Goal: Task Accomplishment & Management: Use online tool/utility

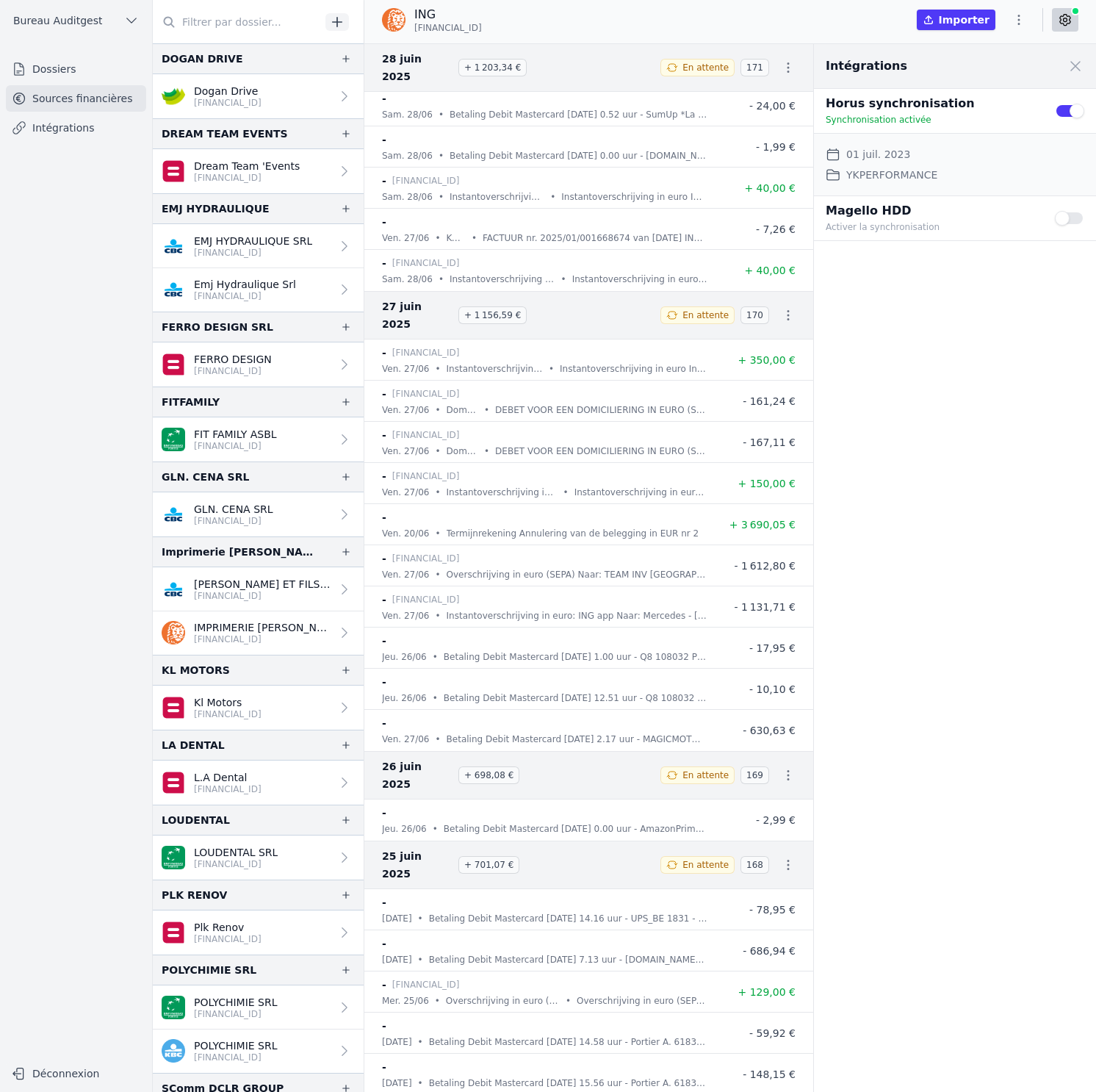
scroll to position [379, 0]
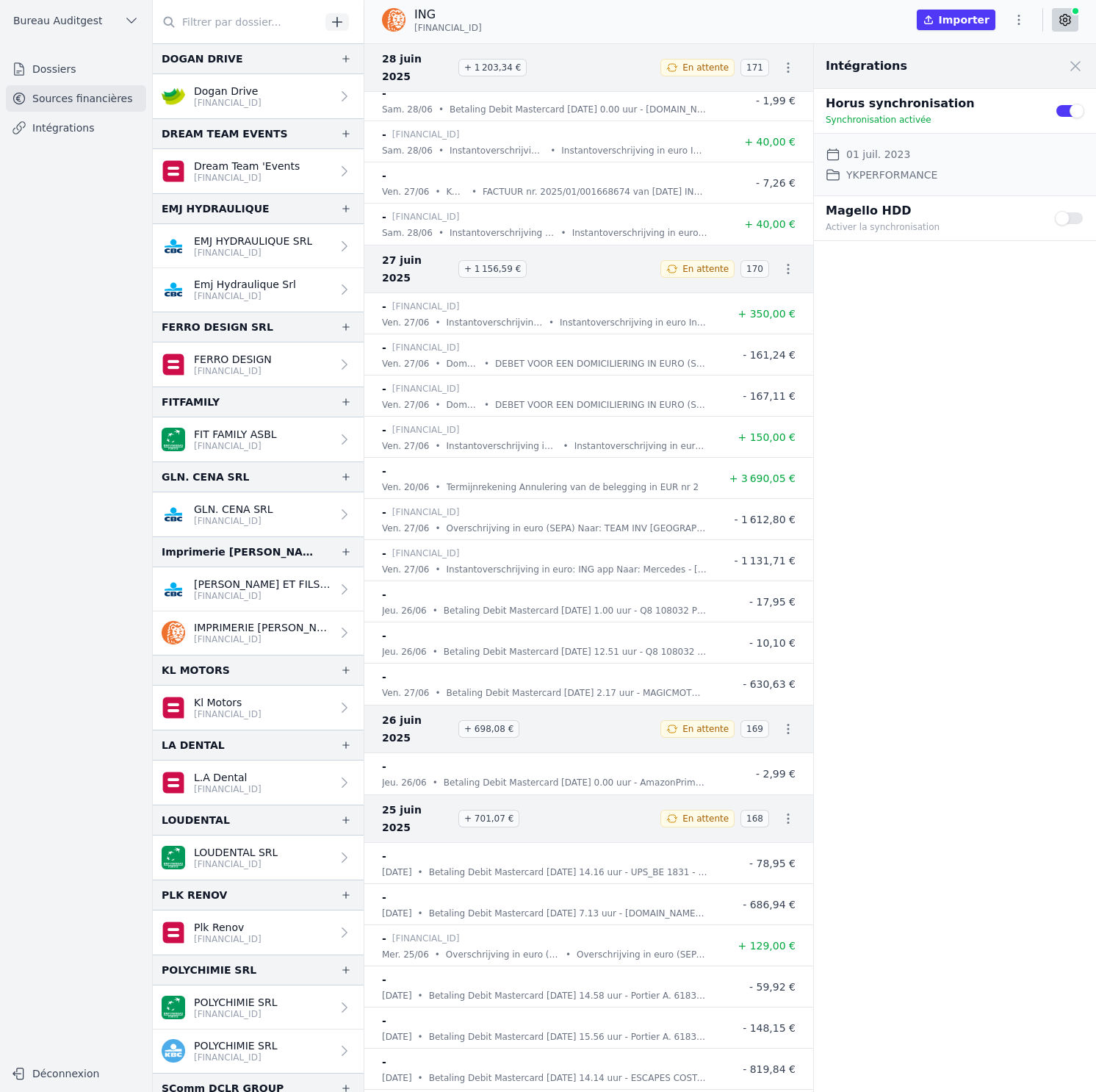
click at [82, 134] on link "Intégrations" at bounding box center [76, 128] width 140 height 27
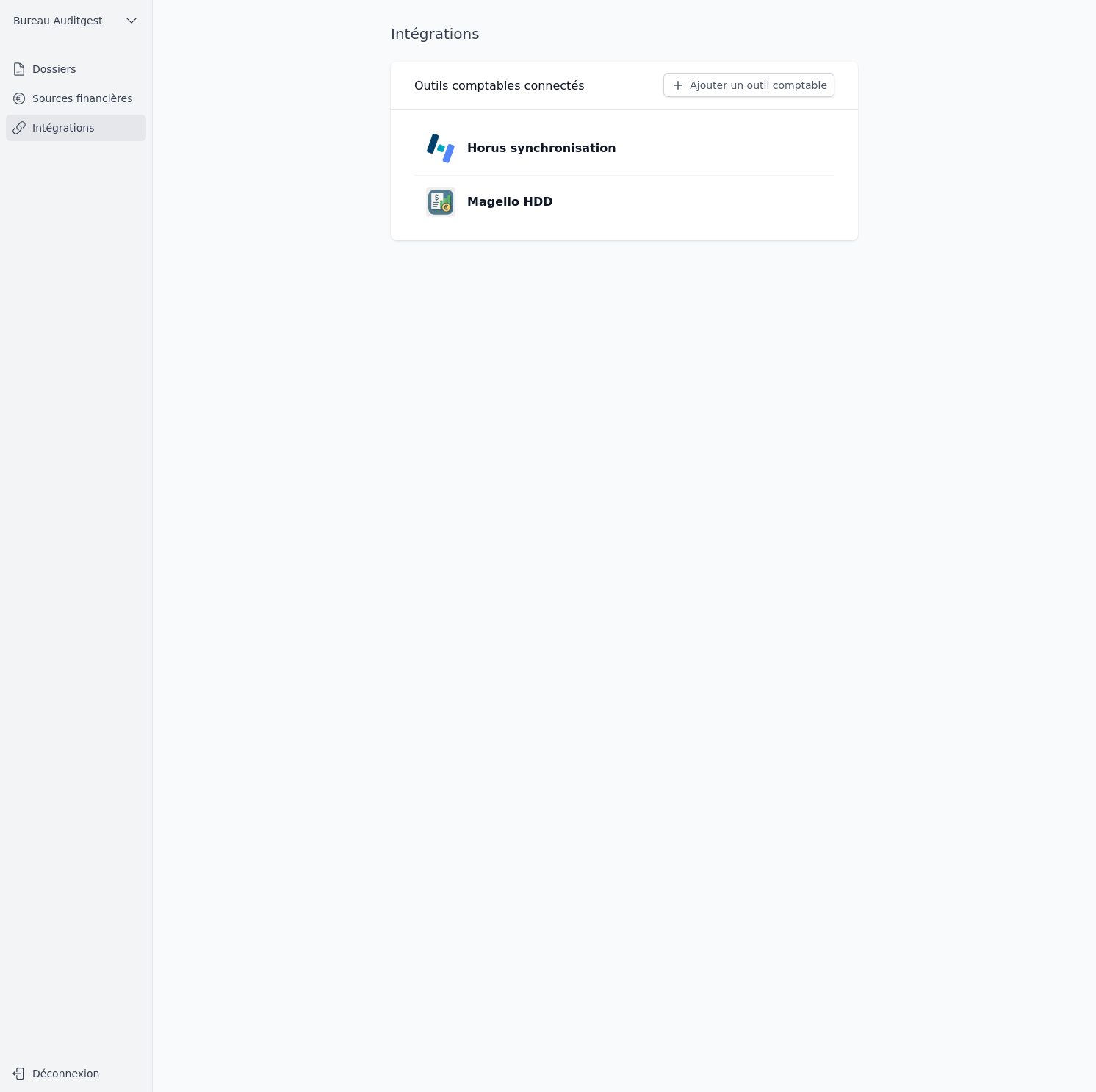
click at [481, 143] on p "Horus synchronisation" at bounding box center [541, 148] width 149 height 18
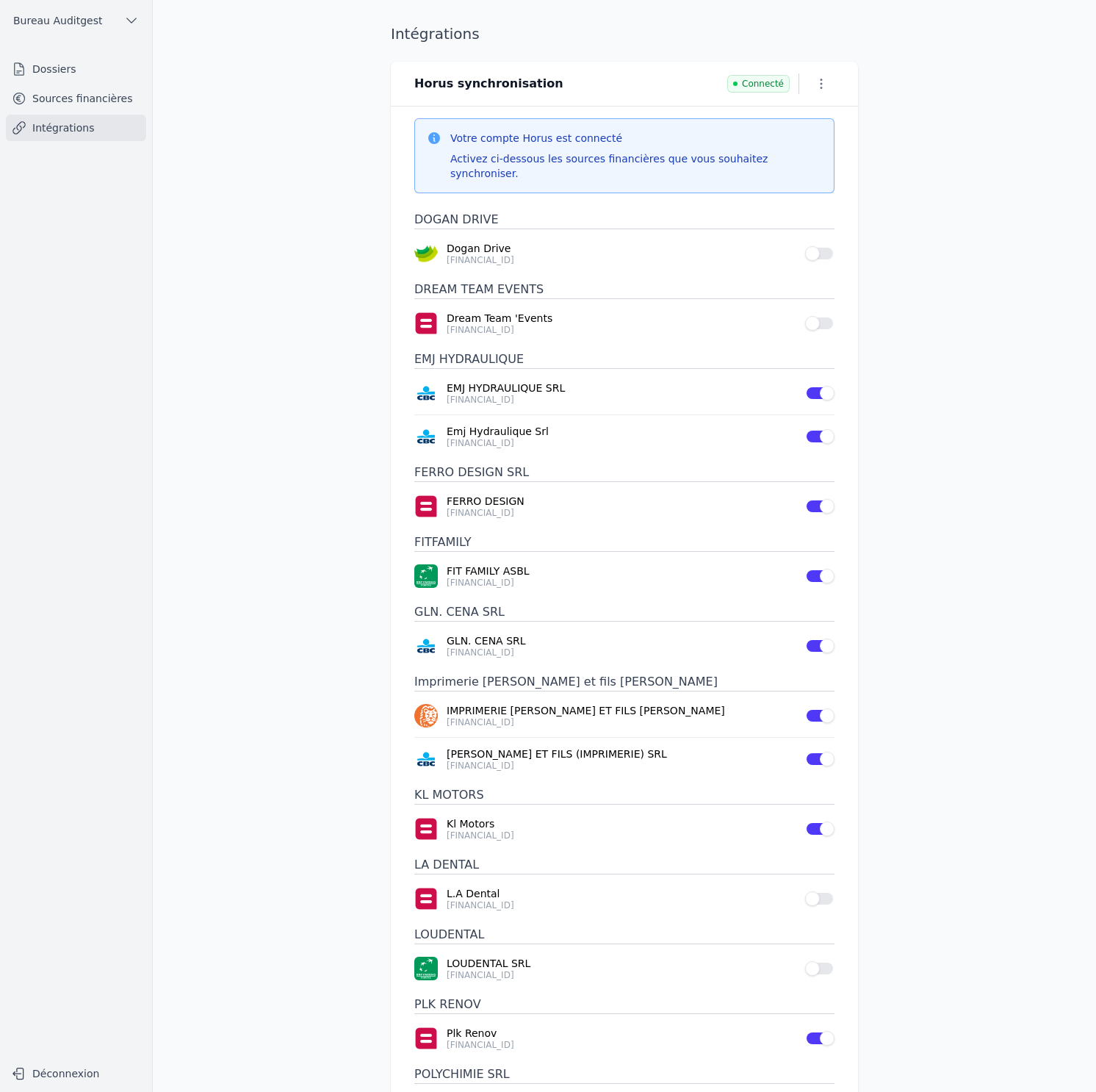
click at [823, 83] on icon "button" at bounding box center [821, 84] width 15 height 15
click at [823, 83] on div at bounding box center [548, 546] width 1096 height 1092
click at [102, 97] on link "Sources financières" at bounding box center [76, 99] width 140 height 27
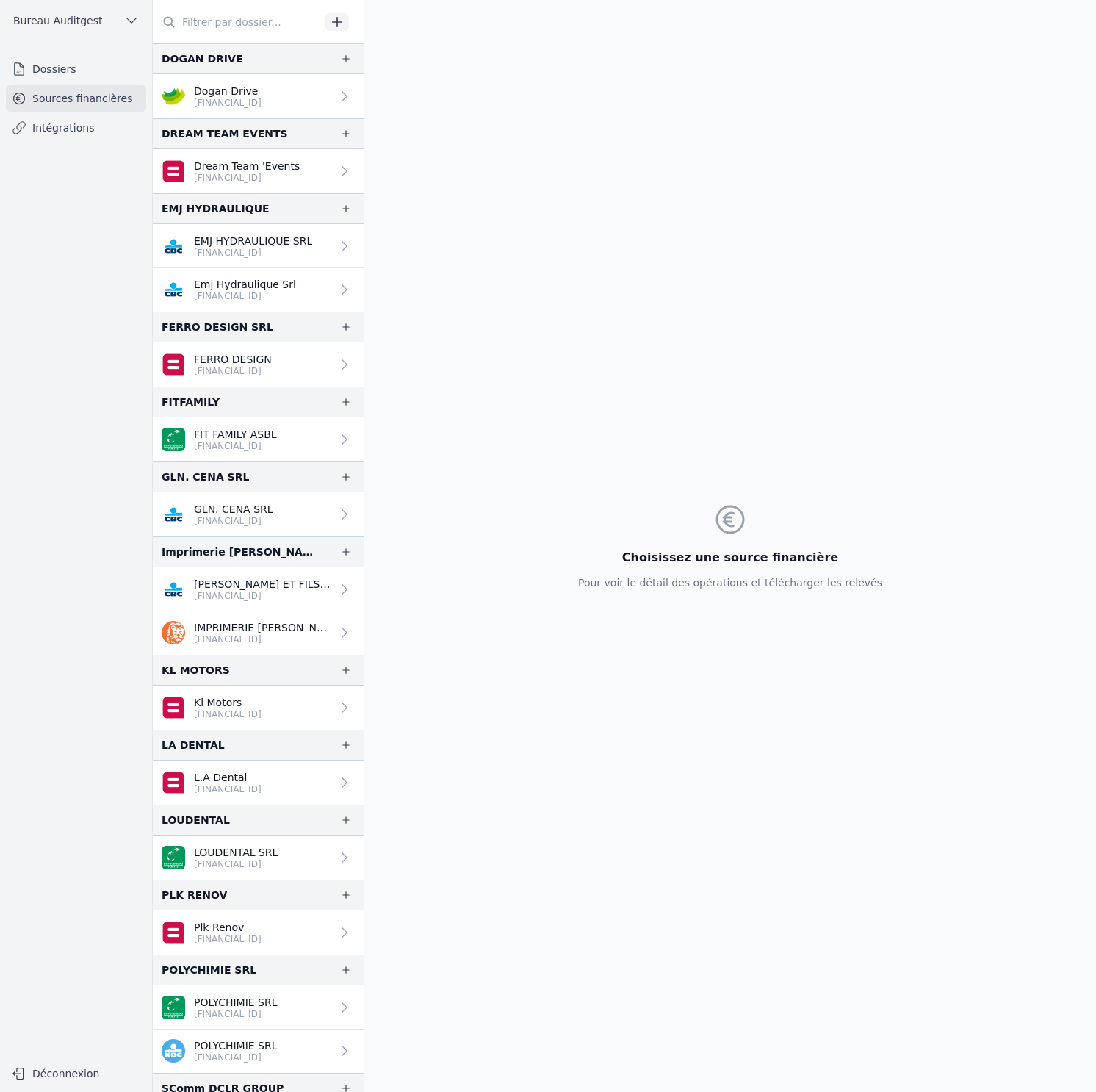
click at [237, 102] on p "BE50 1030 9539 4518" at bounding box center [228, 103] width 68 height 12
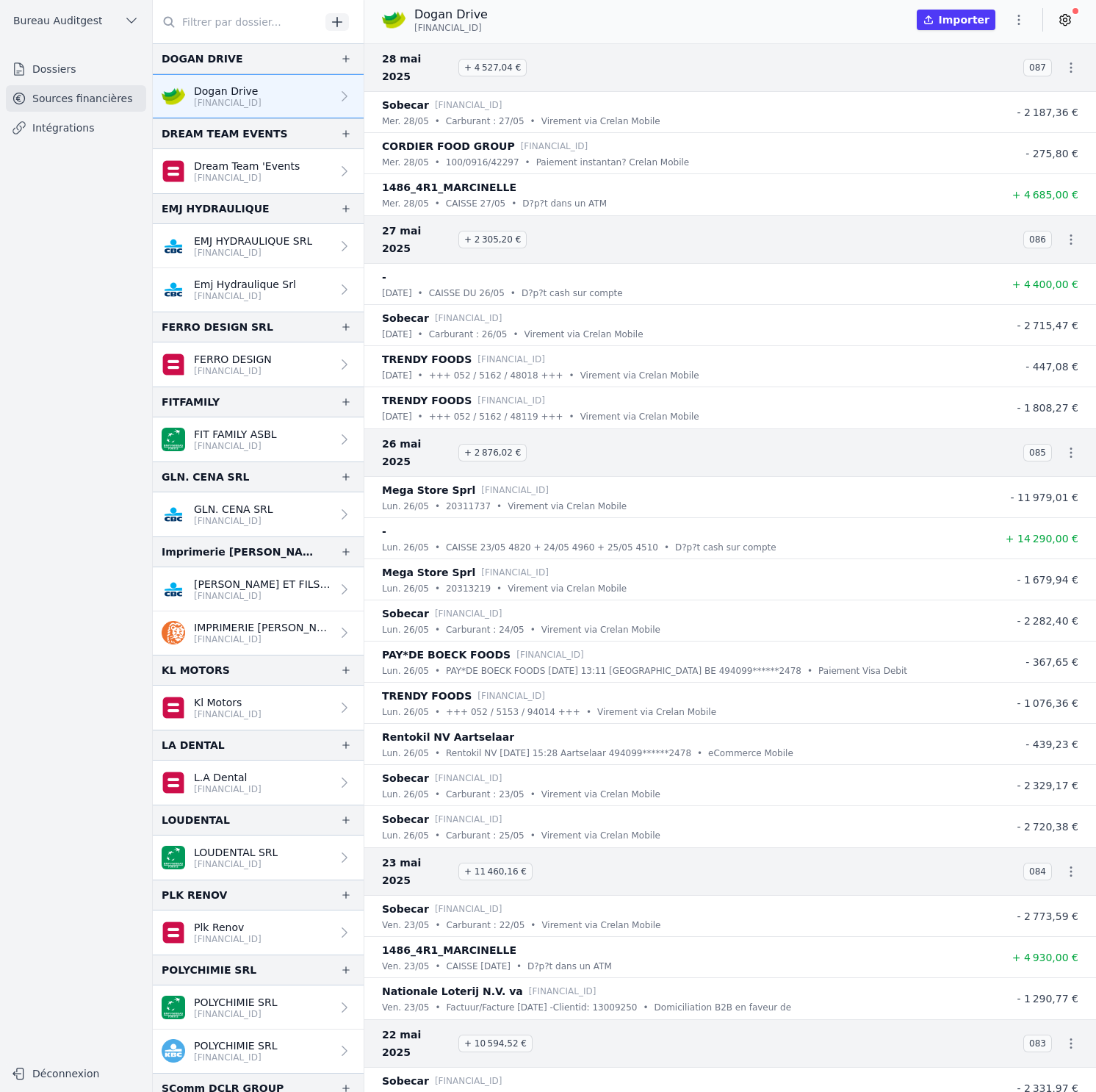
click at [1069, 23] on icon at bounding box center [1065, 20] width 10 height 11
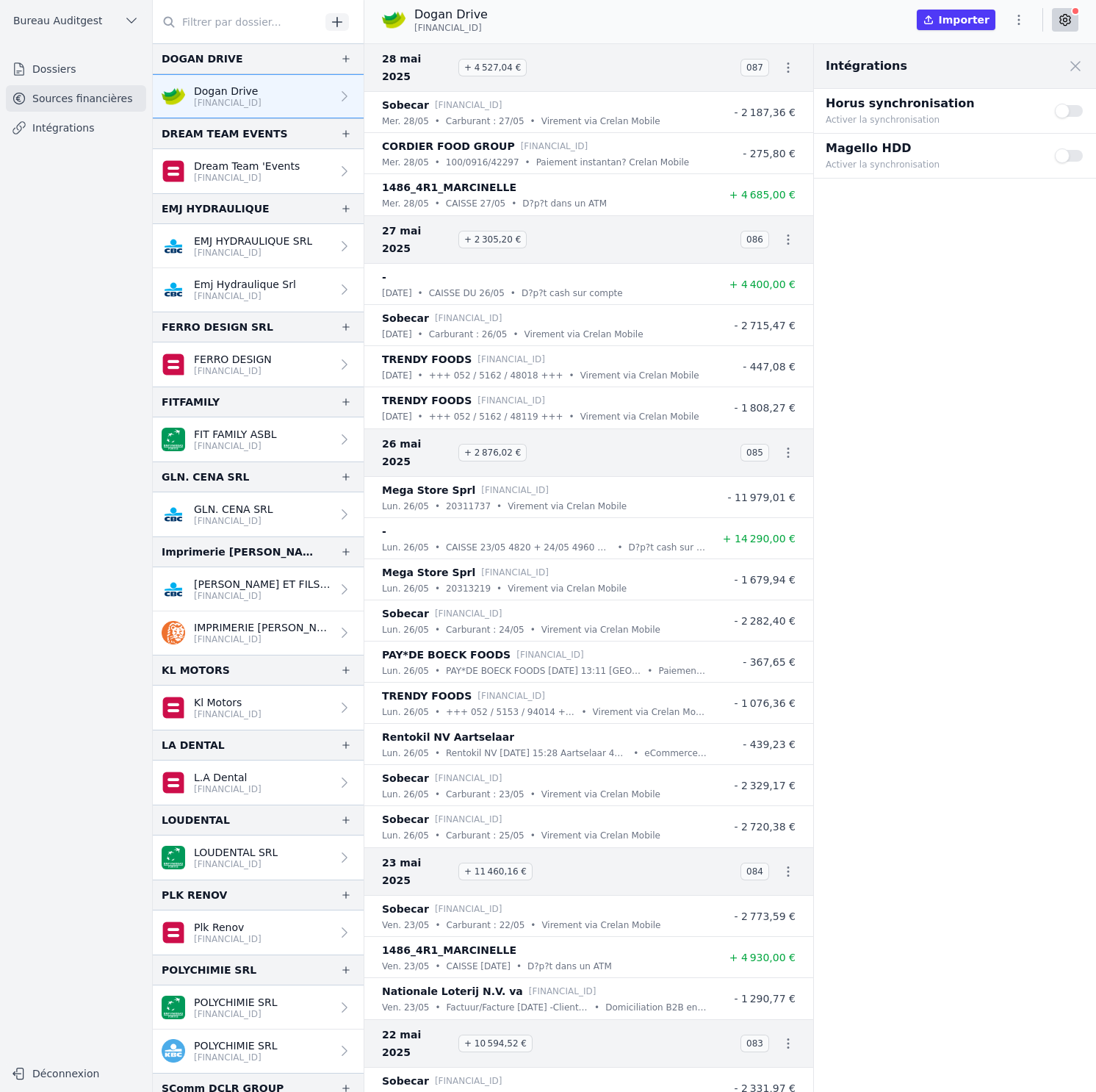
click at [1058, 112] on button "Use setting" at bounding box center [1069, 111] width 29 height 15
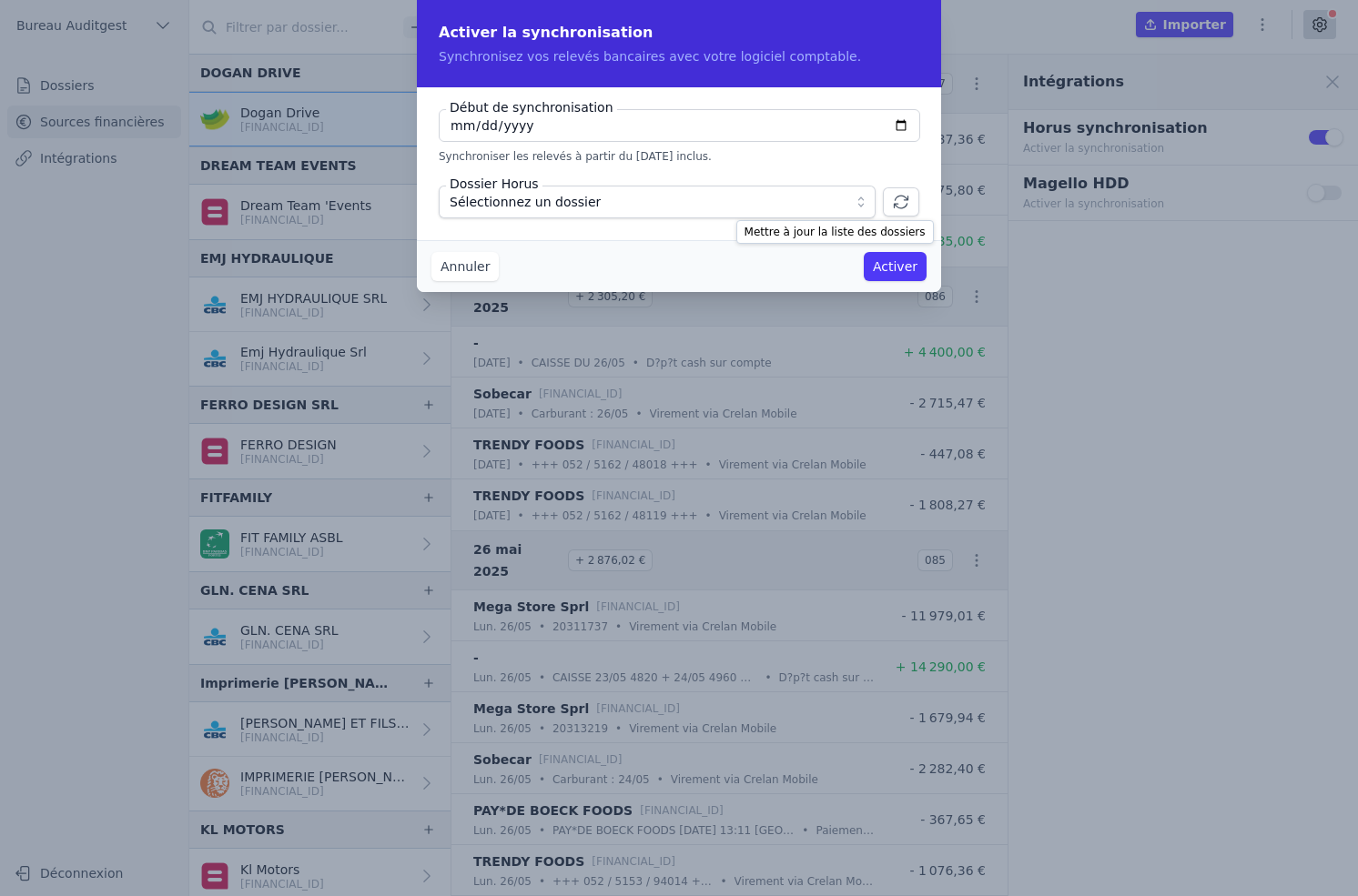
click at [902, 202] on icon "button" at bounding box center [901, 202] width 18 height 18
click at [478, 265] on button "Annuler" at bounding box center [465, 266] width 68 height 29
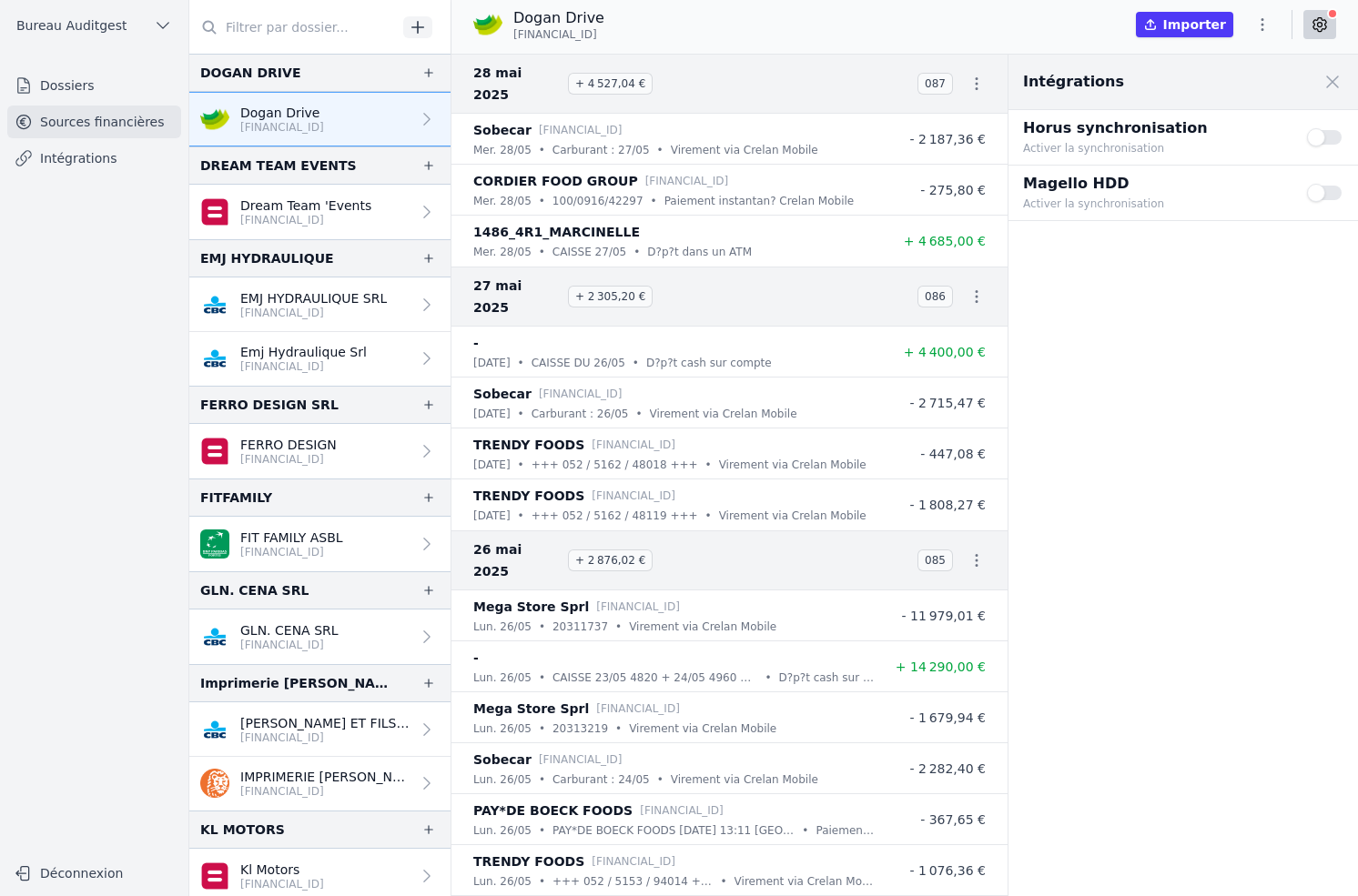
click at [105, 16] on span "Bureau Auditgest" at bounding box center [71, 26] width 110 height 18
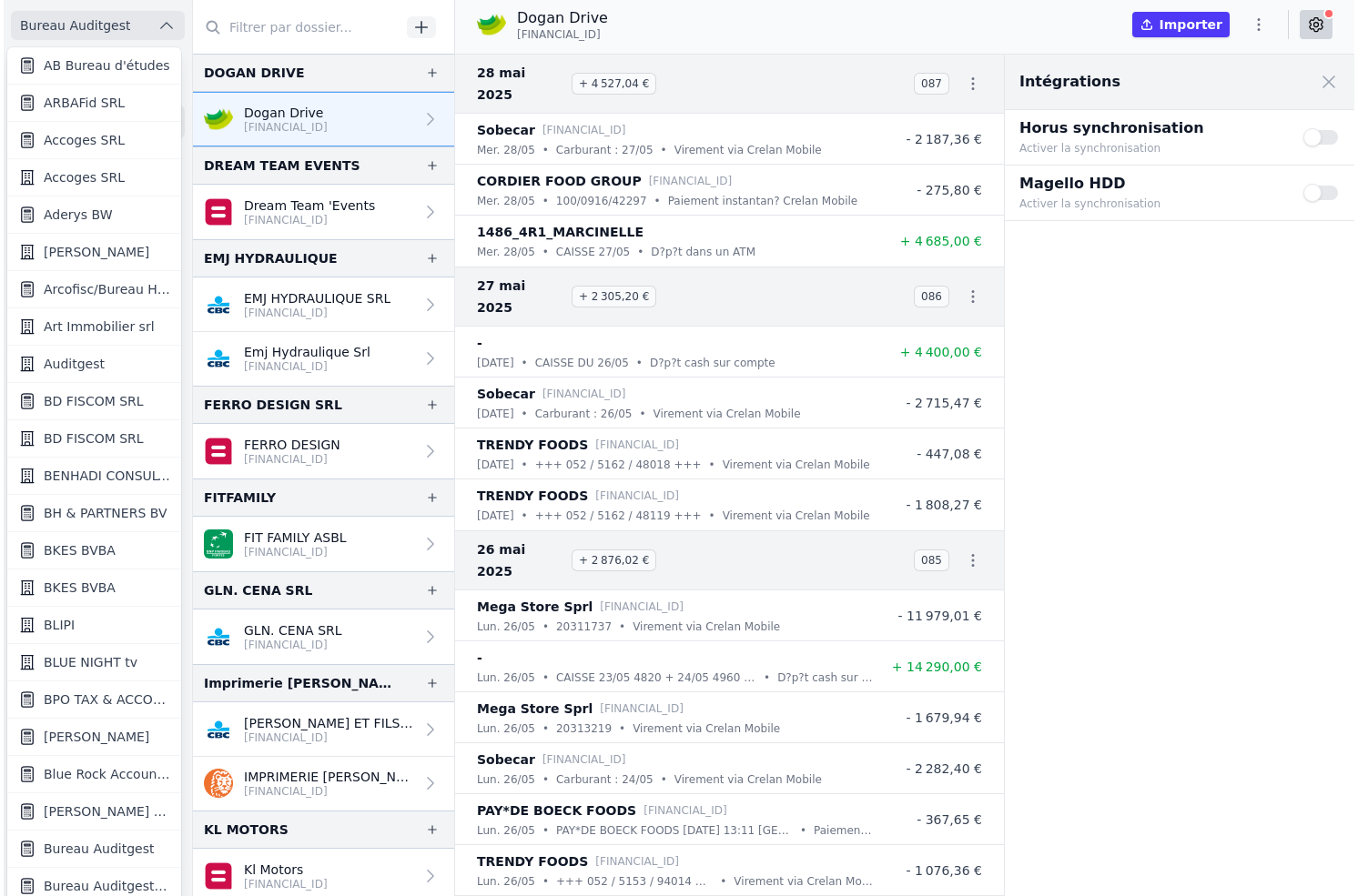
scroll to position [1381, 0]
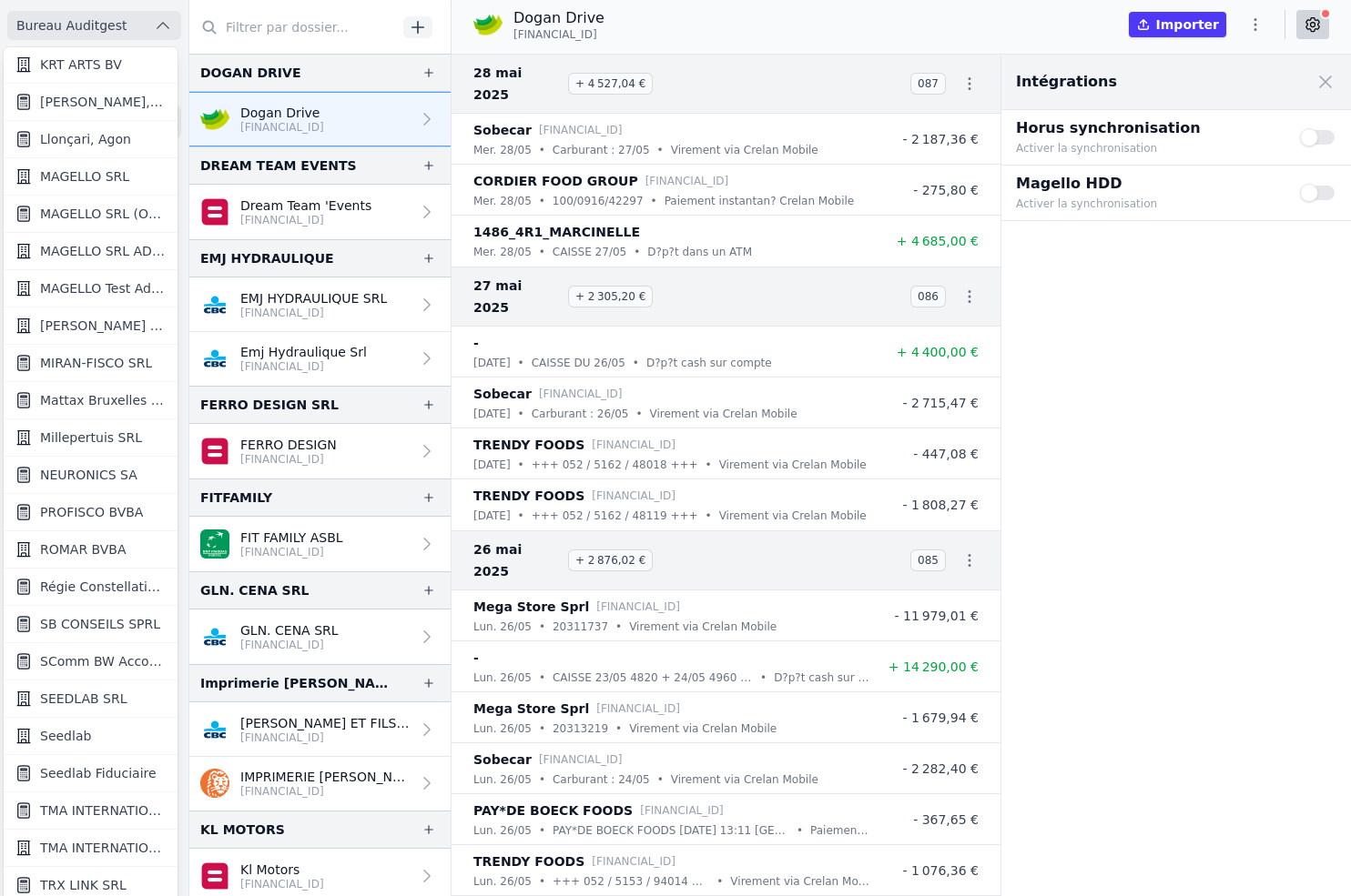
click at [136, 773] on span "Seedlab Fiduciaire" at bounding box center [99, 774] width 117 height 18
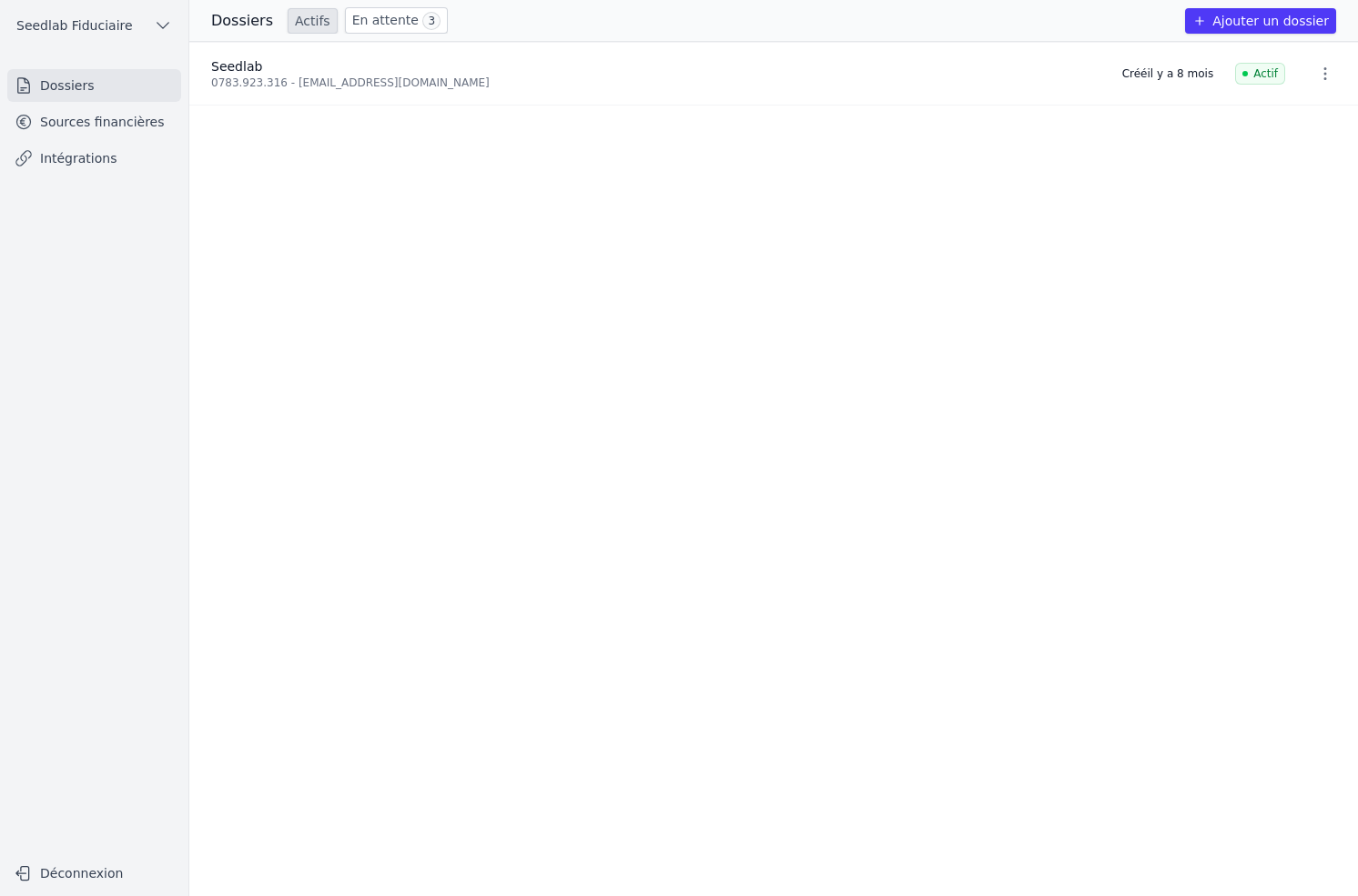
click at [137, 121] on link "Sources financières" at bounding box center [94, 122] width 173 height 33
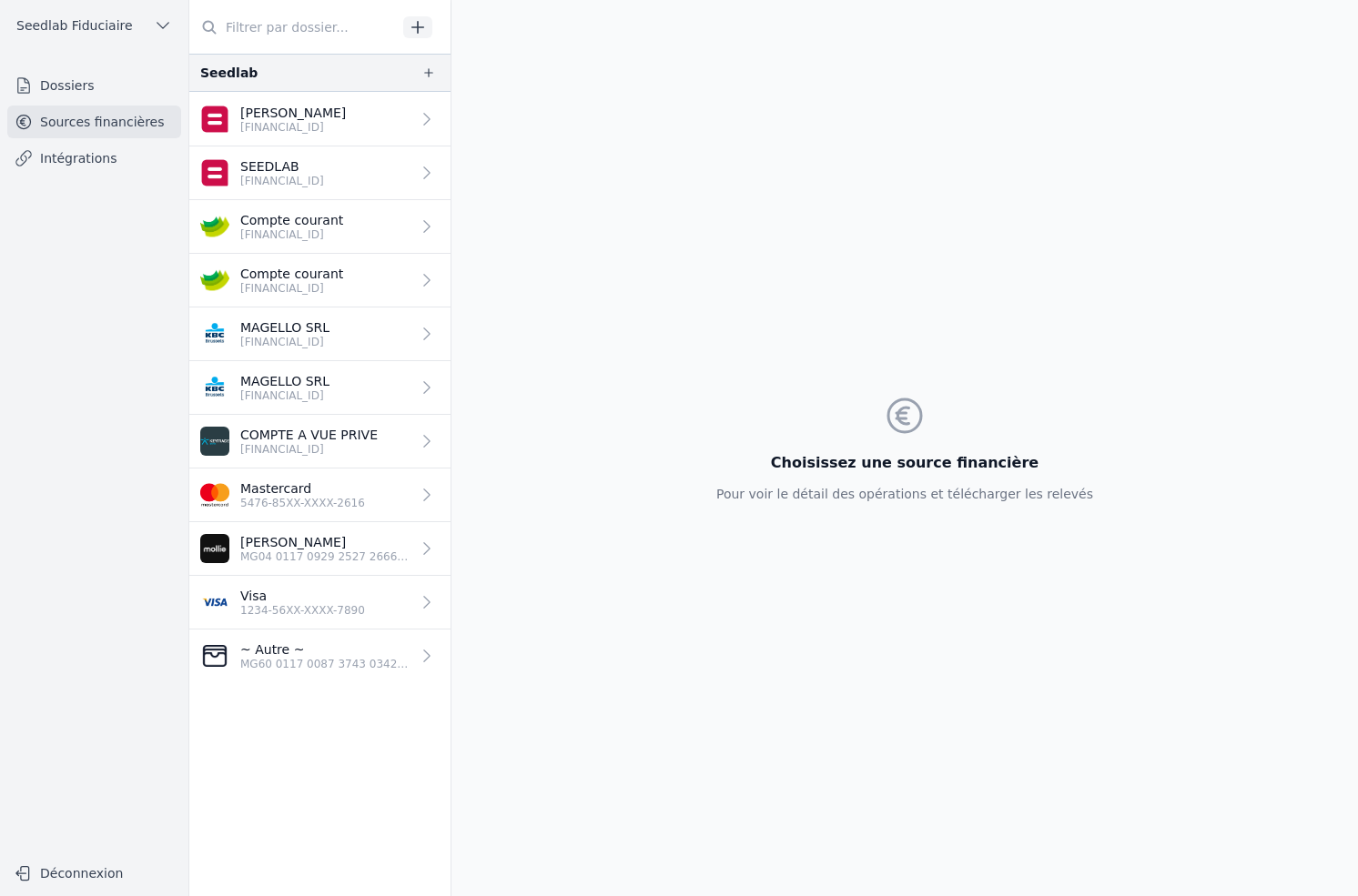
click at [386, 126] on link "Jean-Baptiste Escoyez BE38 0689 4486 2172" at bounding box center [319, 120] width 261 height 55
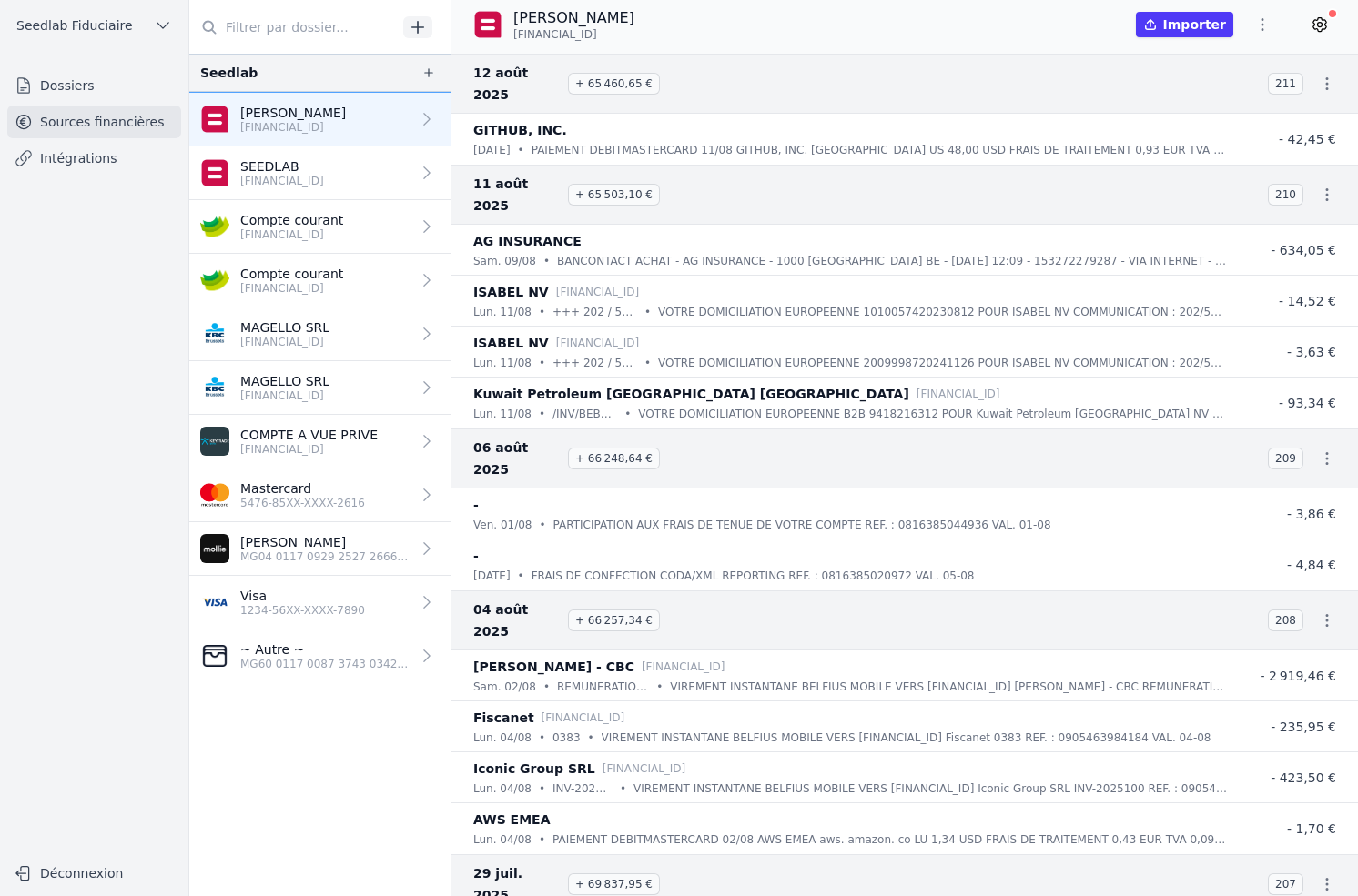
click at [1311, 26] on icon at bounding box center [1320, 25] width 18 height 18
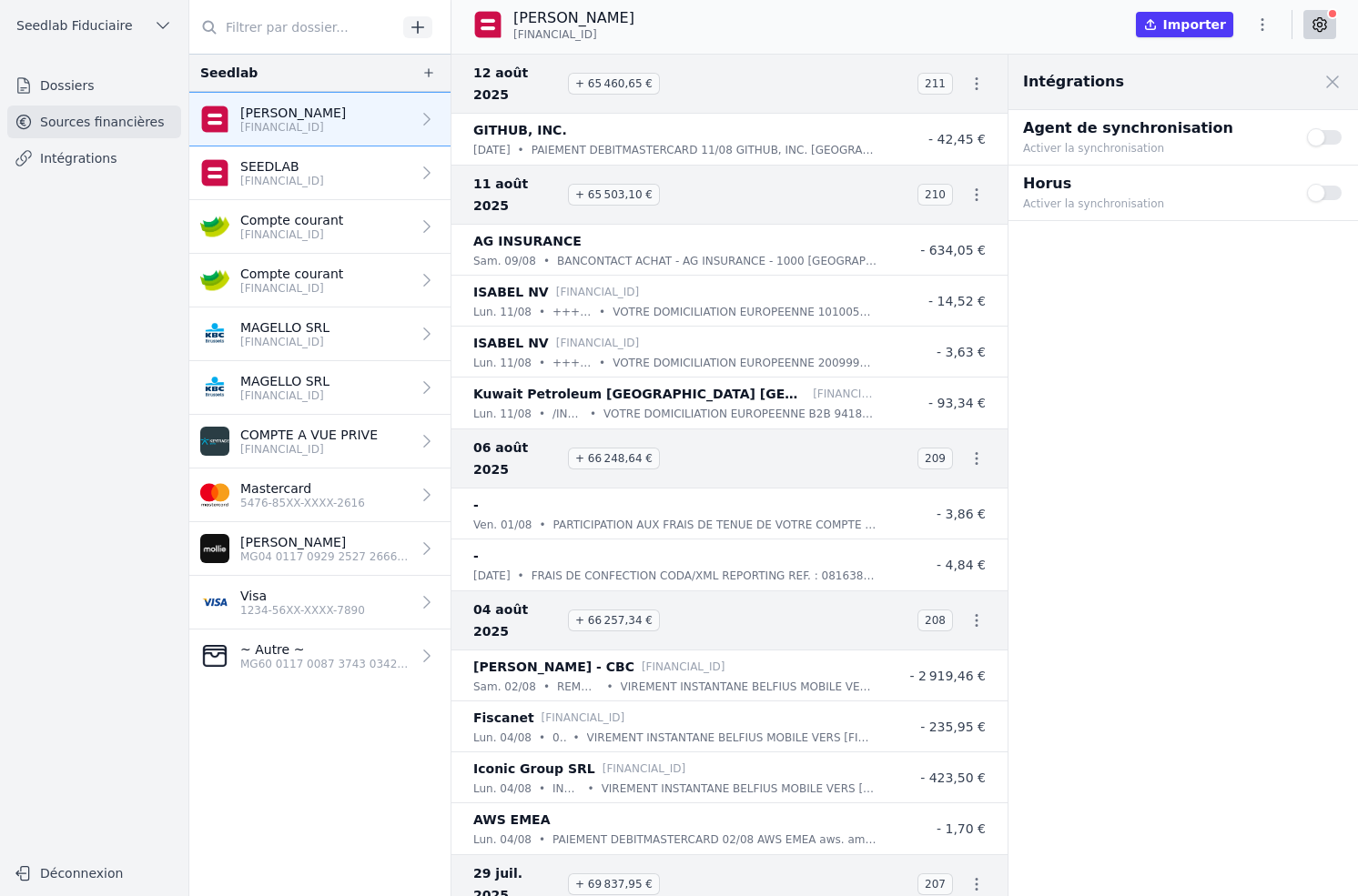
click at [1317, 193] on button "Use setting" at bounding box center [1325, 193] width 37 height 18
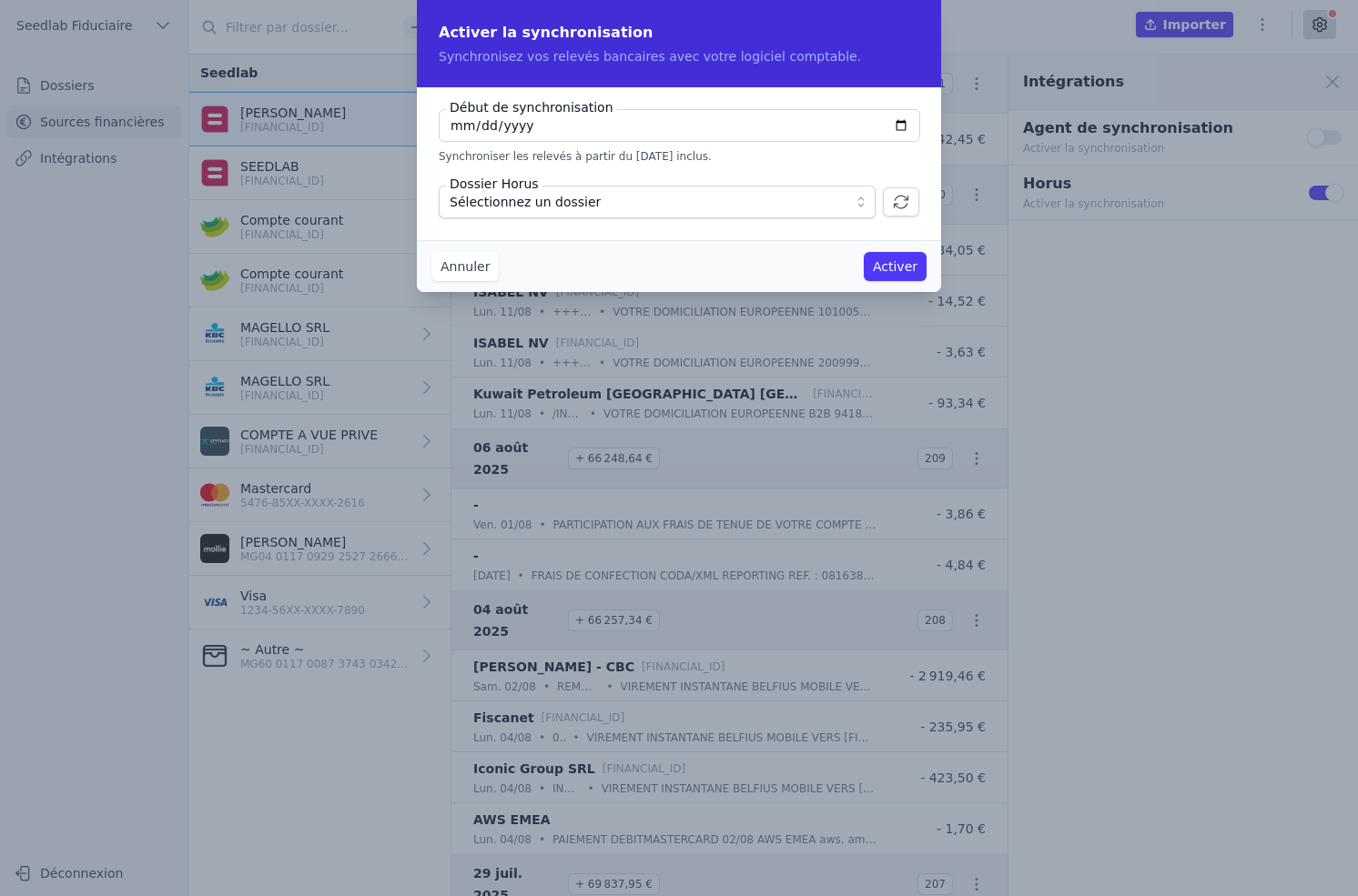
click at [904, 201] on icon "button" at bounding box center [901, 202] width 18 height 18
click at [417, 275] on div "Annuler Activer" at bounding box center [679, 266] width 524 height 52
click at [459, 268] on button "Annuler" at bounding box center [465, 266] width 68 height 29
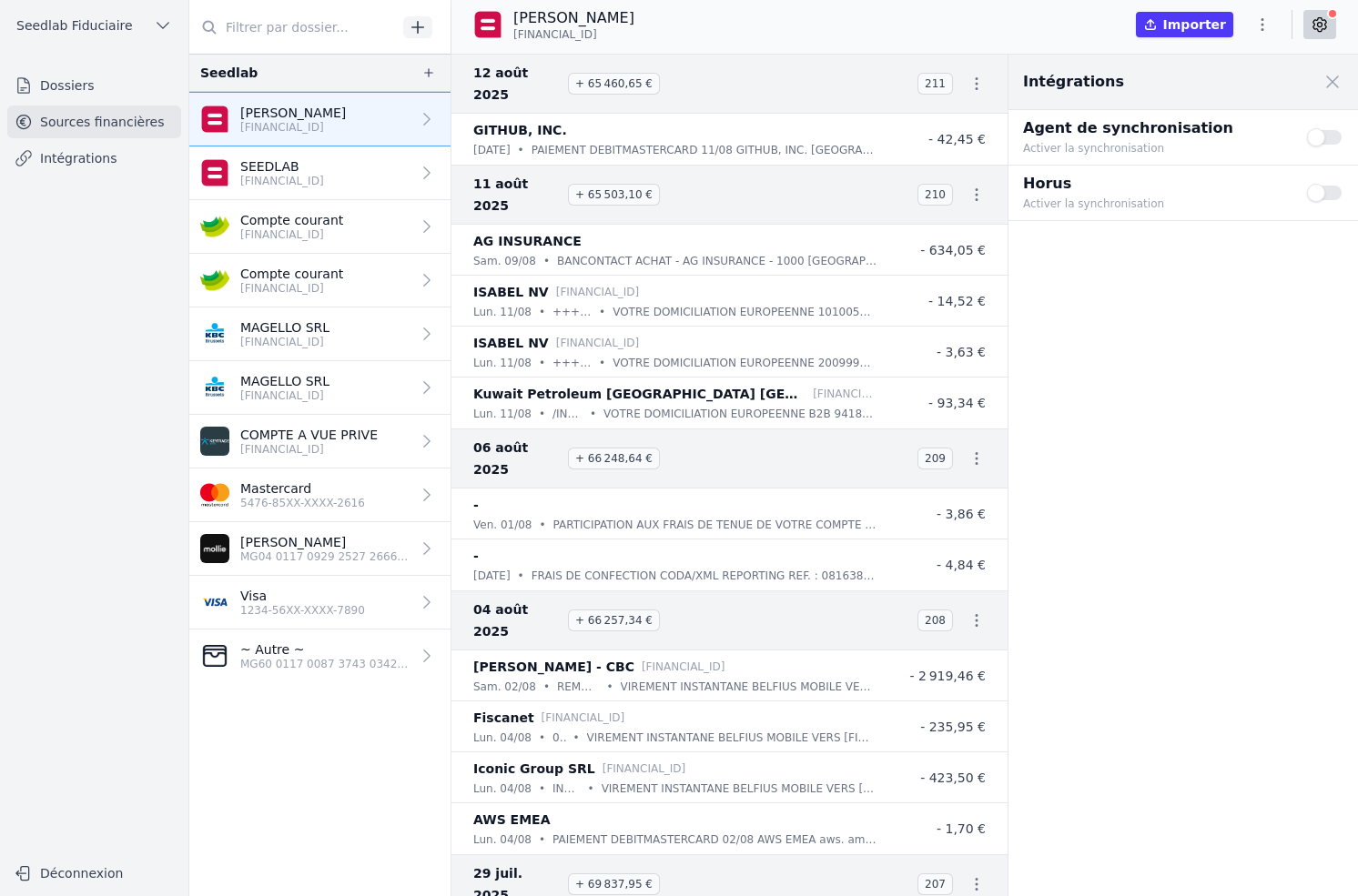
click at [263, 172] on p "SEEDLAB" at bounding box center [282, 167] width 84 height 18
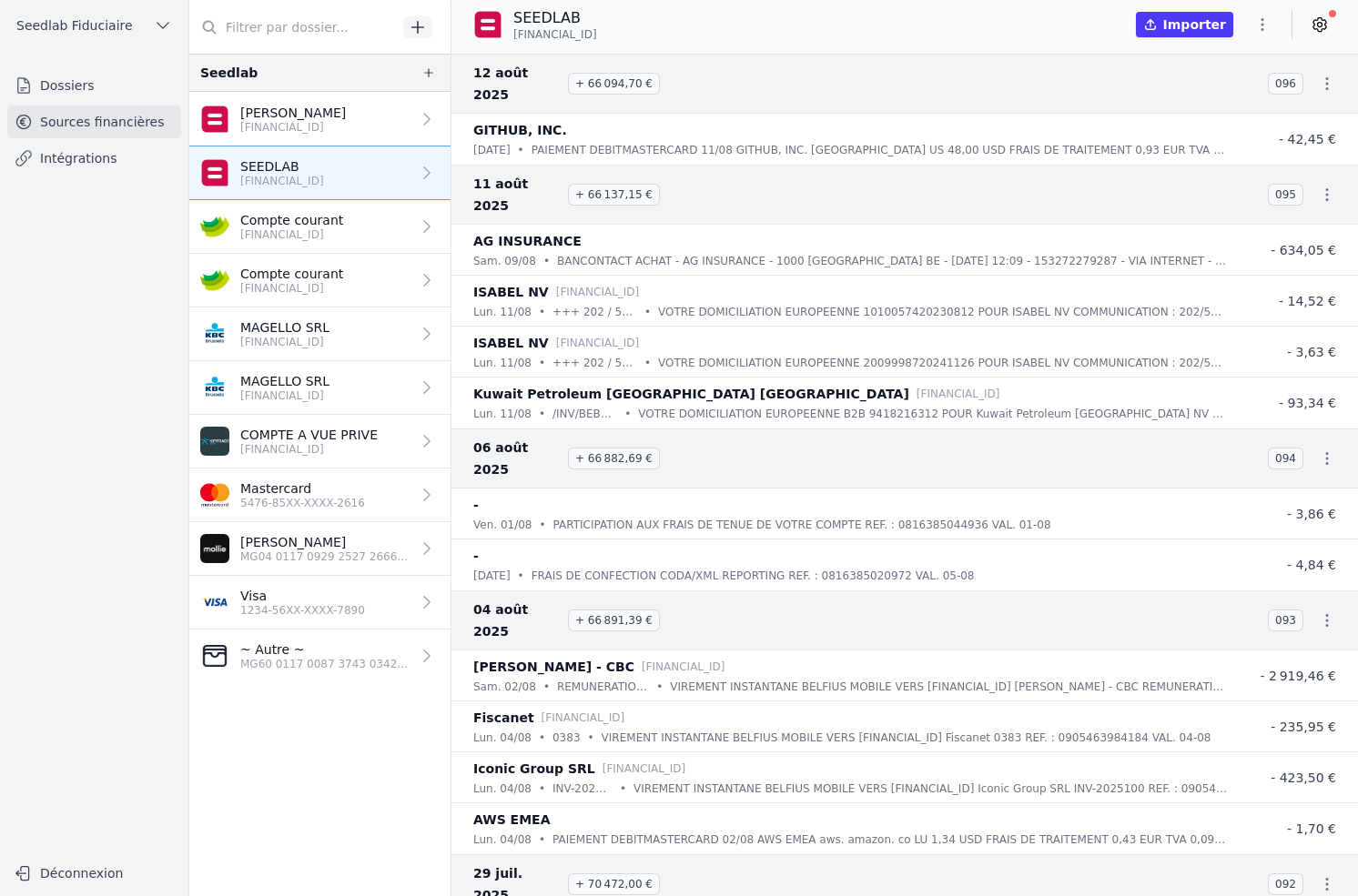
click at [288, 211] on p "Compte courant" at bounding box center [291, 220] width 103 height 18
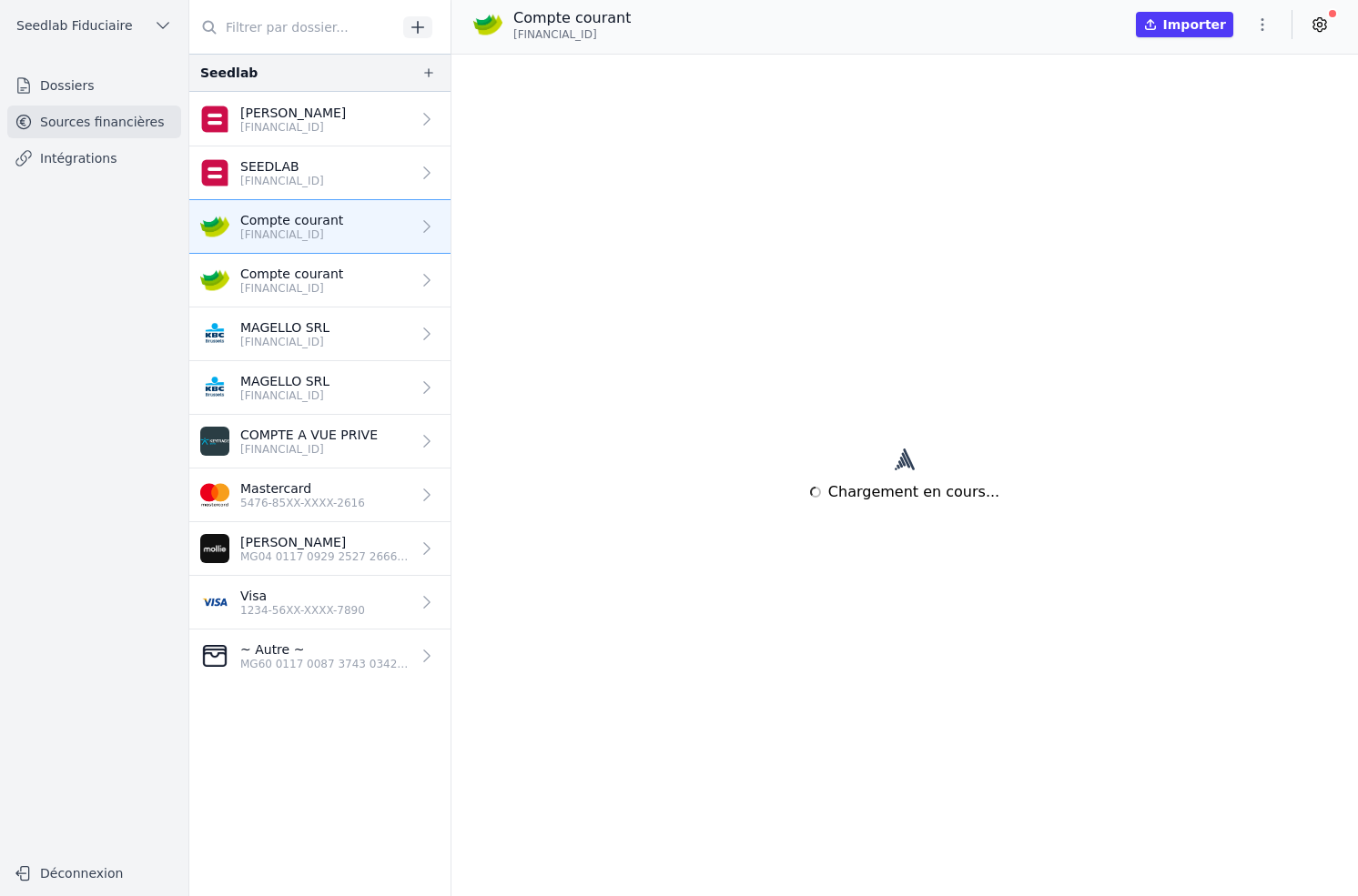
click at [296, 256] on link "Compte courant BE33 7512 1132 4846" at bounding box center [319, 280] width 261 height 54
click at [294, 280] on div "Compte courant BE33 7512 1132 4846" at bounding box center [291, 280] width 103 height 31
click at [296, 332] on p "MAGELLO SRL" at bounding box center [285, 328] width 89 height 18
click at [308, 545] on p "Mollie" at bounding box center [325, 542] width 170 height 18
click at [332, 493] on p "Mastercard" at bounding box center [302, 489] width 125 height 18
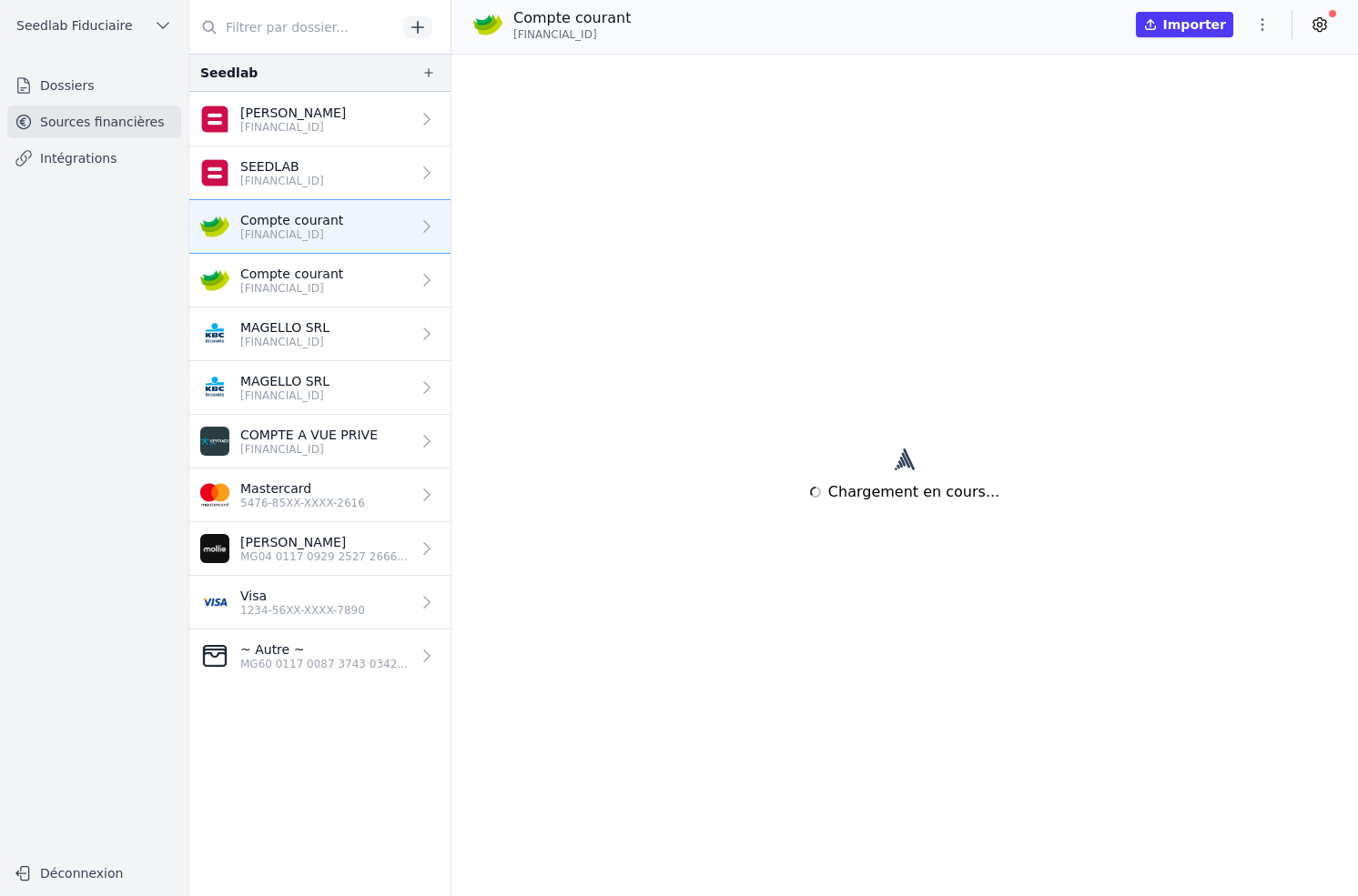
click at [340, 620] on link "Visa 1234-56XX-XXXX-7890" at bounding box center [319, 602] width 261 height 54
click at [344, 651] on p "~ Autre ~" at bounding box center [325, 650] width 170 height 18
click at [141, 162] on link "Intégrations" at bounding box center [94, 159] width 173 height 33
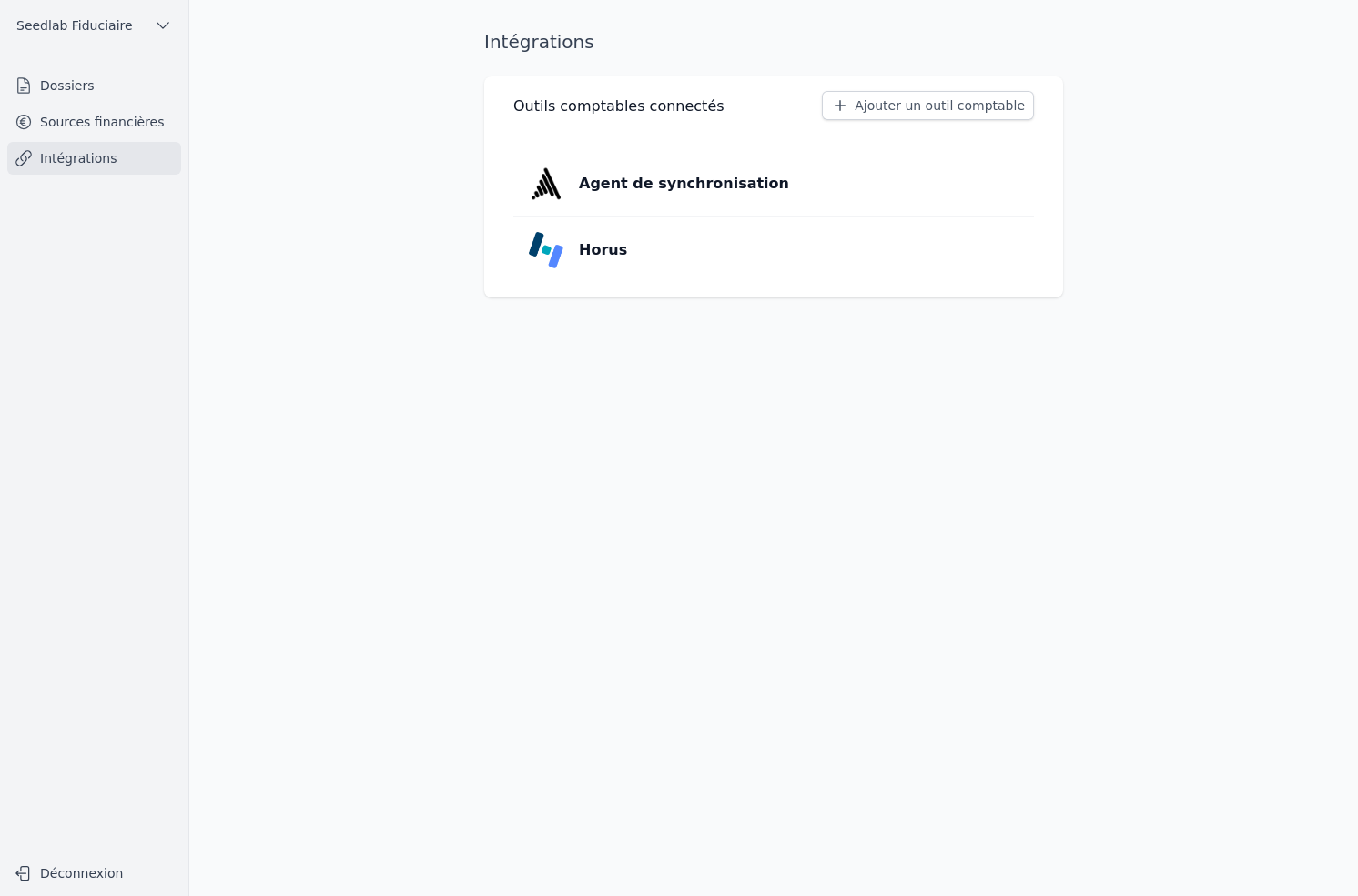
click at [648, 265] on link "Horus" at bounding box center [773, 250] width 520 height 66
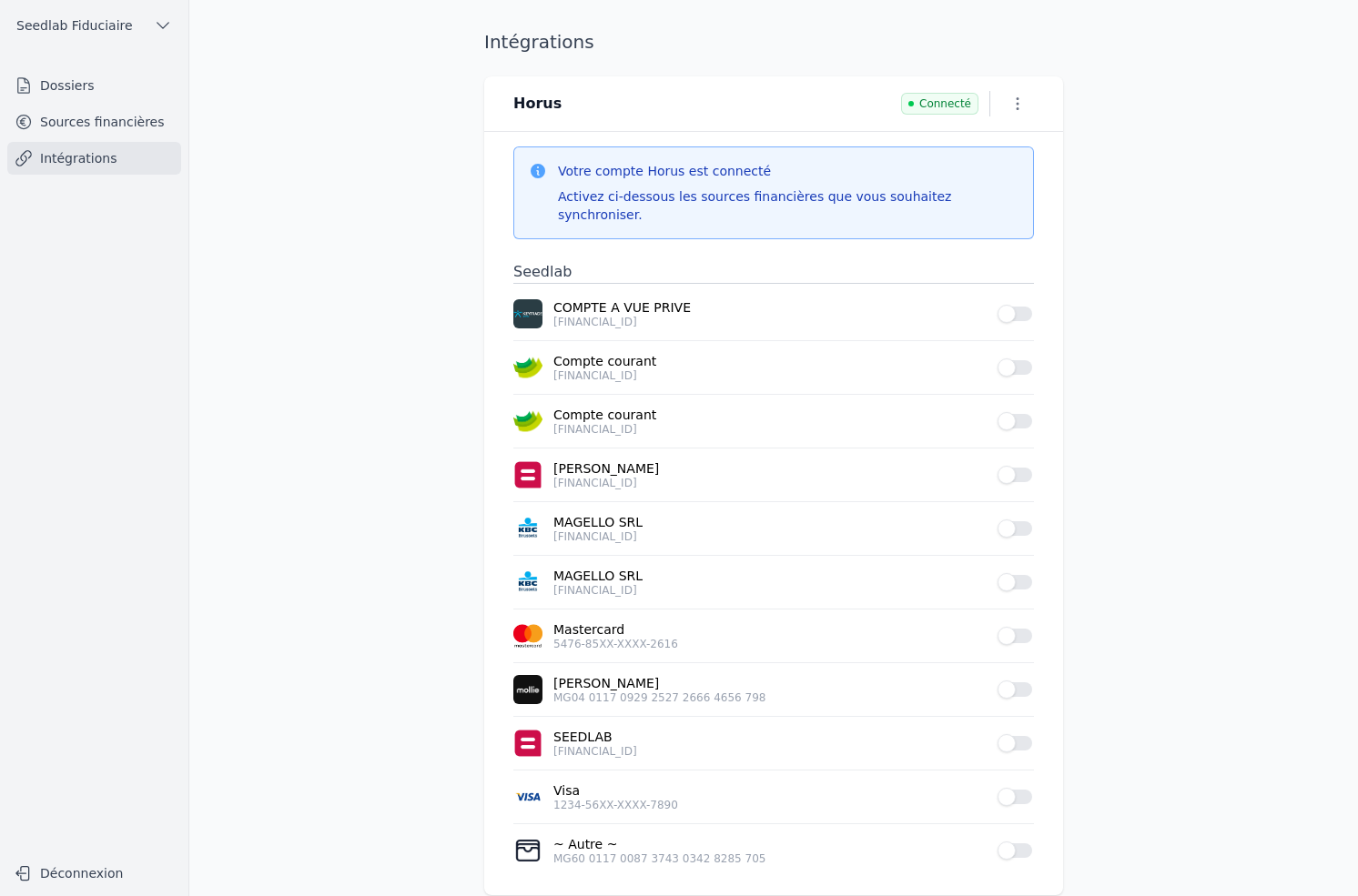
scroll to position [10, 0]
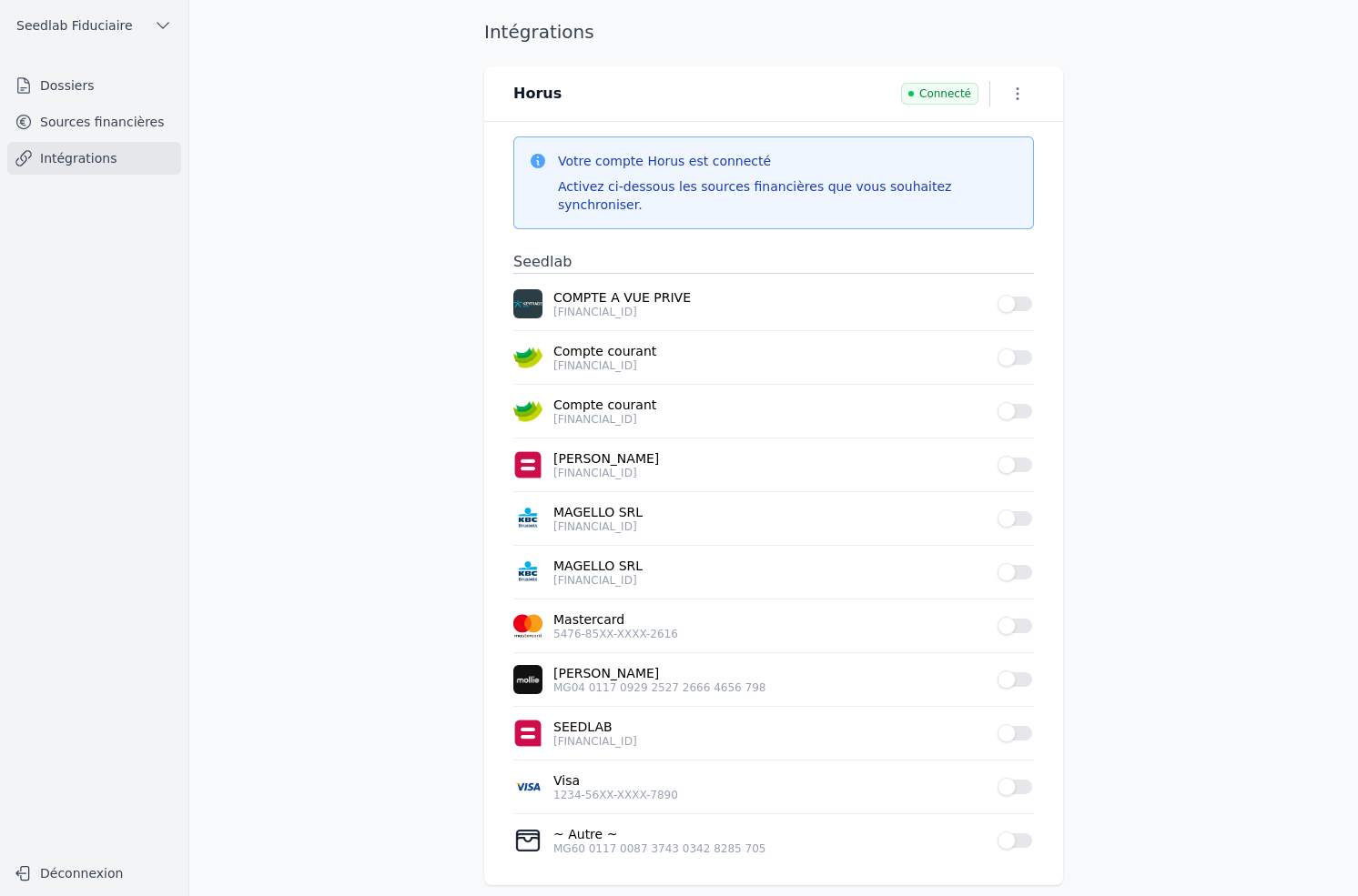
click at [1009, 93] on icon "button" at bounding box center [1018, 94] width 18 height 18
click at [1009, 93] on div at bounding box center [679, 448] width 1358 height 896
click at [111, 161] on link "Intégrations" at bounding box center [94, 159] width 173 height 33
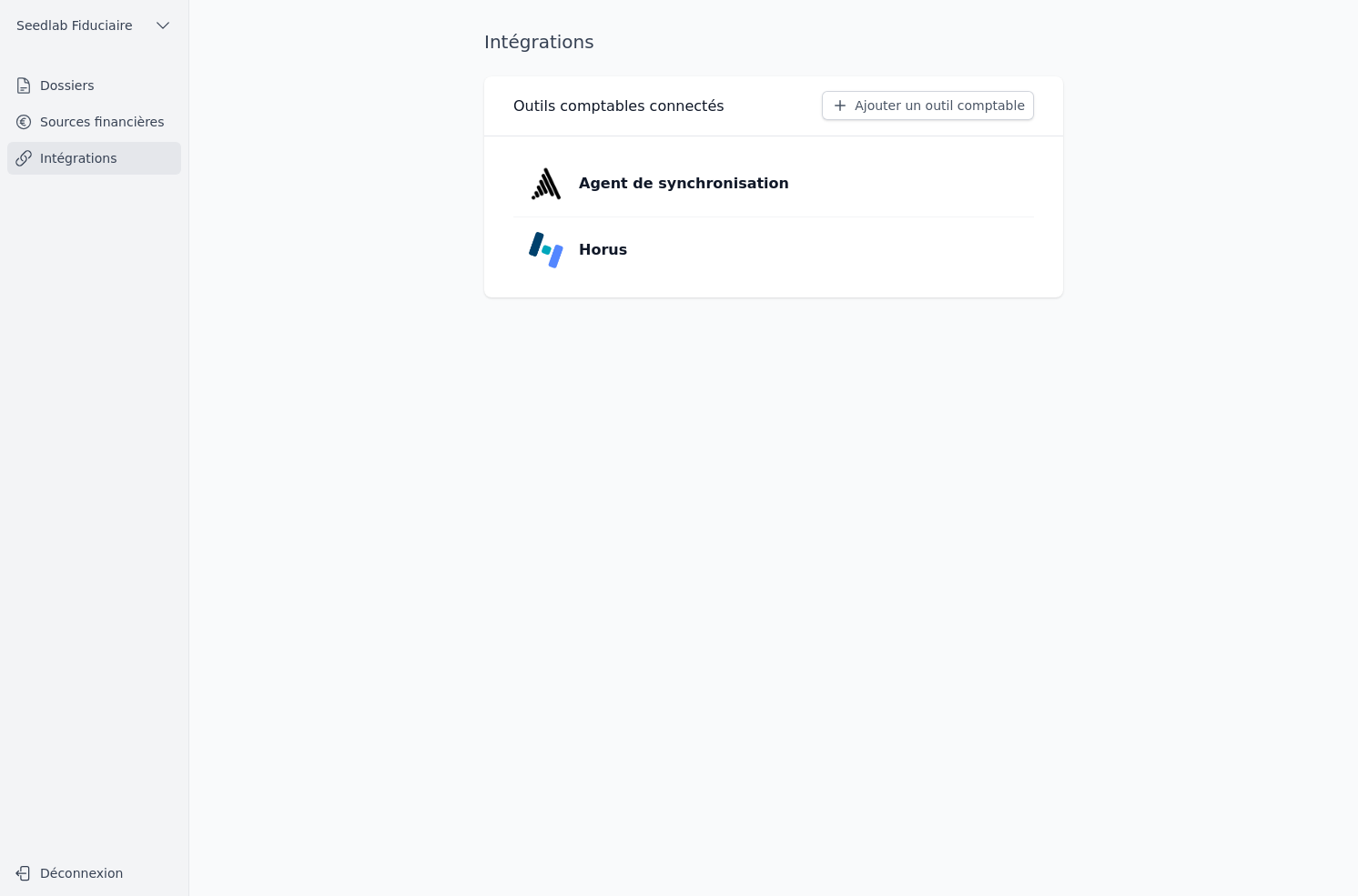
click at [931, 109] on button "Ajouter un outil comptable" at bounding box center [927, 106] width 212 height 29
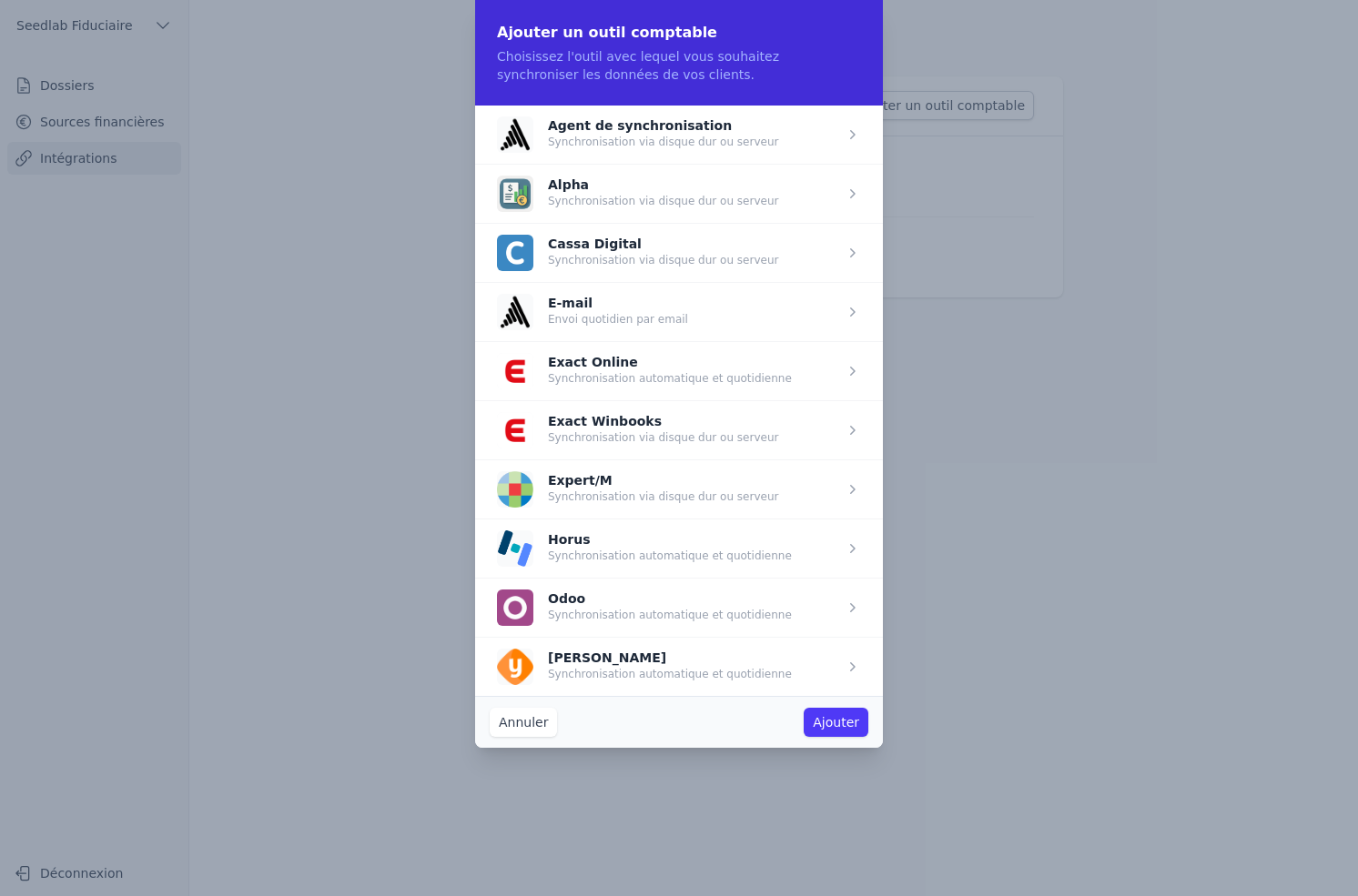
click at [667, 537] on span "button" at bounding box center [679, 547] width 408 height 59
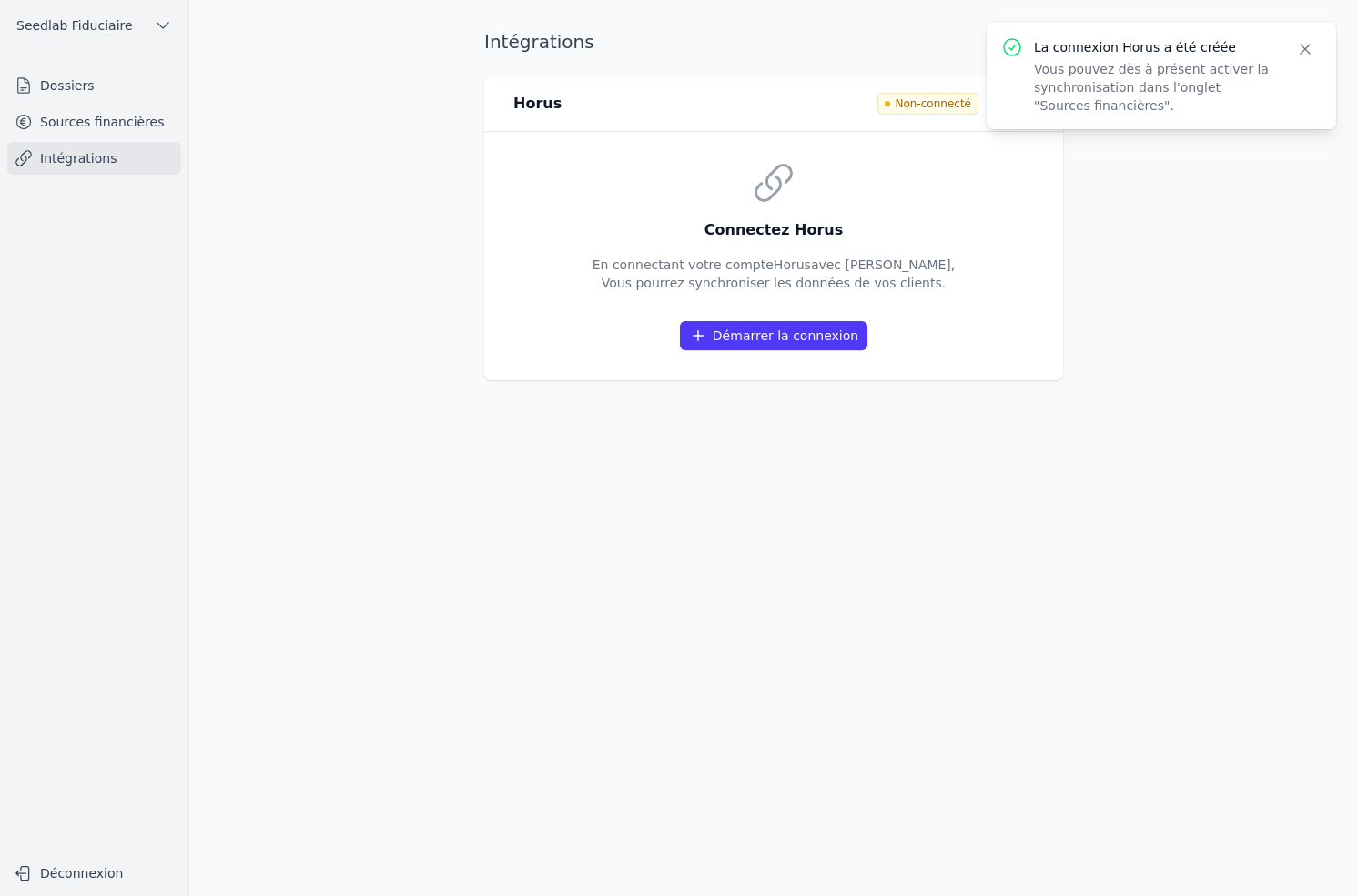
click at [781, 337] on button "Démarrer la connexion" at bounding box center [773, 336] width 187 height 29
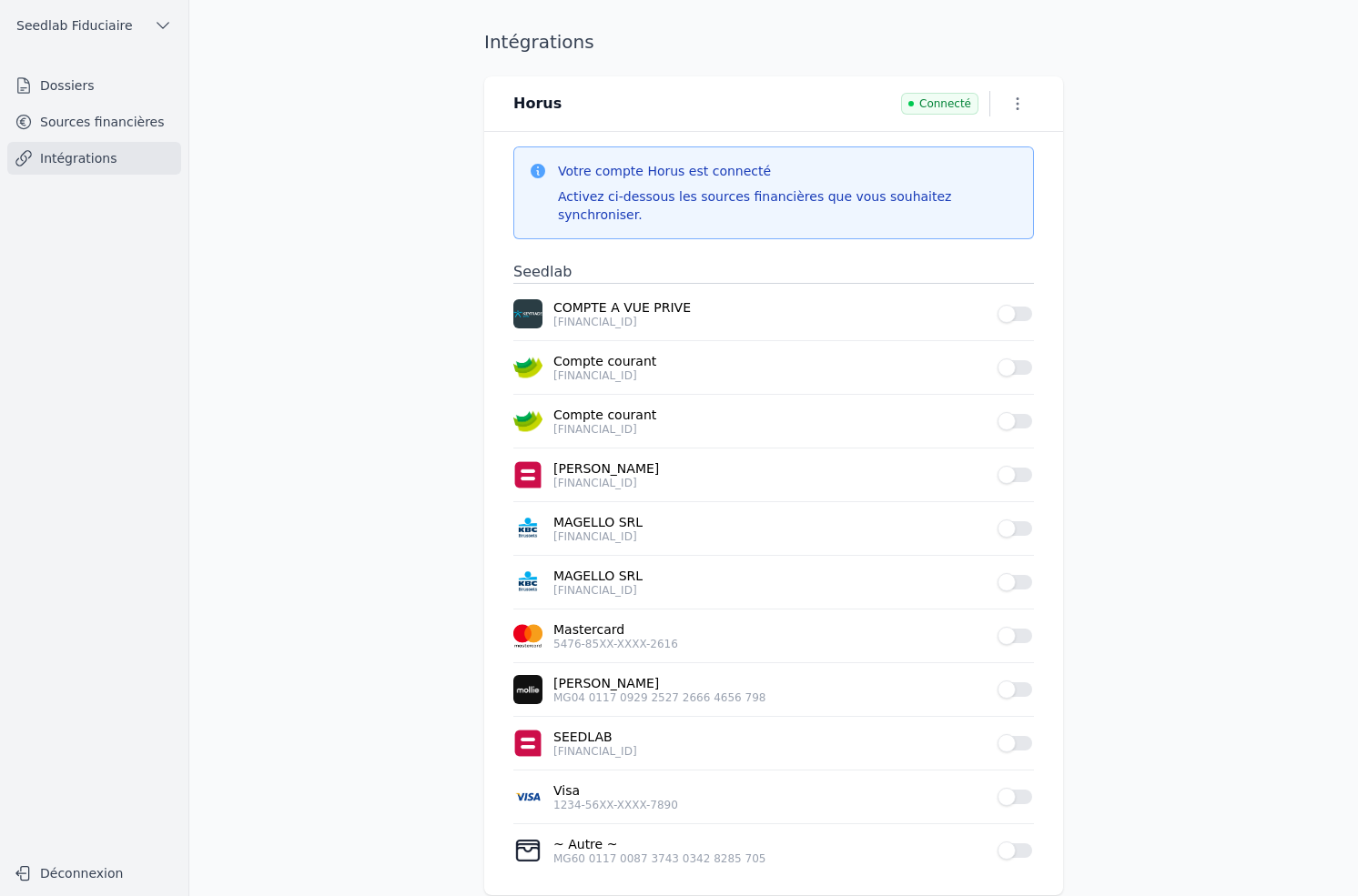
click at [1014, 359] on button "Use setting" at bounding box center [1016, 368] width 37 height 18
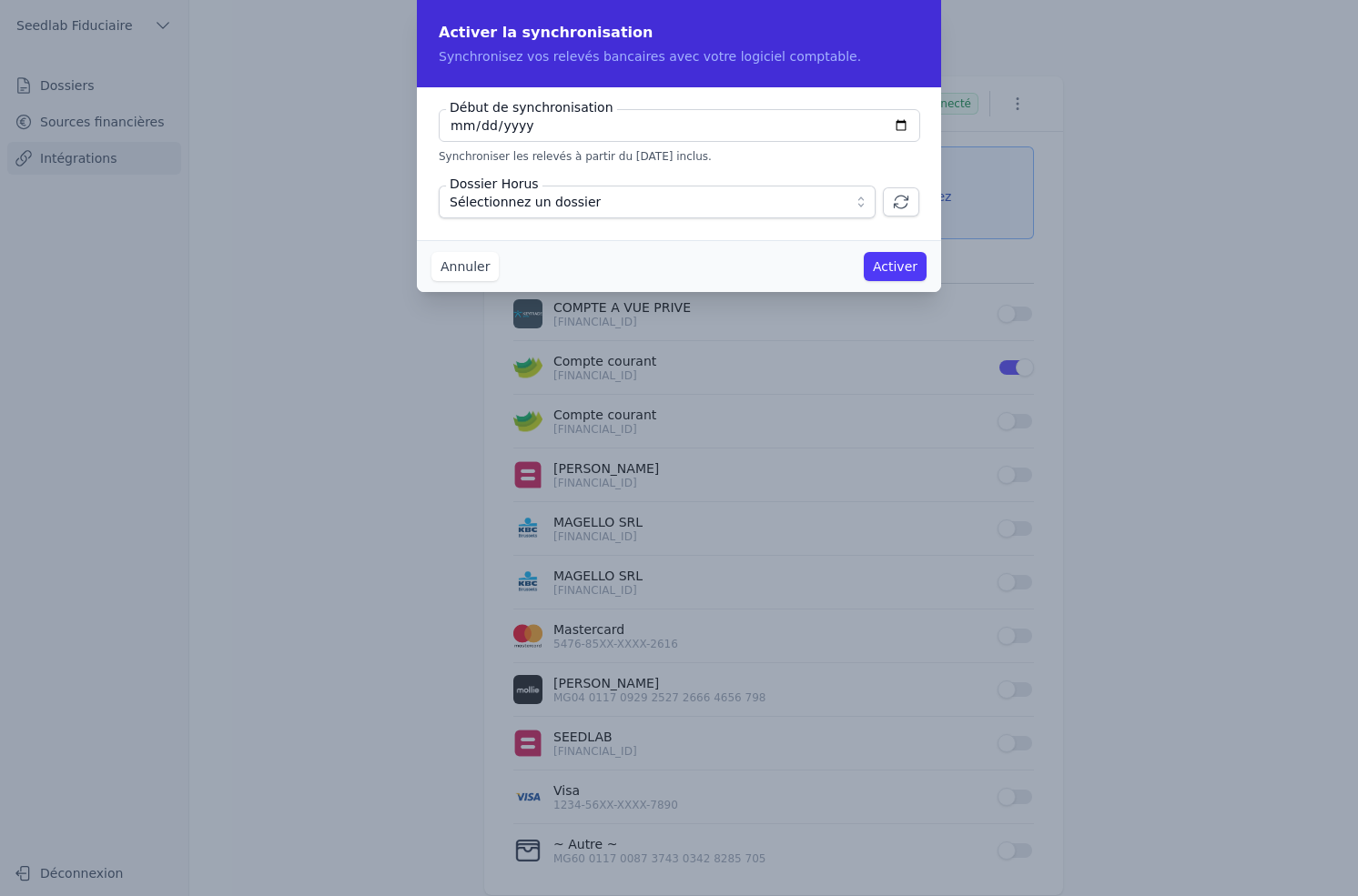
click at [862, 200] on button "Sélectionnez un dossier" at bounding box center [657, 202] width 437 height 33
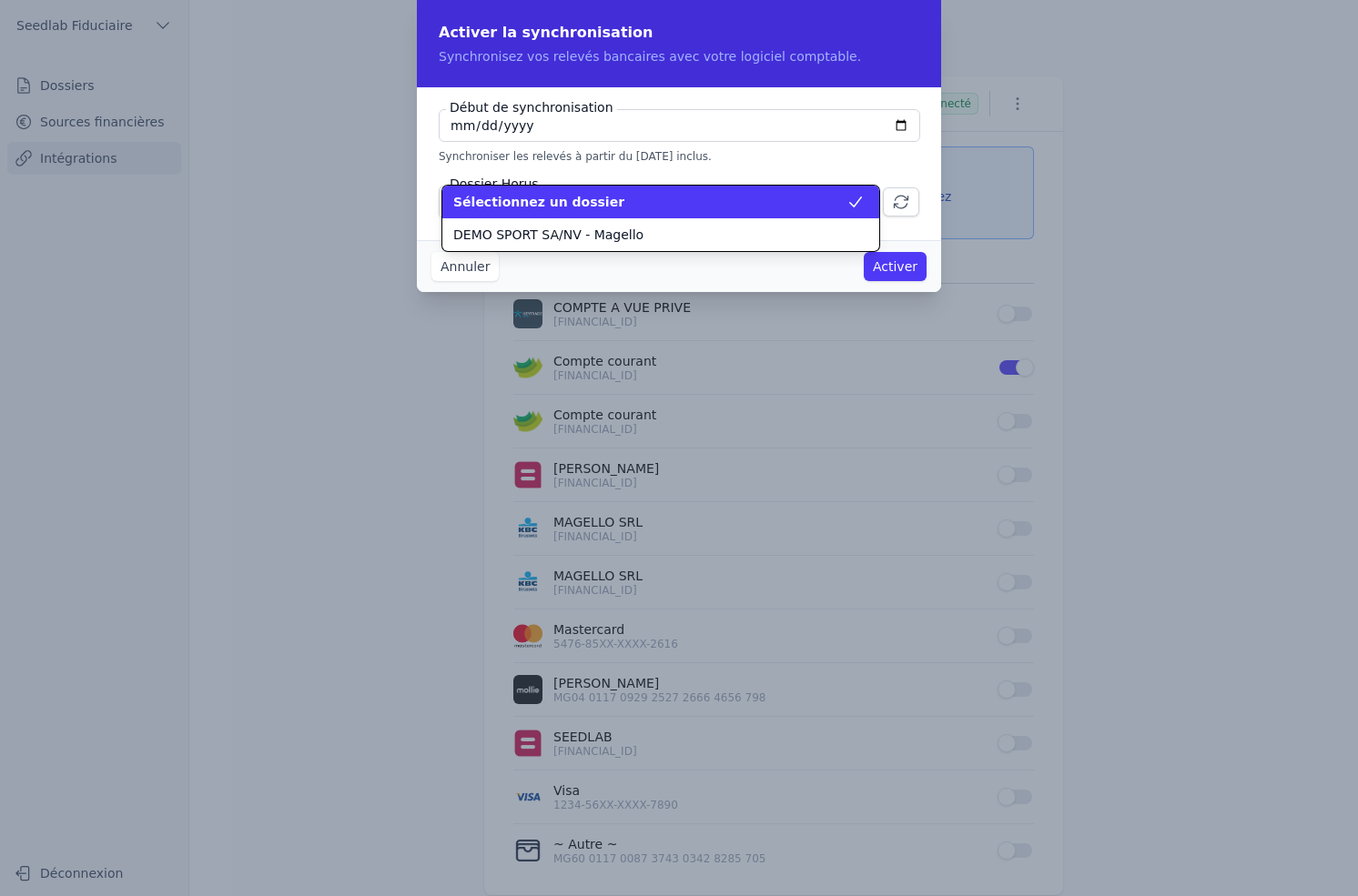
click at [862, 200] on icon at bounding box center [855, 202] width 18 height 18
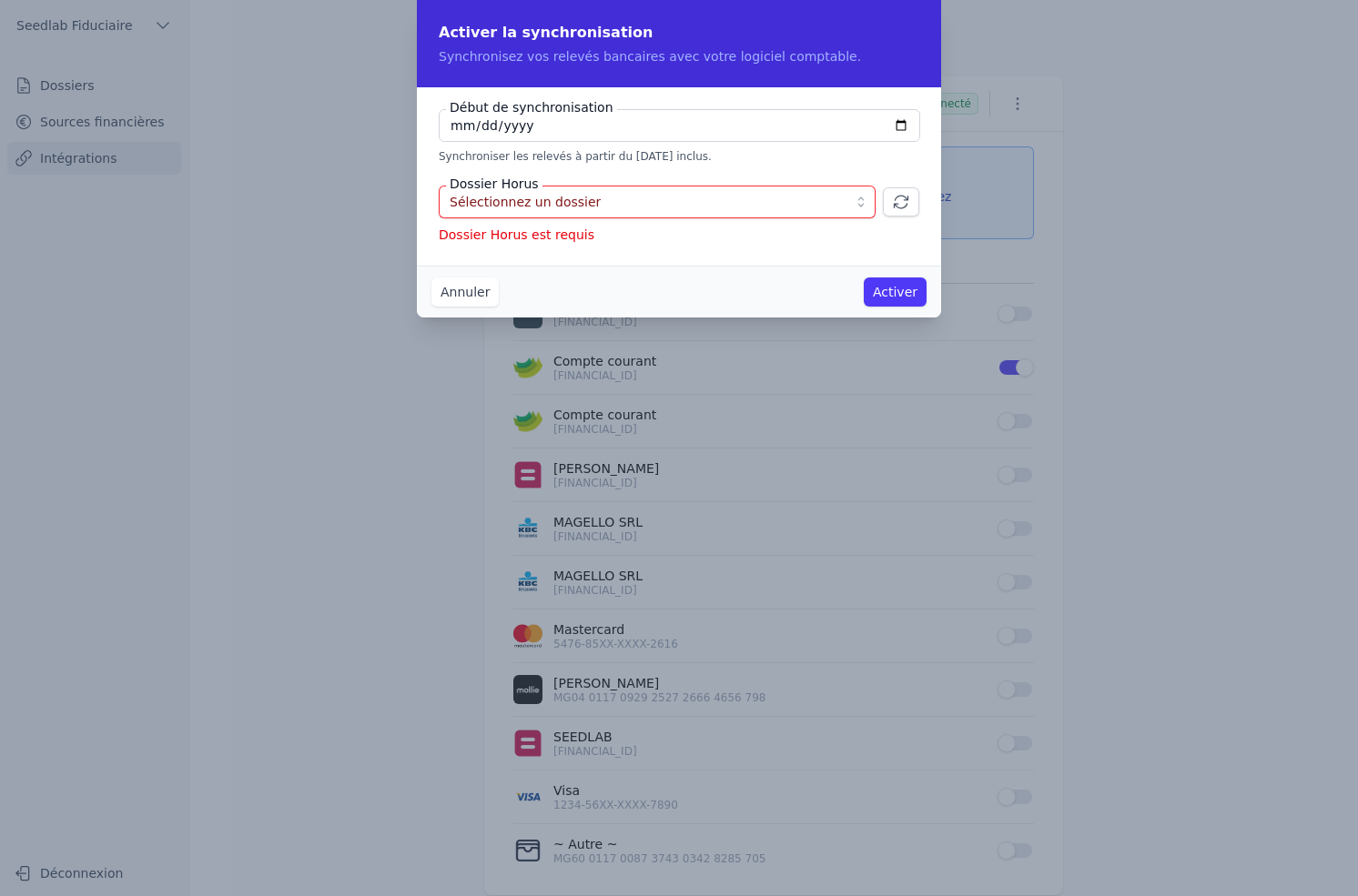
click at [914, 201] on button "button" at bounding box center [901, 202] width 37 height 29
click at [478, 291] on button "Annuler" at bounding box center [465, 292] width 68 height 29
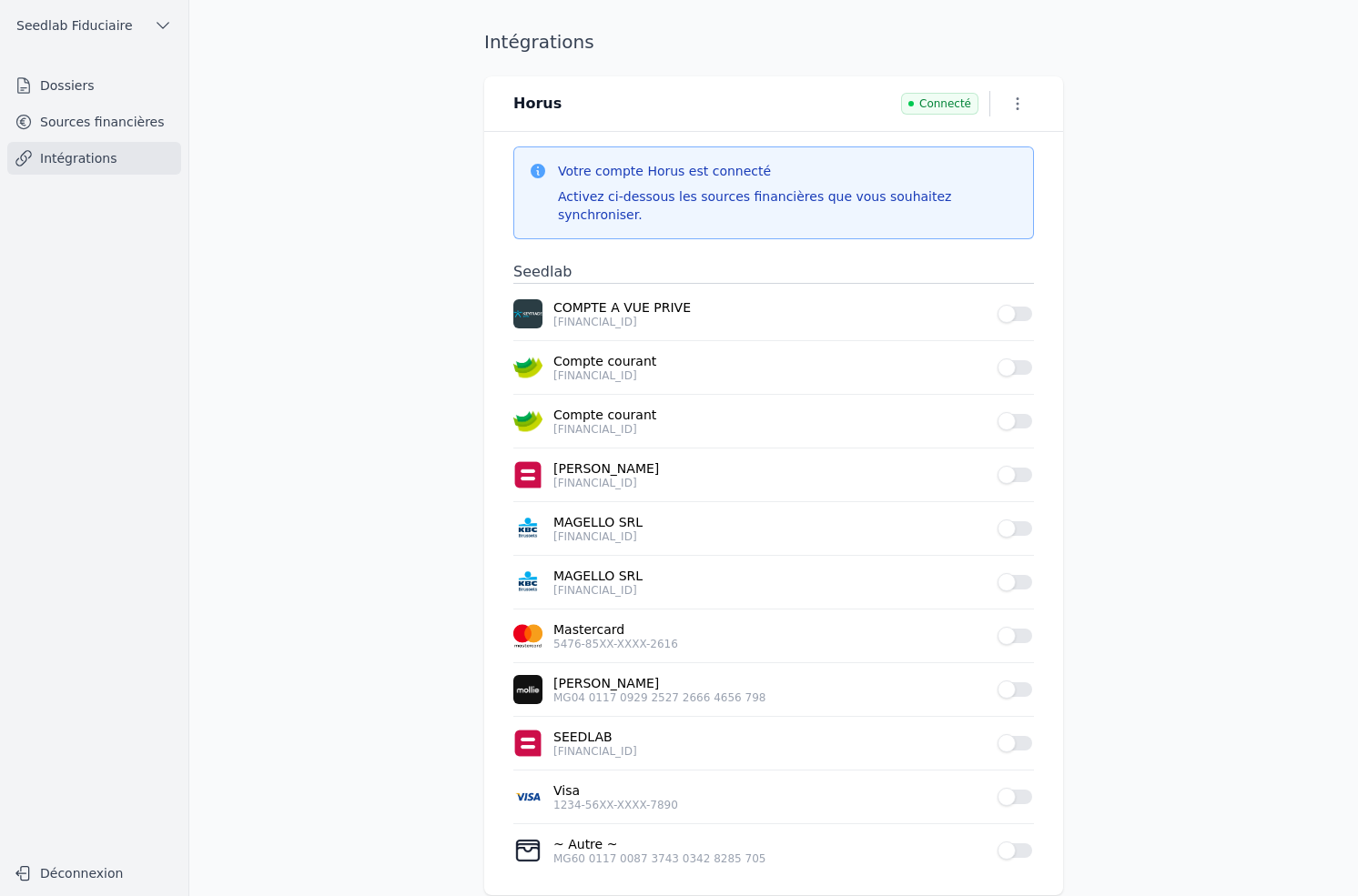
click at [107, 25] on span "Seedlab Fiduciaire" at bounding box center [75, 26] width 117 height 18
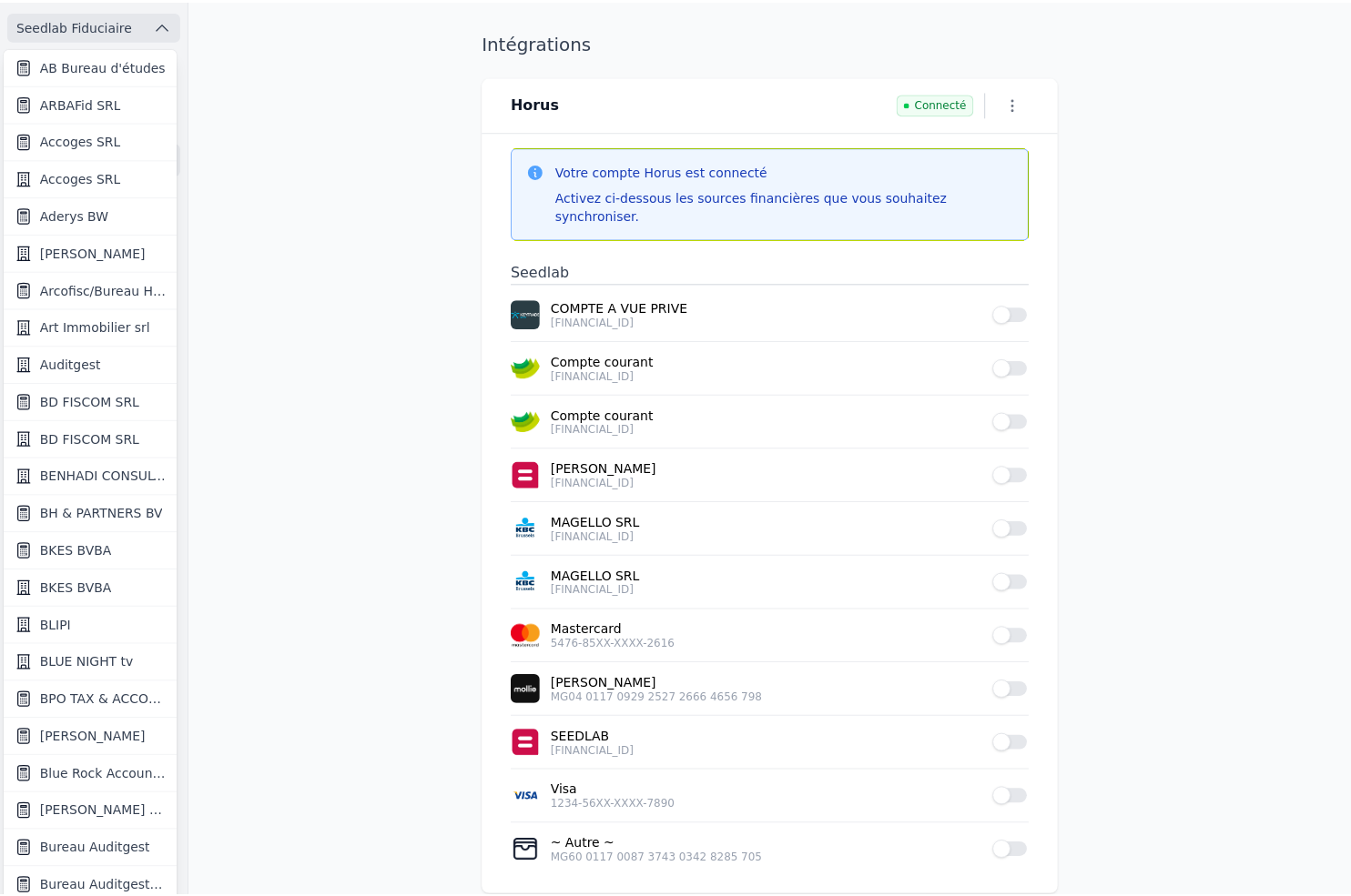
scroll to position [4, 0]
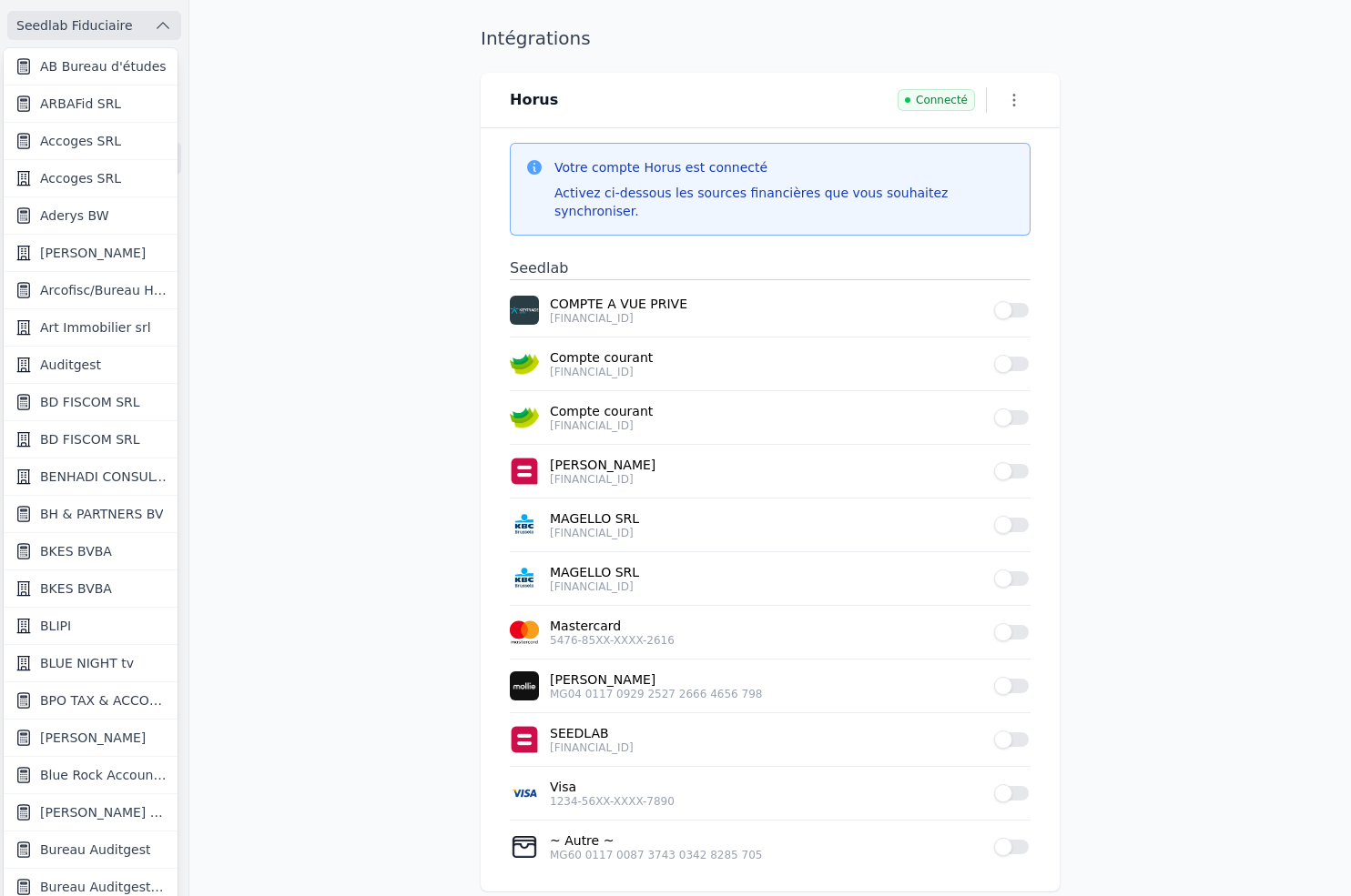
click at [109, 368] on link "Auditgest" at bounding box center [90, 365] width 173 height 37
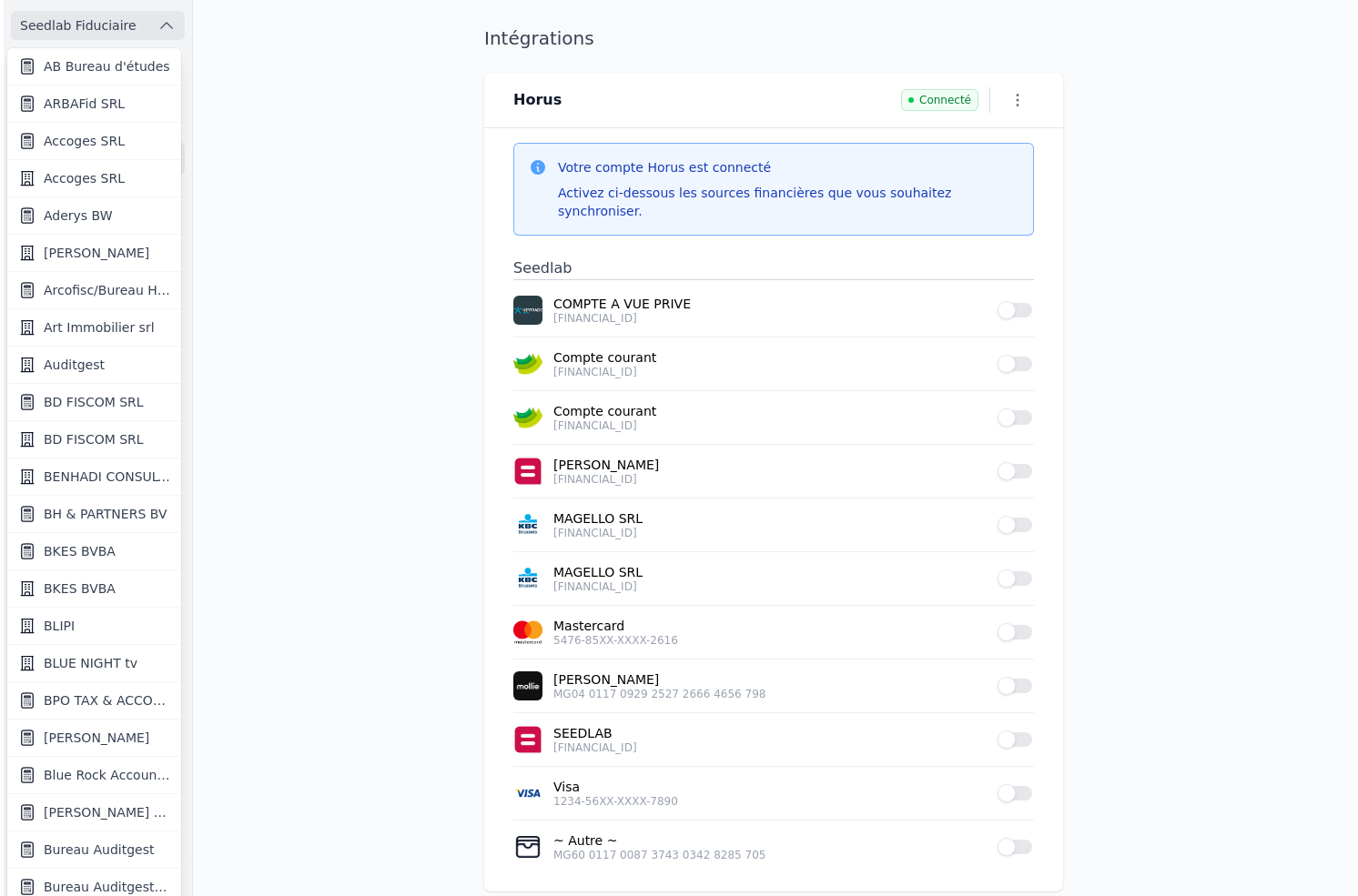
scroll to position [0, 0]
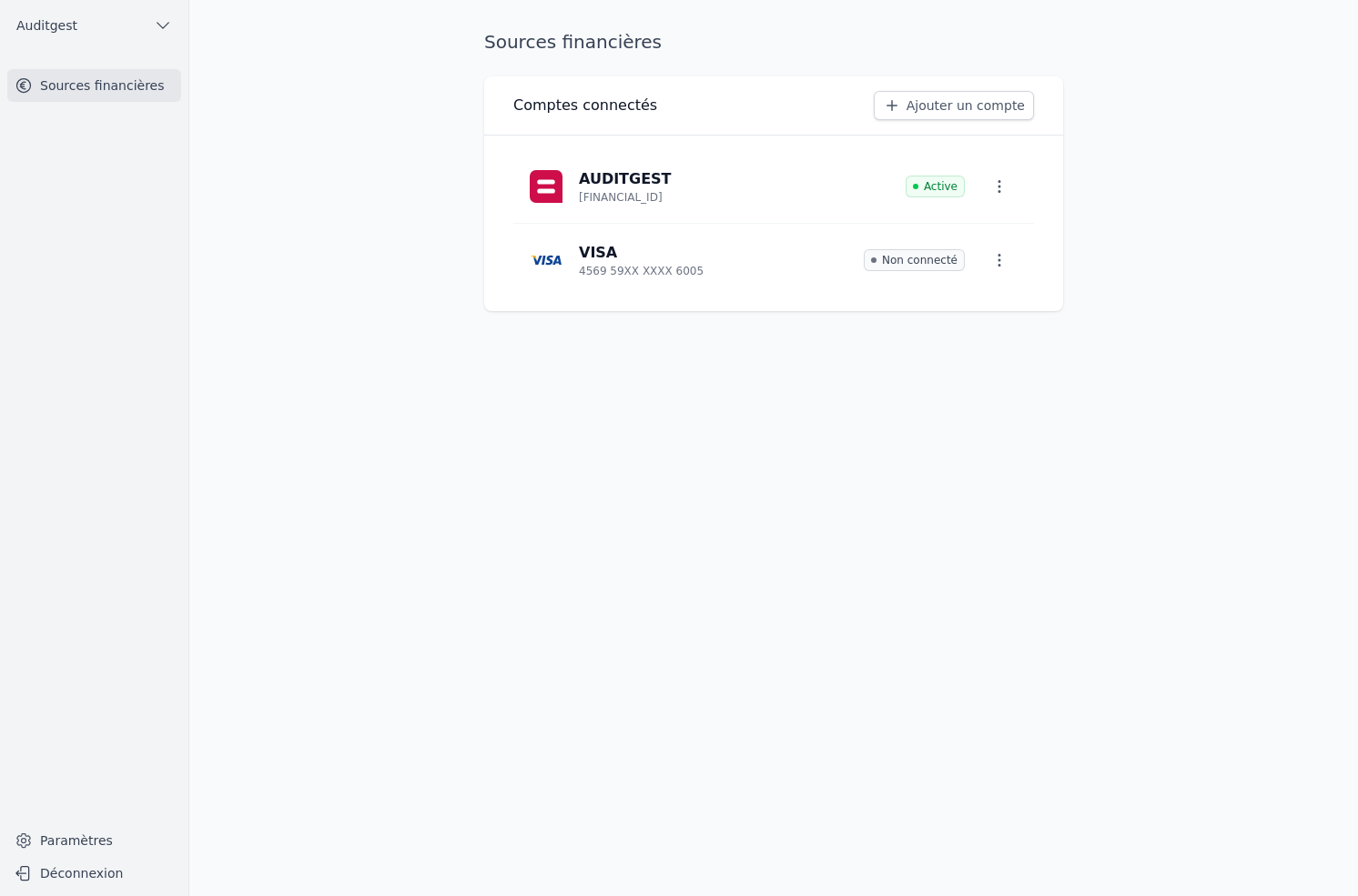
click at [120, 26] on button "Auditgest" at bounding box center [94, 26] width 173 height 29
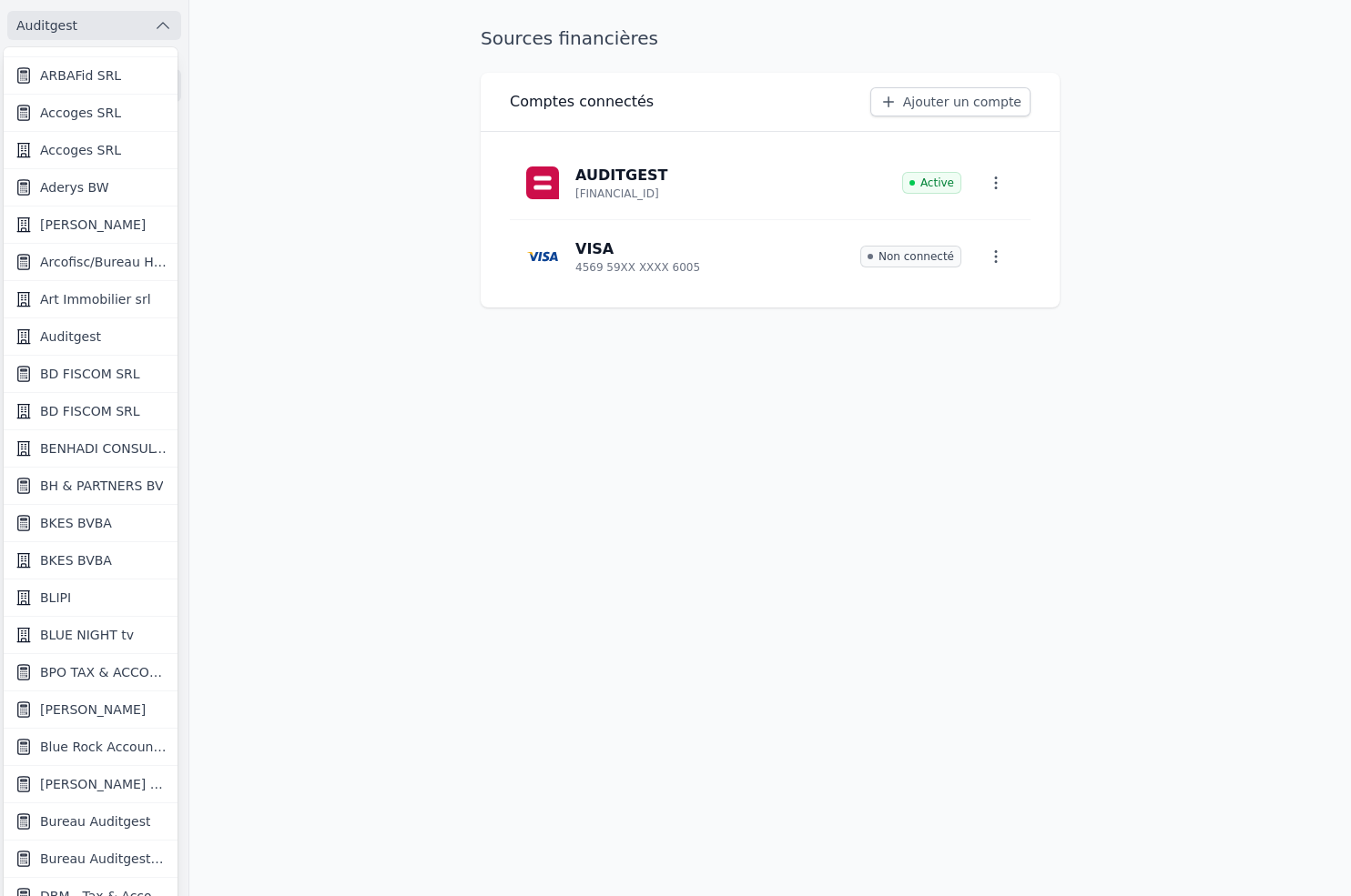
scroll to position [30, 0]
click at [78, 811] on span "Bureau Auditgest" at bounding box center [95, 819] width 110 height 18
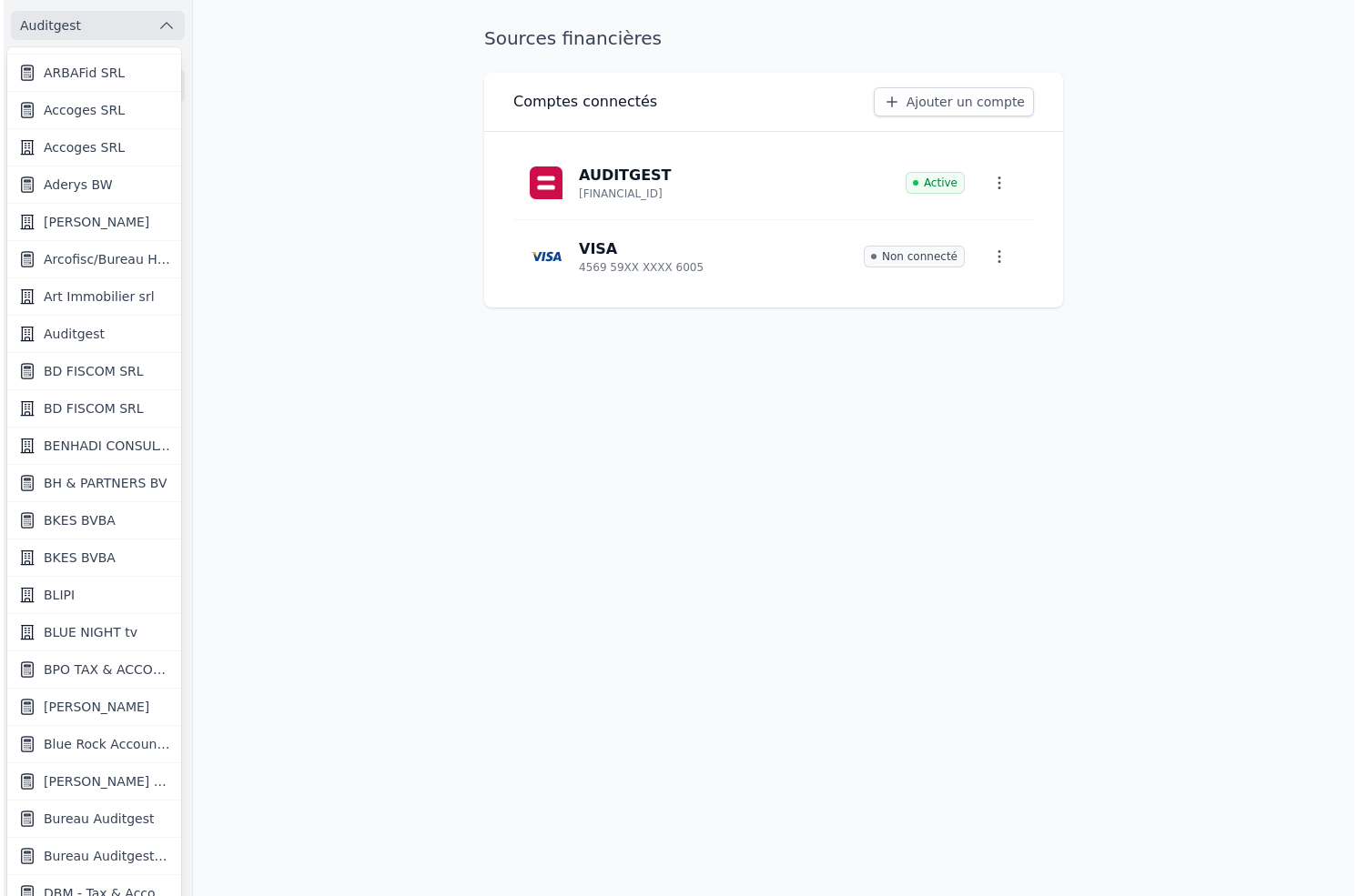
scroll to position [0, 0]
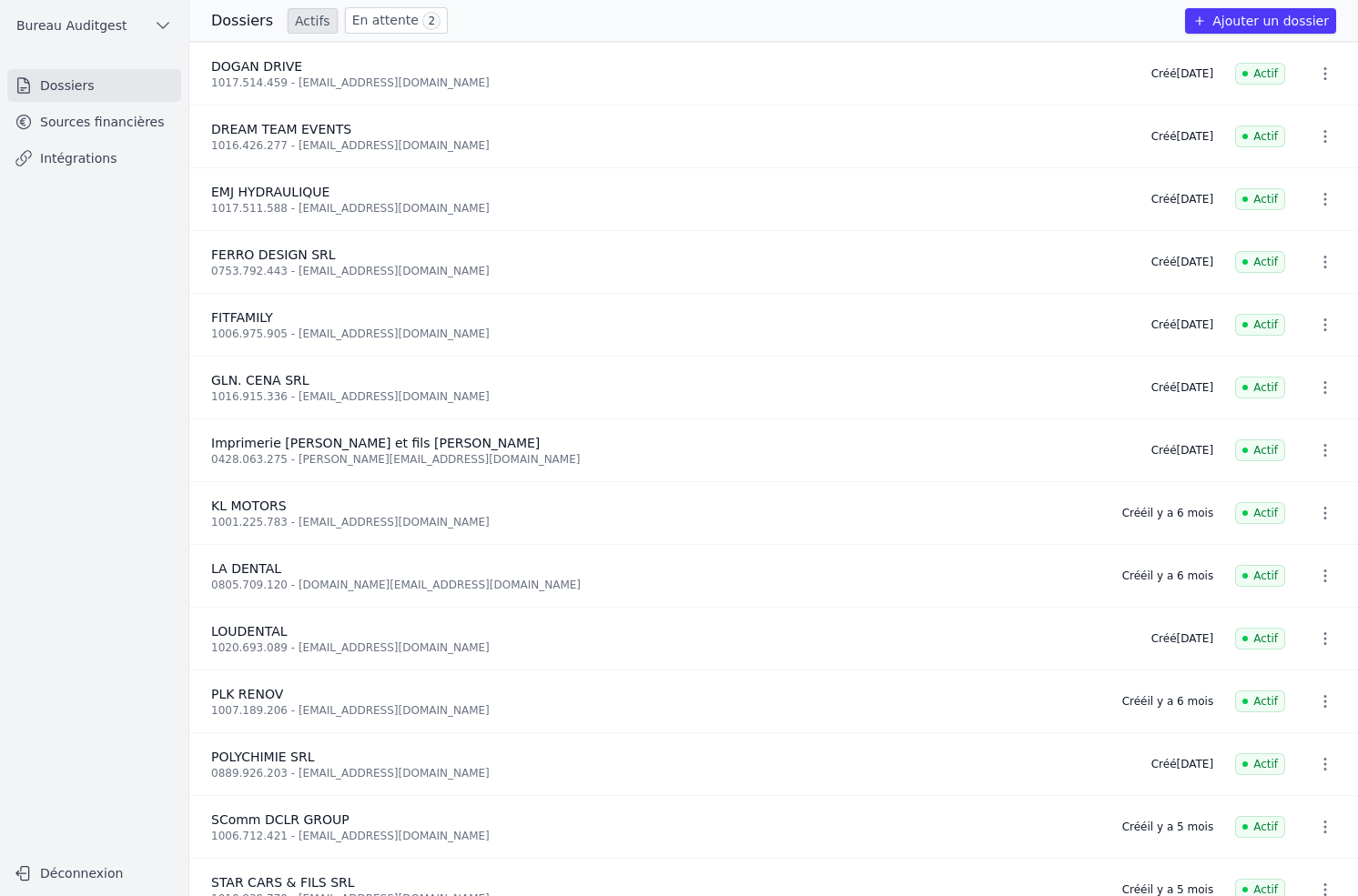
click at [99, 118] on link "Sources financières" at bounding box center [94, 122] width 173 height 33
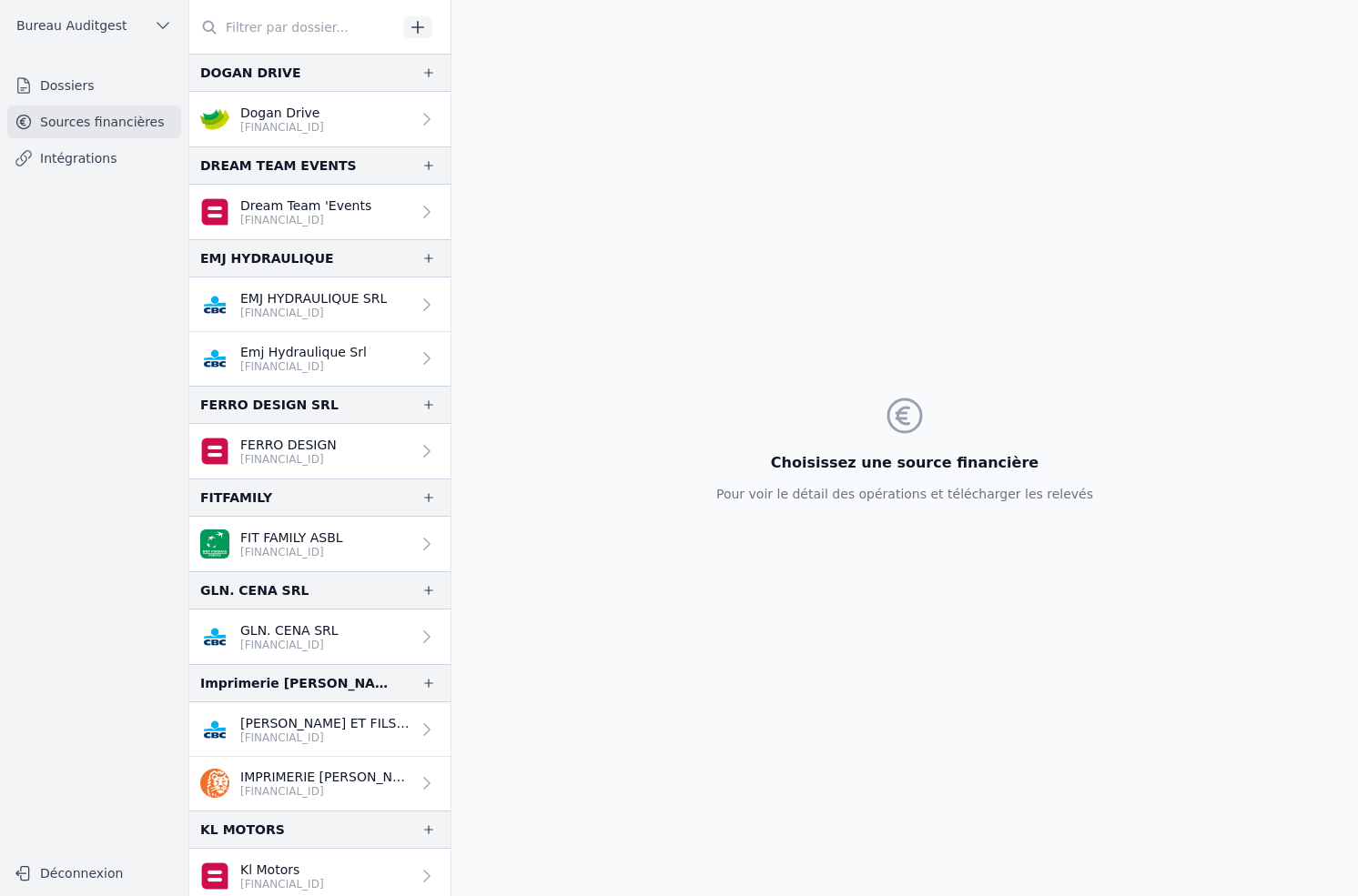
click at [104, 153] on link "Intégrations" at bounding box center [94, 159] width 173 height 33
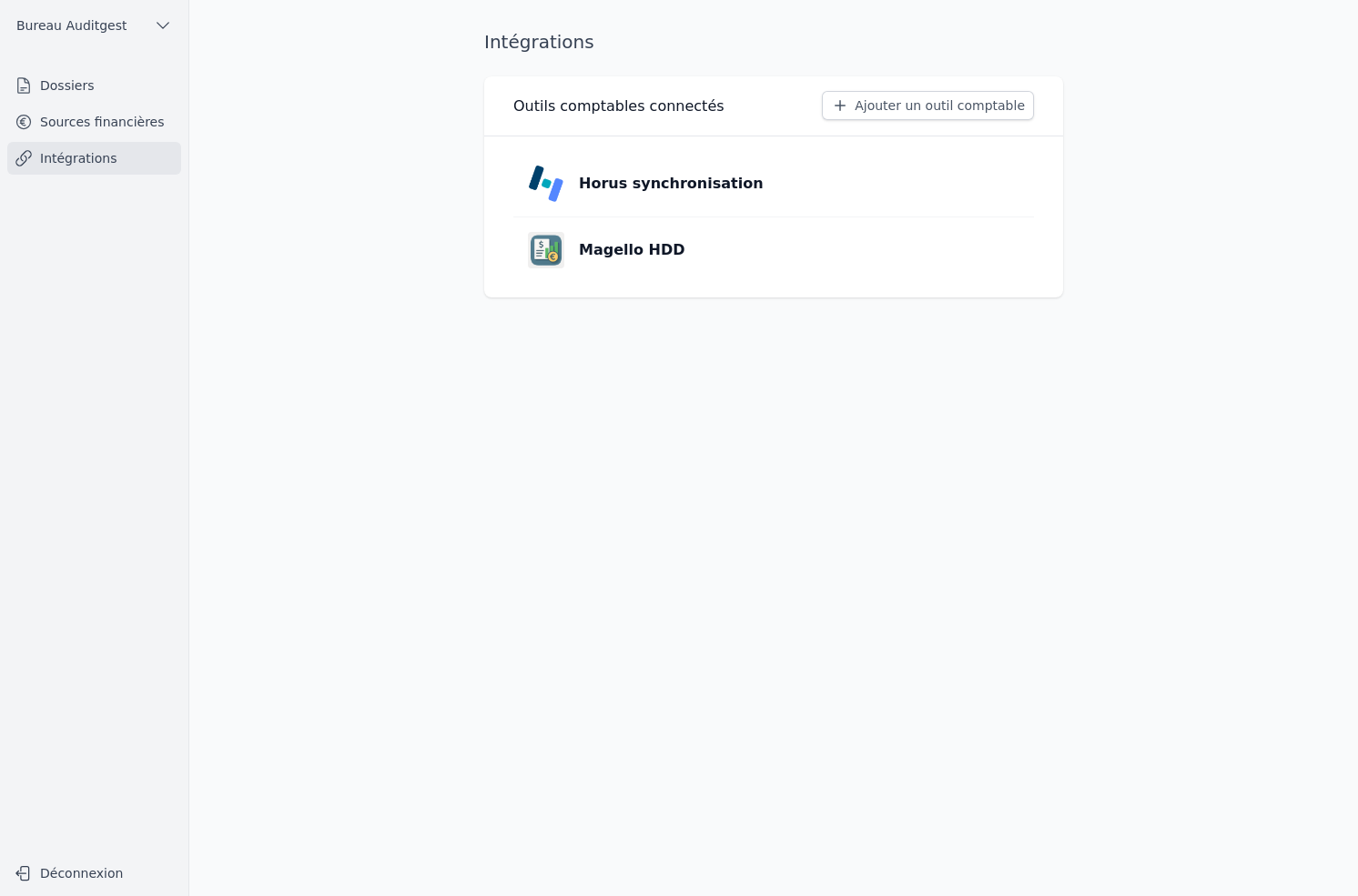
click at [883, 105] on button "Ajouter un outil comptable" at bounding box center [927, 106] width 212 height 29
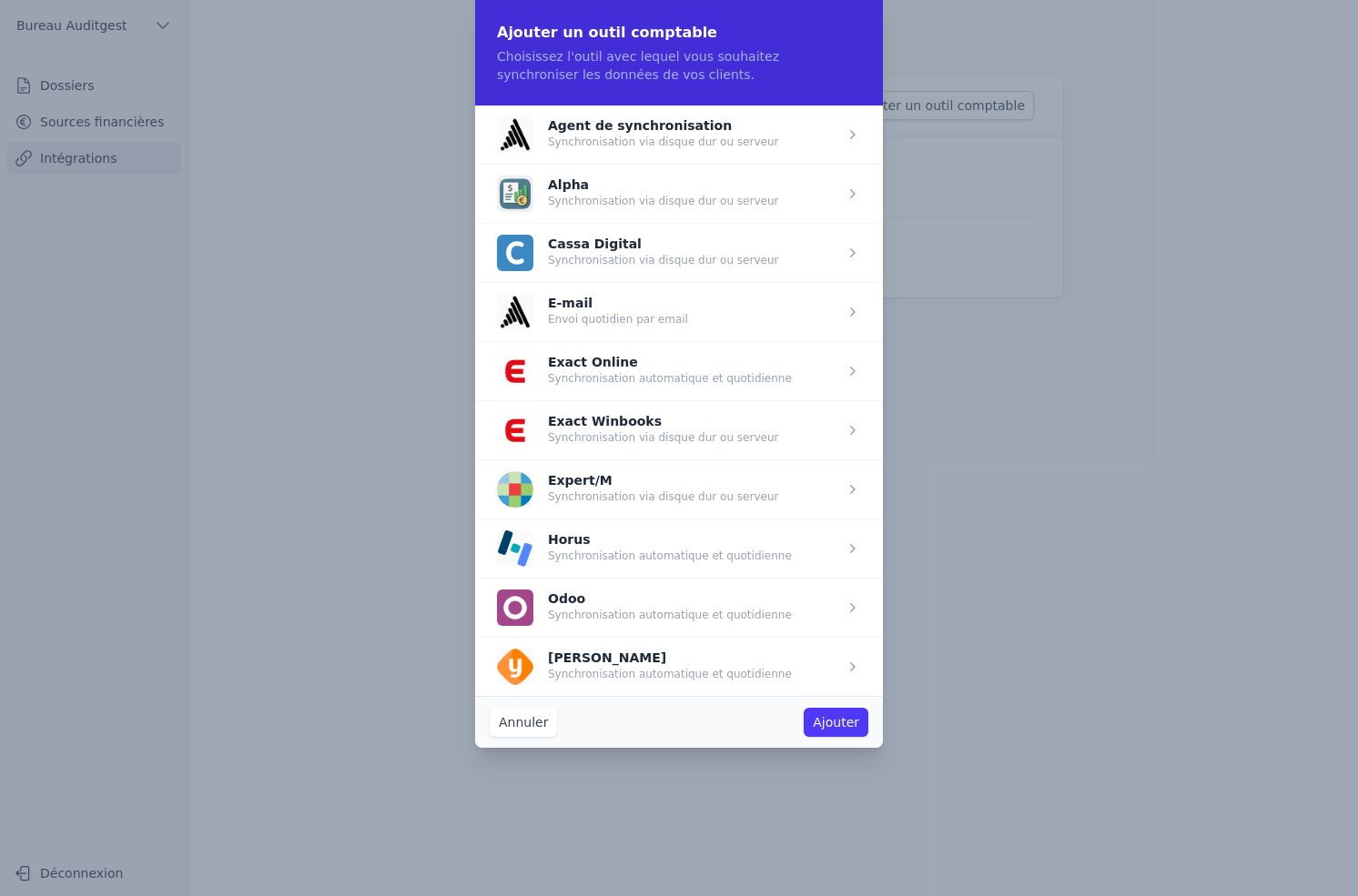
click at [622, 551] on span "button" at bounding box center [679, 547] width 408 height 59
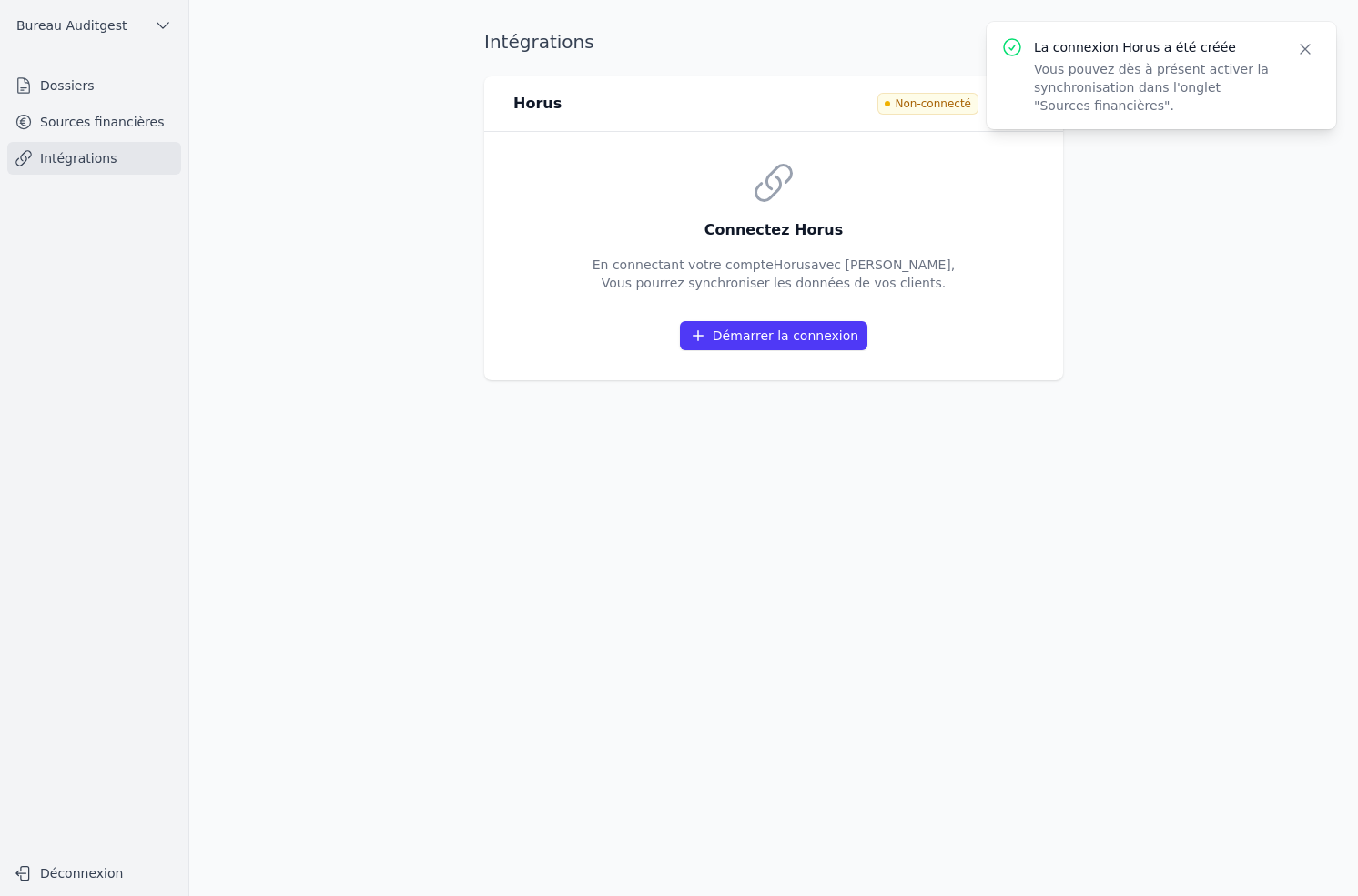
click at [1306, 47] on icon "button" at bounding box center [1305, 49] width 18 height 18
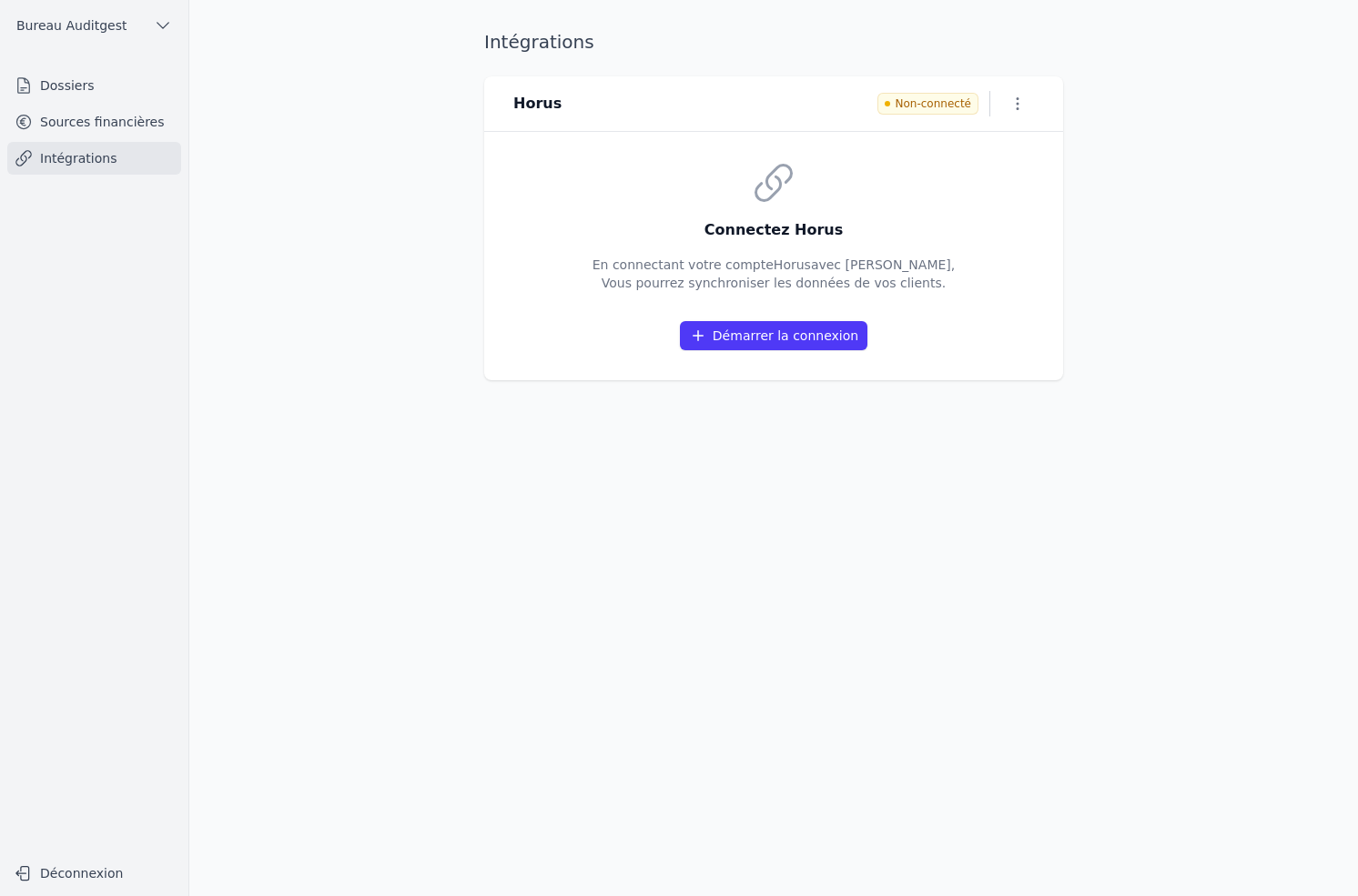
click at [1015, 109] on icon "button" at bounding box center [1018, 104] width 18 height 18
click at [961, 140] on button "Renommer" at bounding box center [987, 141] width 112 height 34
type input "Horus - Diagnostique"
click at [716, 105] on icon "submit" at bounding box center [723, 104] width 15 height 15
click at [102, 159] on link "Intégrations" at bounding box center [94, 159] width 173 height 33
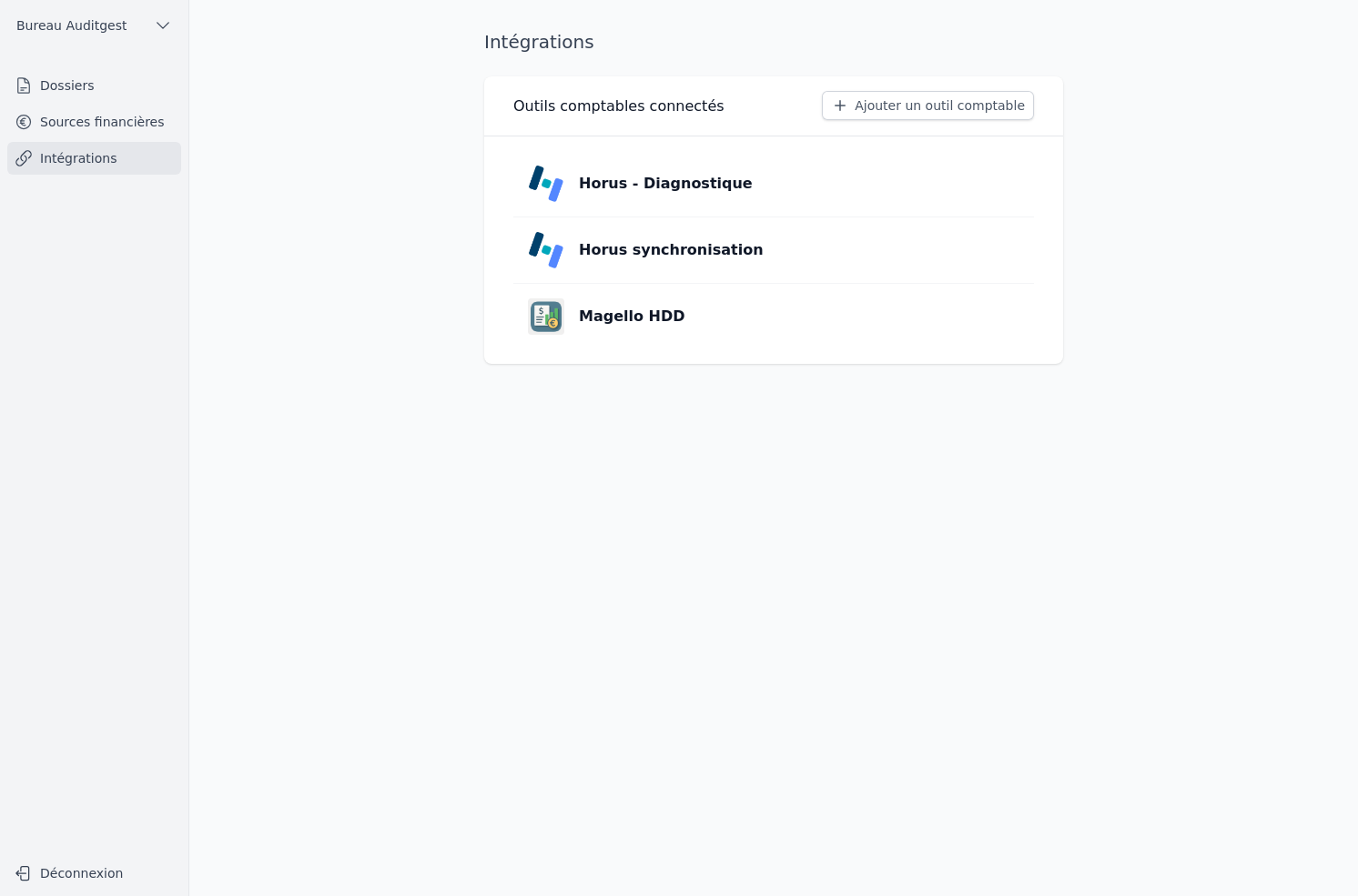
click at [663, 242] on p "Horus synchronisation" at bounding box center [671, 250] width 184 height 22
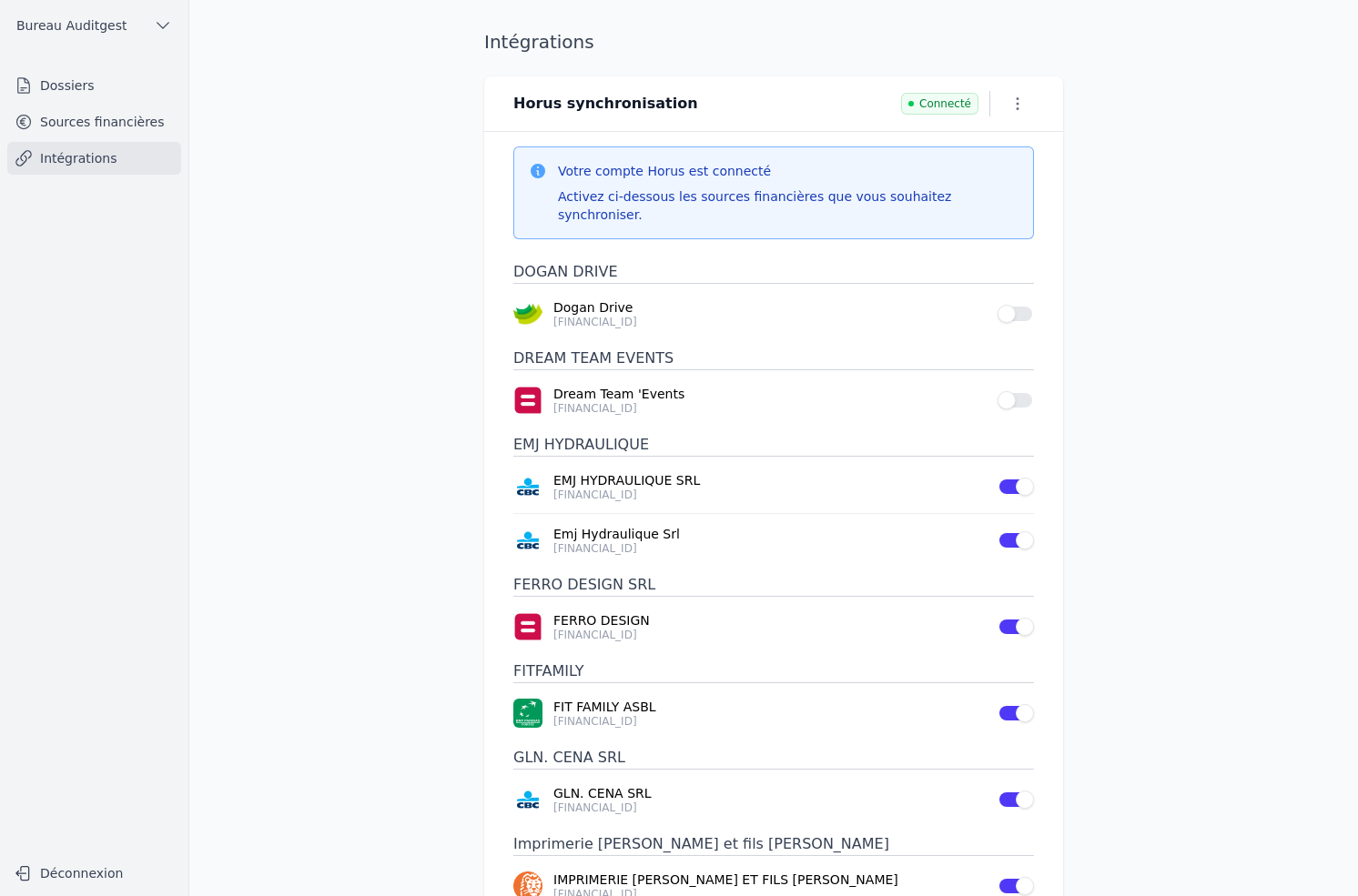
click at [1007, 305] on button "Use setting" at bounding box center [1016, 314] width 37 height 18
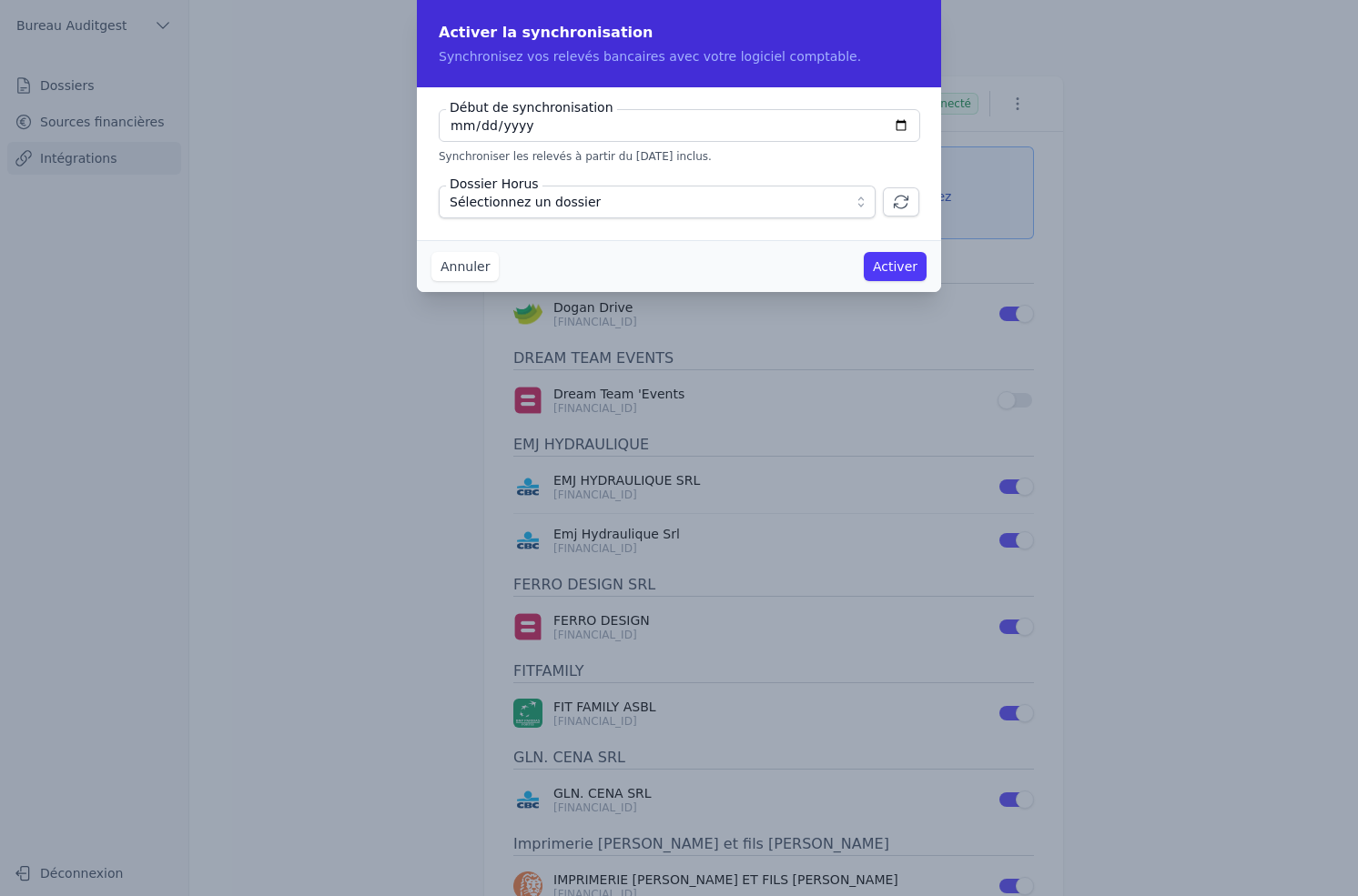
click at [865, 200] on button "Sélectionnez un dossier" at bounding box center [657, 202] width 437 height 33
click at [907, 206] on icon "button" at bounding box center [901, 202] width 18 height 18
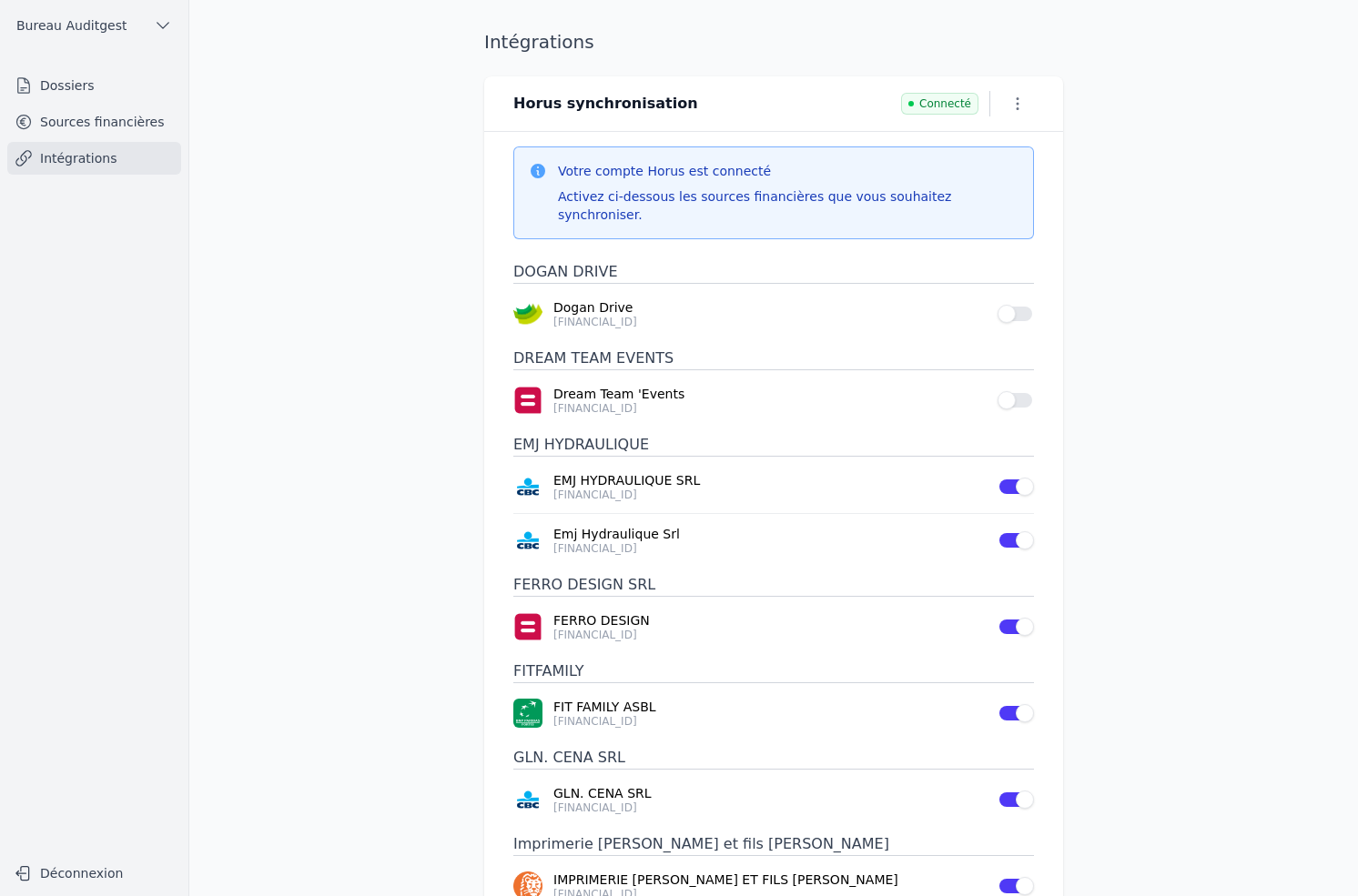
click at [68, 160] on link "Intégrations" at bounding box center [94, 159] width 173 height 33
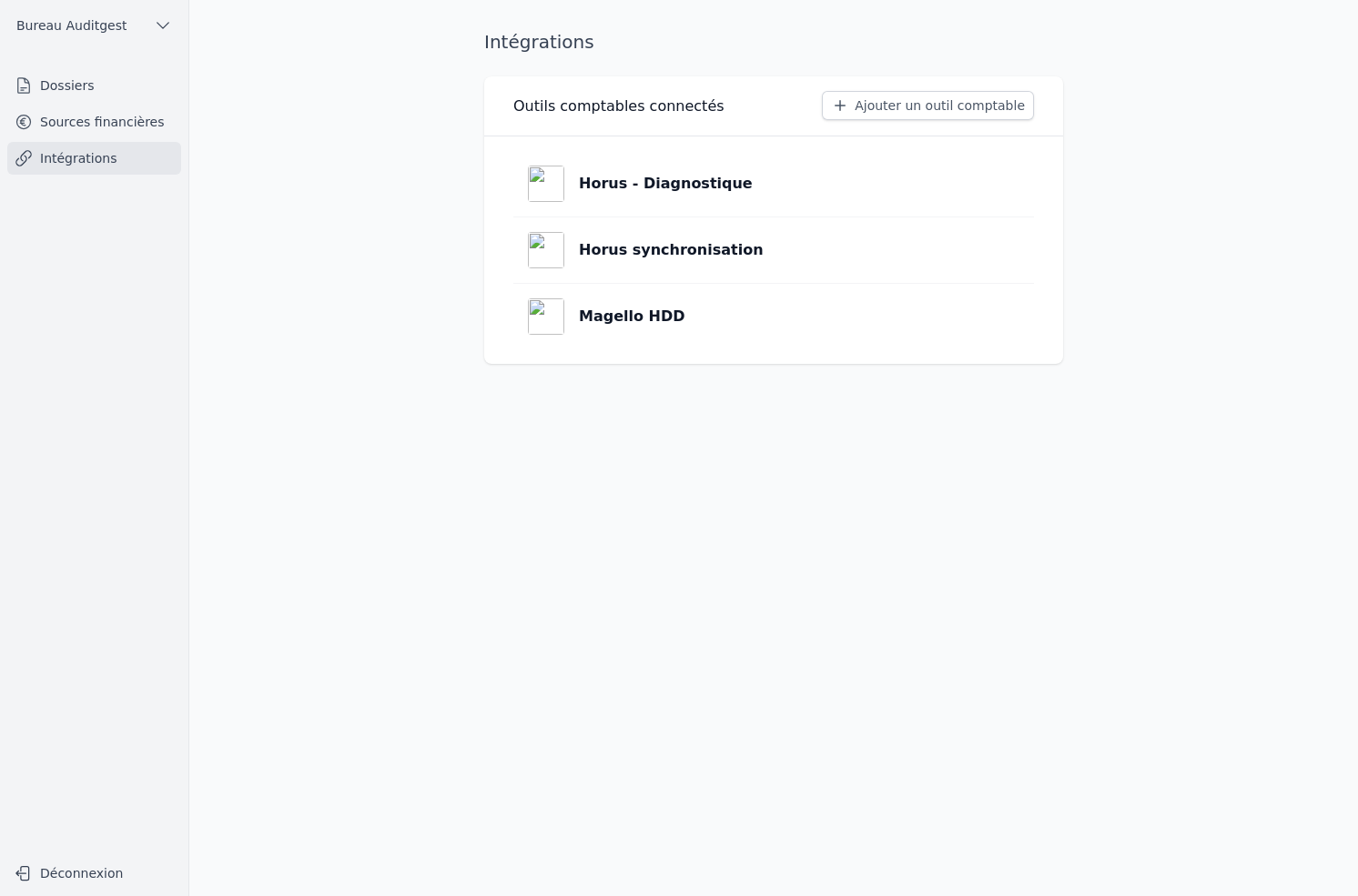
click at [605, 168] on div "Horus - Diagnostique" at bounding box center [640, 183] width 225 height 36
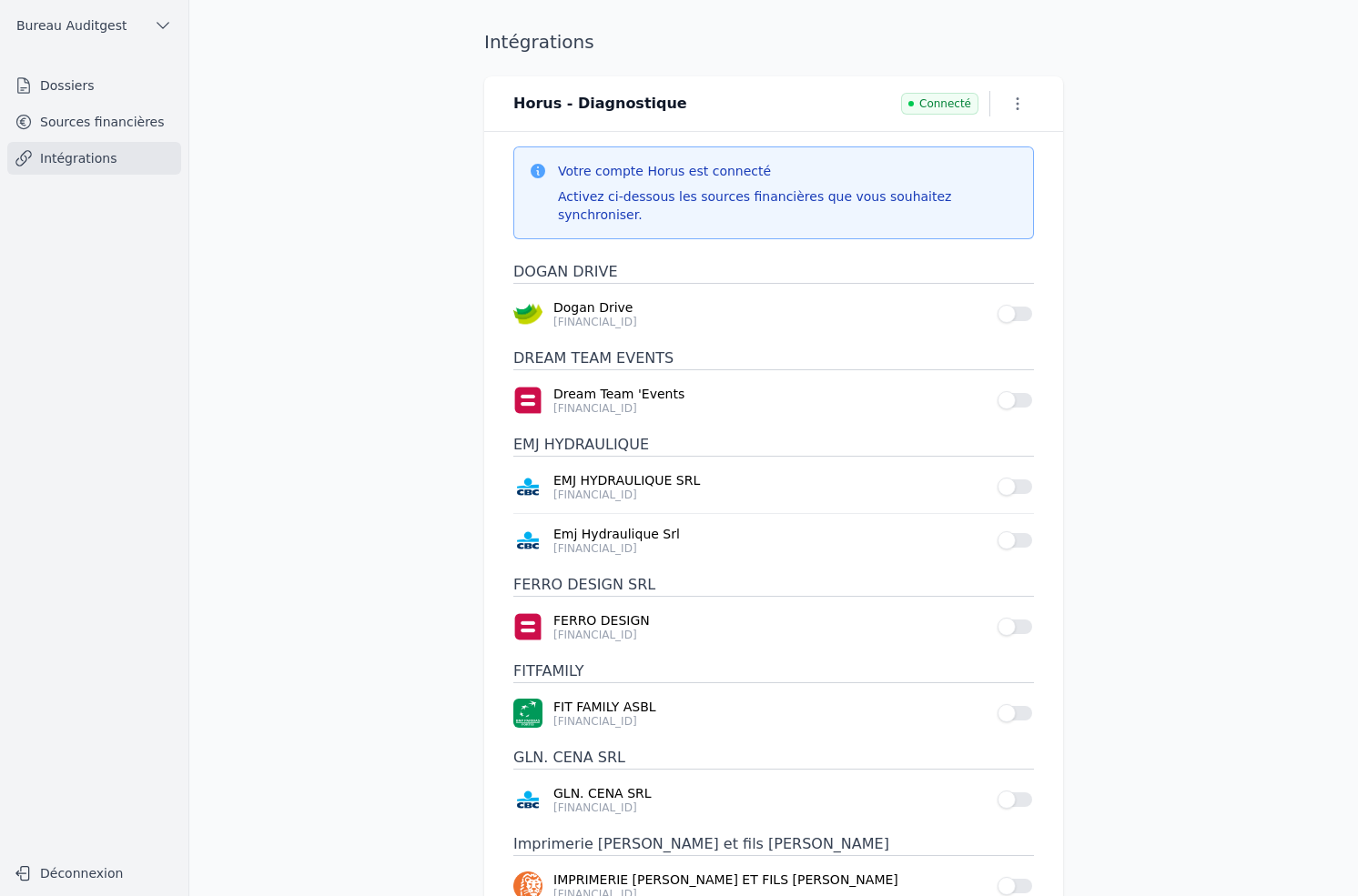
click at [1014, 305] on button "Use setting" at bounding box center [1016, 314] width 37 height 18
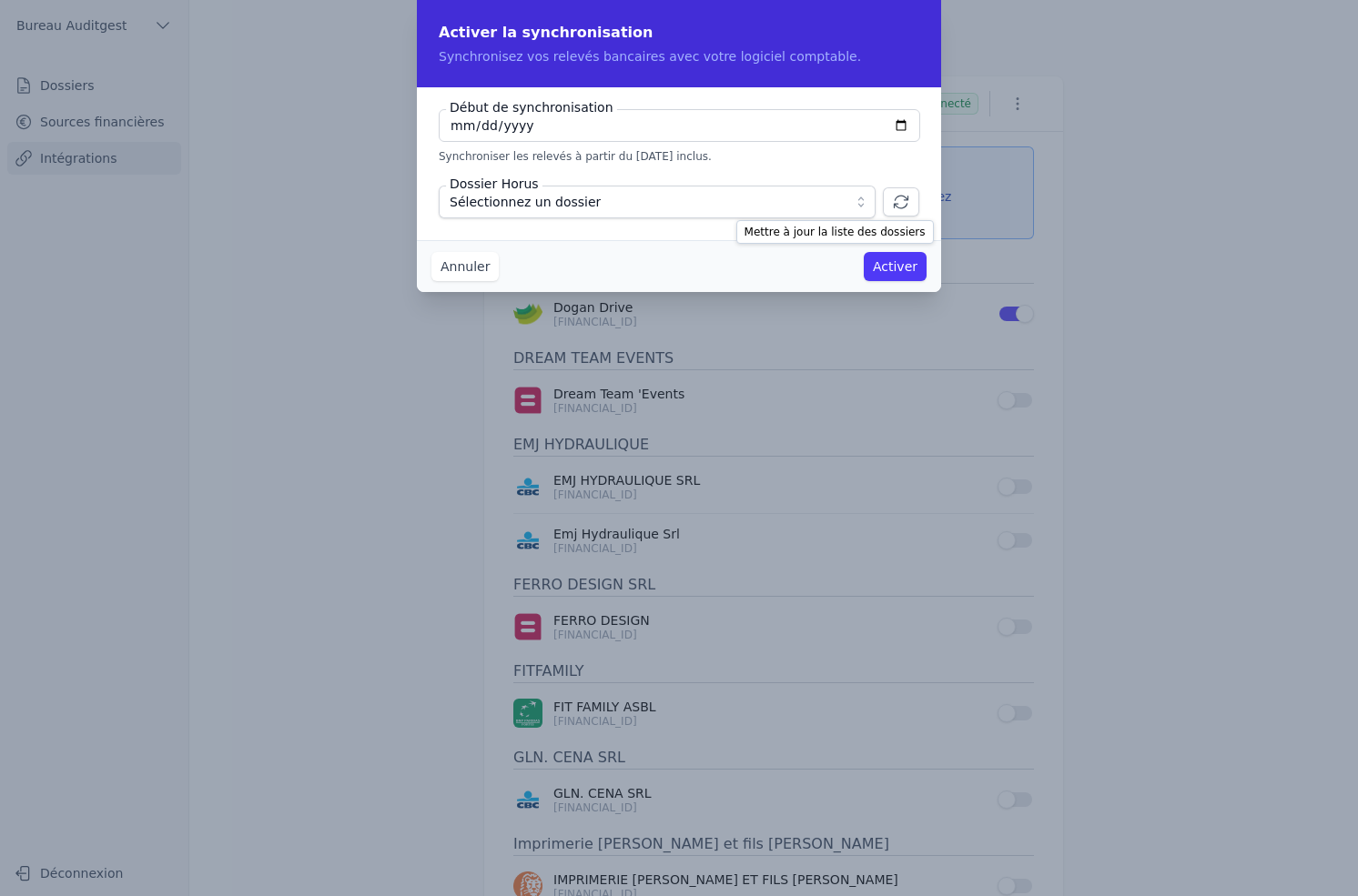
click at [909, 197] on icon "button" at bounding box center [901, 202] width 18 height 18
click at [464, 259] on button "Annuler" at bounding box center [465, 266] width 68 height 29
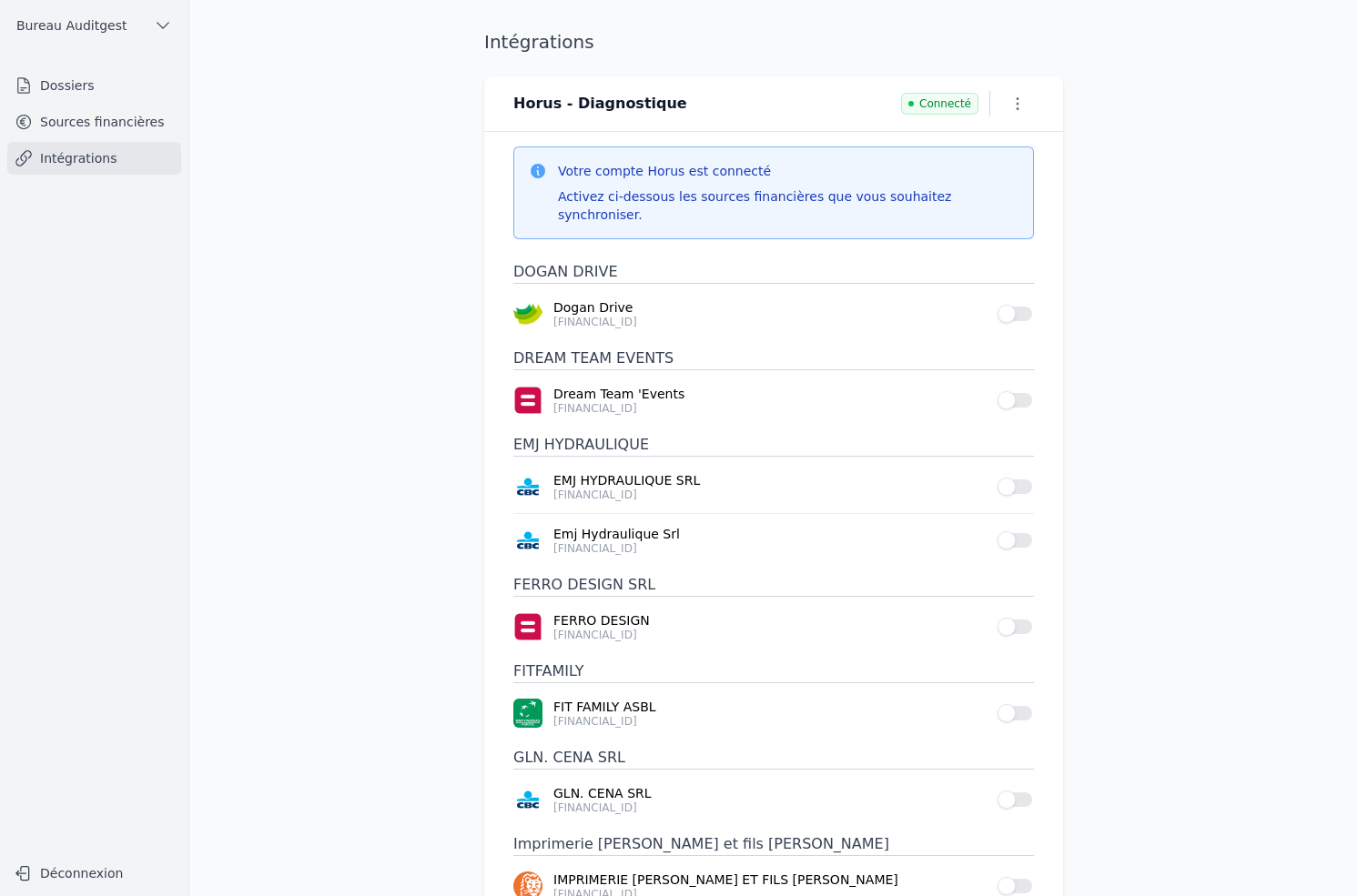
click at [1256, 535] on main "Intégrations Horus - Diagnostique Connecté Votre compte Horus est connecté Acti…" at bounding box center [679, 448] width 1358 height 896
click at [157, 123] on link "Sources financières" at bounding box center [94, 122] width 173 height 33
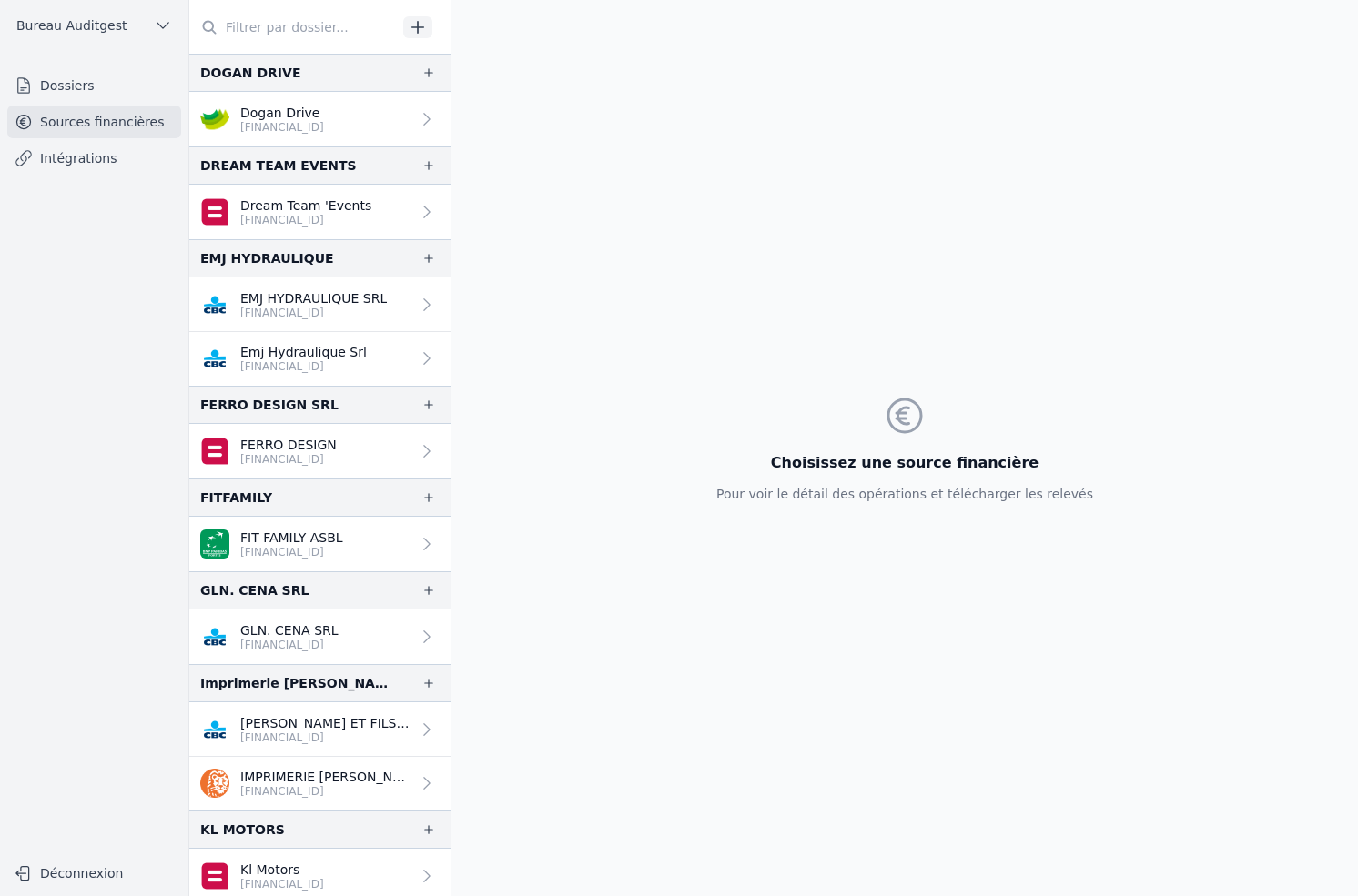
click at [124, 156] on link "Intégrations" at bounding box center [94, 159] width 173 height 33
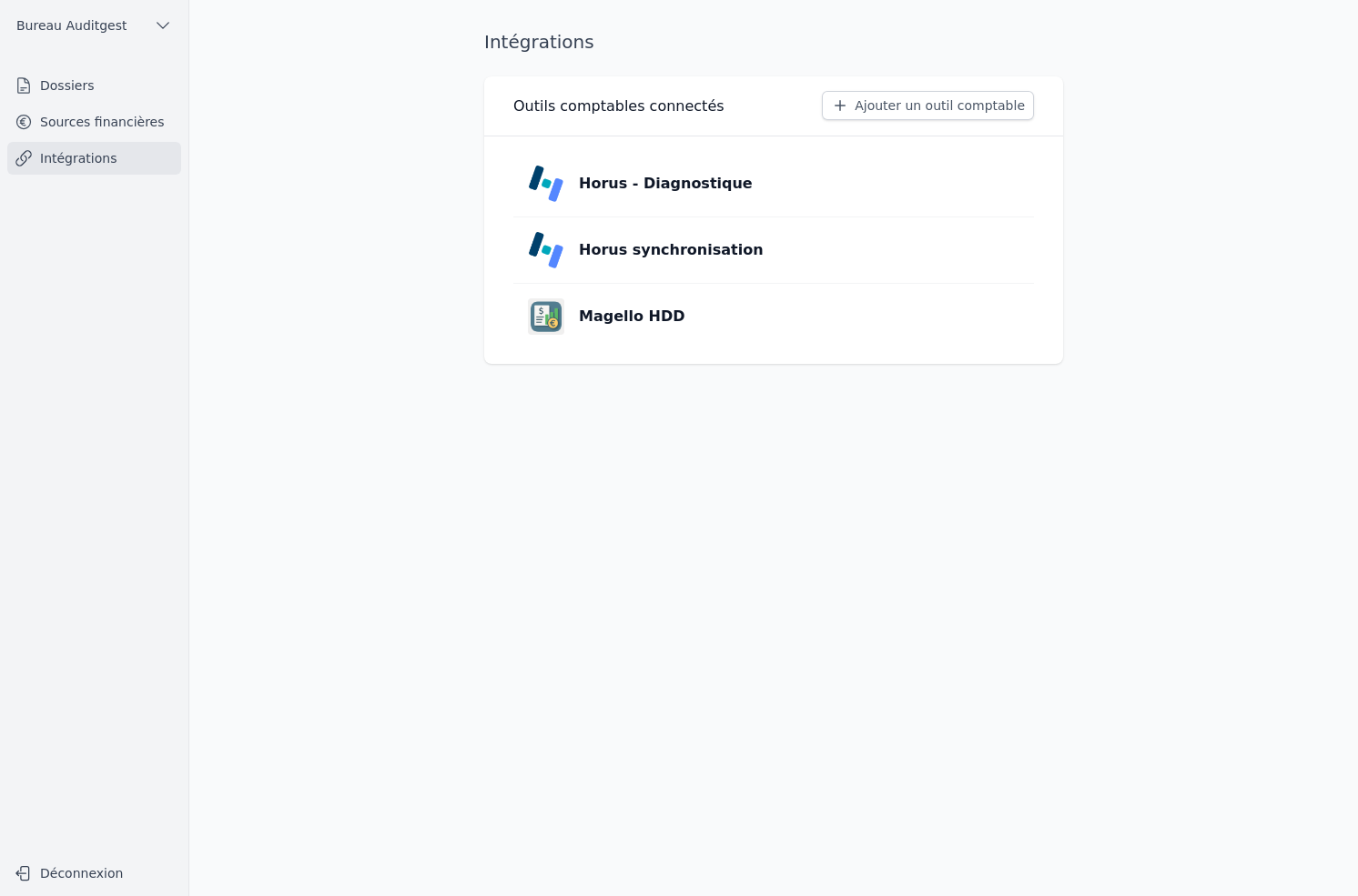
click at [735, 186] on link "Horus - Diagnostique" at bounding box center [773, 184] width 520 height 66
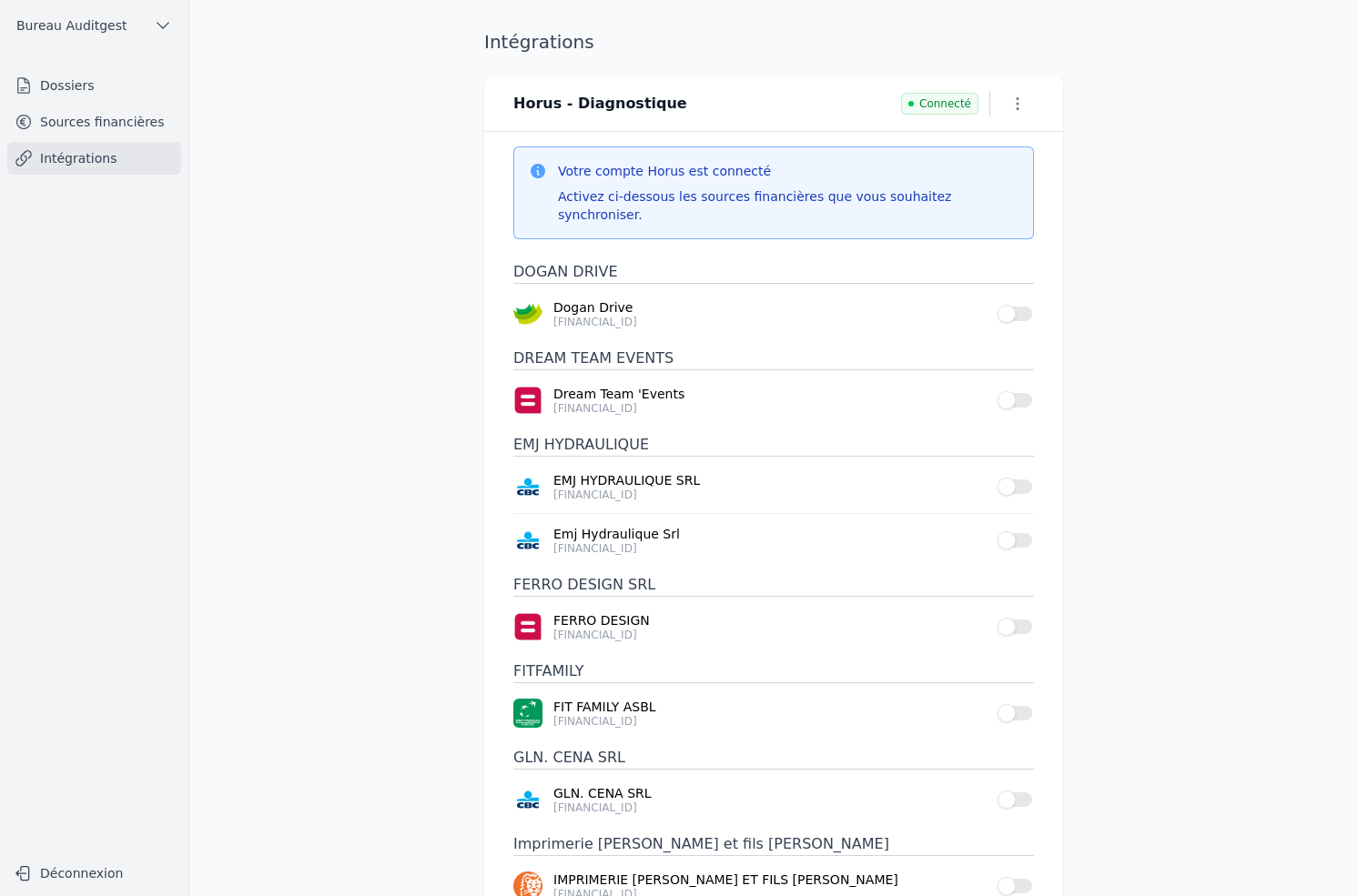
click at [1018, 109] on icon "button" at bounding box center [1018, 104] width 18 height 18
click at [1102, 116] on div at bounding box center [679, 448] width 1358 height 896
click at [1012, 100] on icon "button" at bounding box center [1018, 104] width 18 height 18
click at [996, 173] on button "Supprimer" at bounding box center [983, 174] width 112 height 33
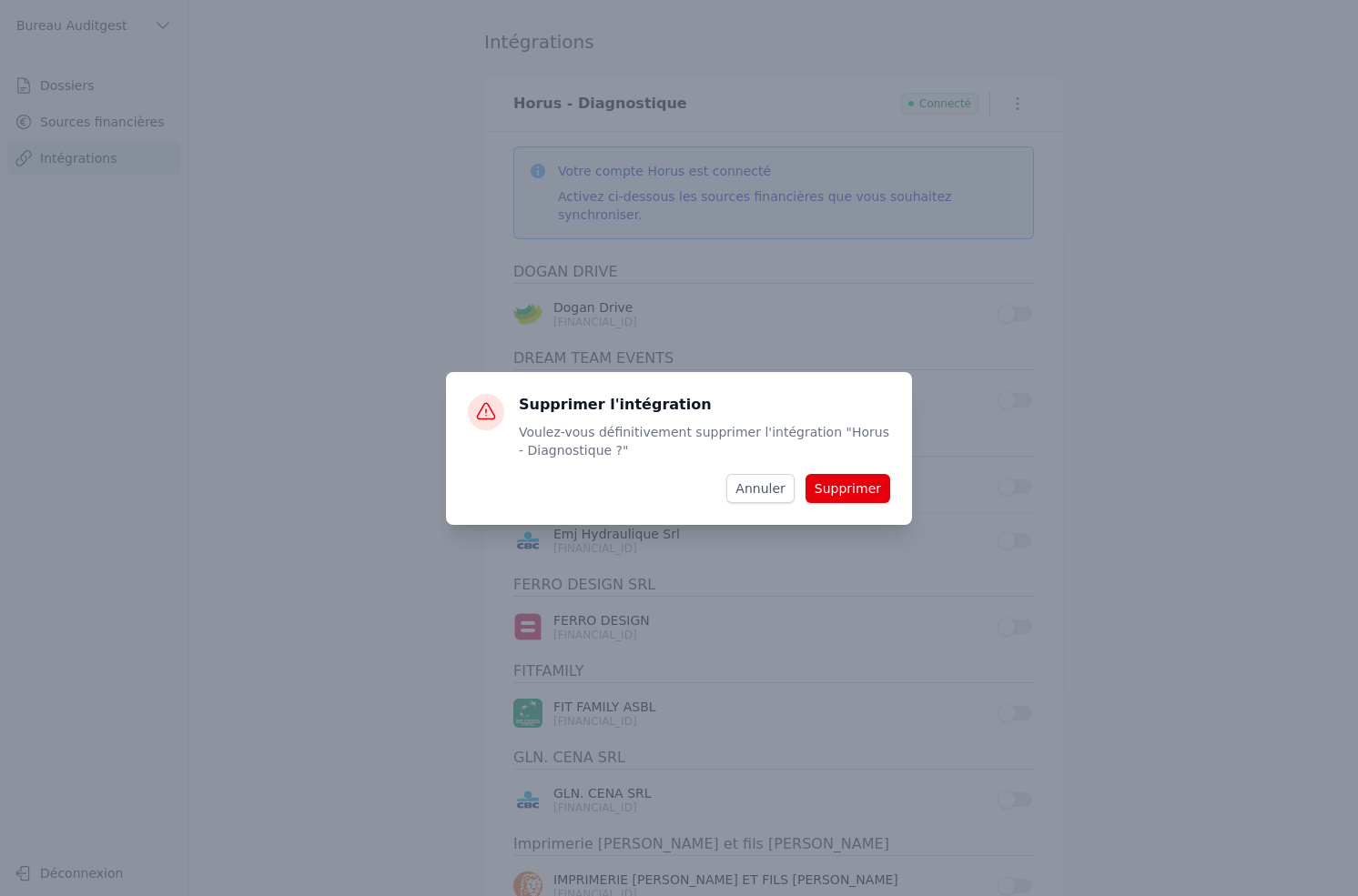
click at [861, 490] on button "Supprimer" at bounding box center [848, 489] width 85 height 29
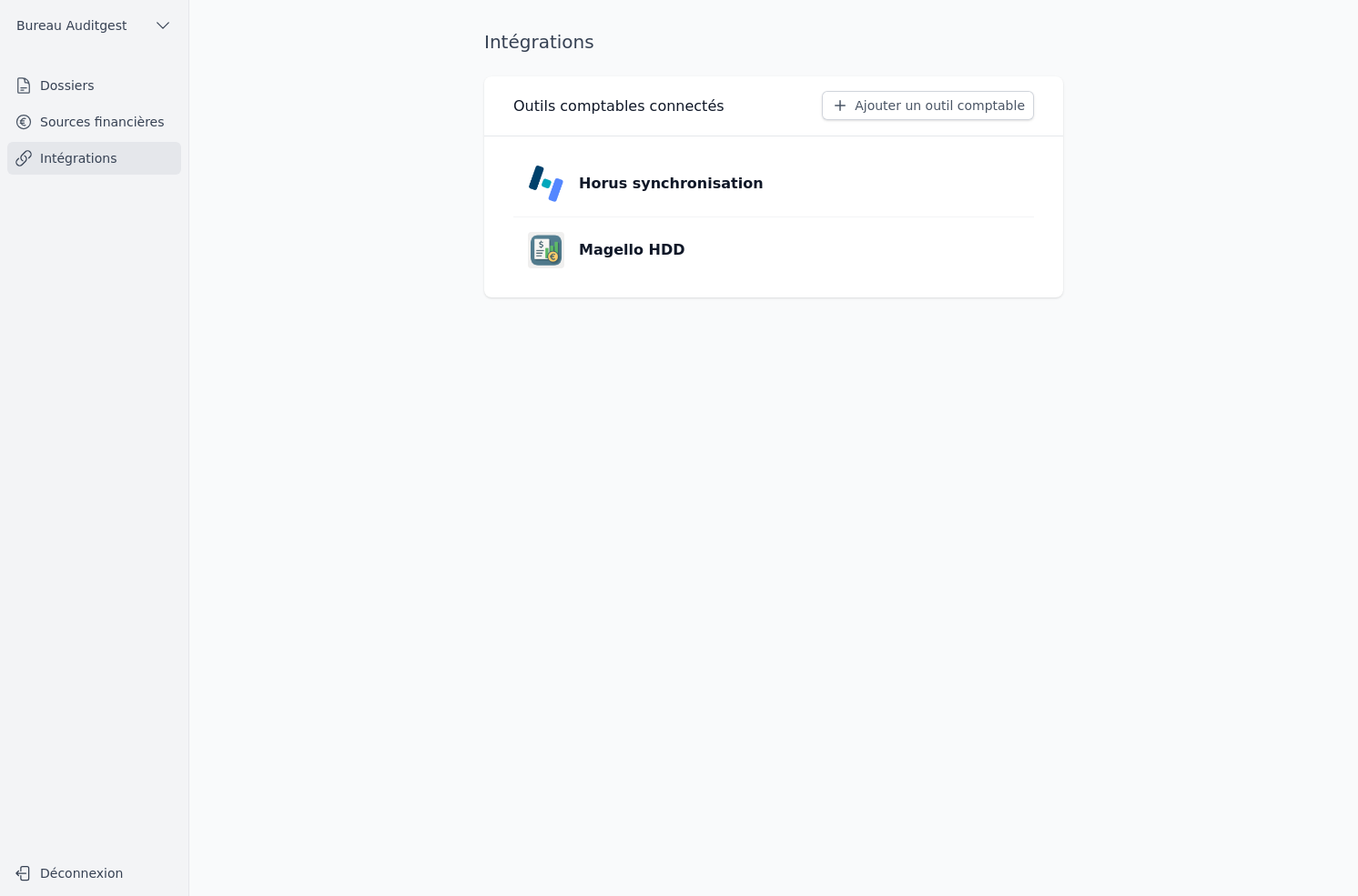
click at [664, 195] on div "Horus synchronisation" at bounding box center [645, 183] width 235 height 36
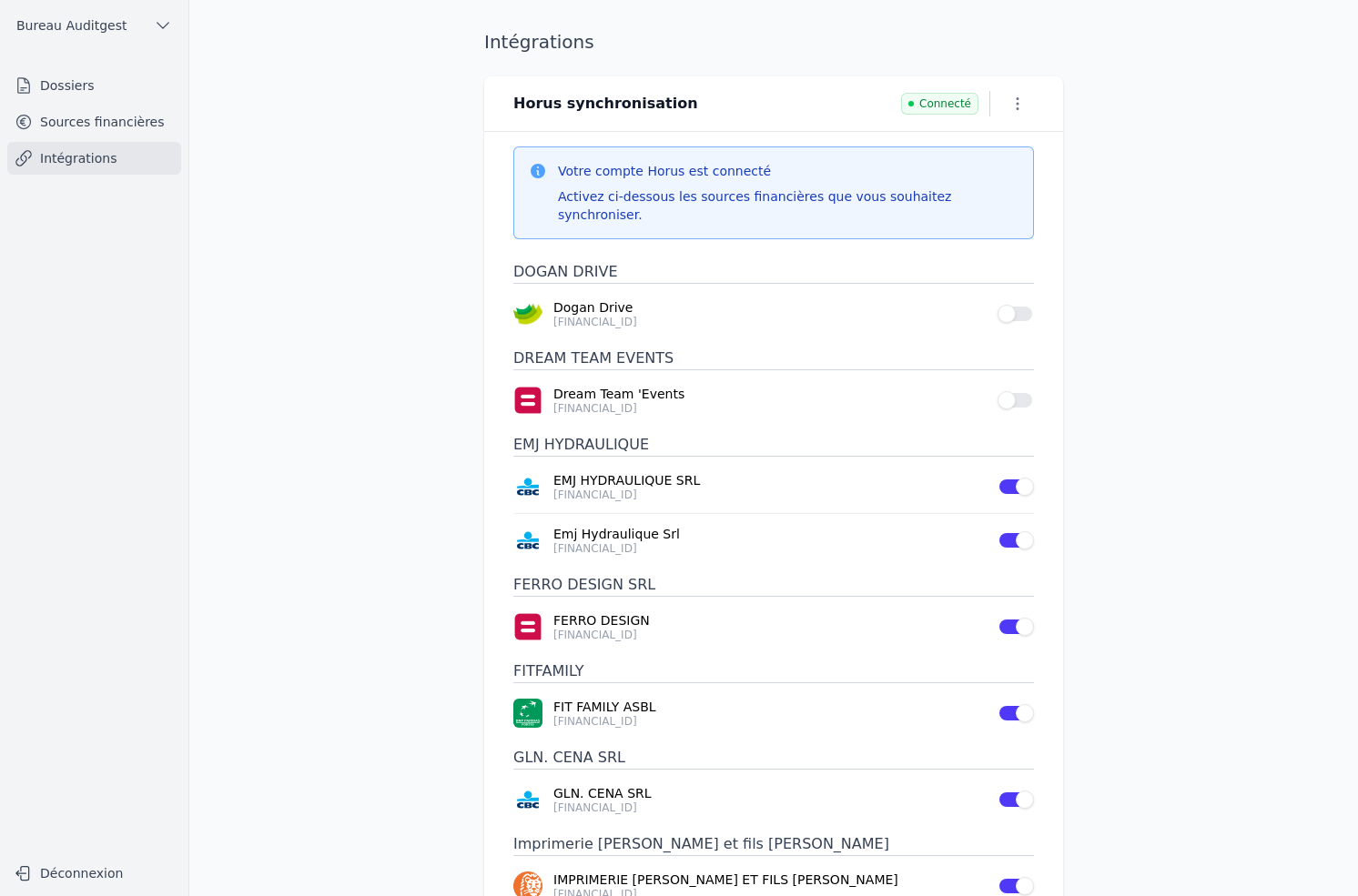
click at [1167, 389] on main "Intégrations Horus synchronisation Connecté Votre compte Horus est connecté Act…" at bounding box center [679, 448] width 1358 height 896
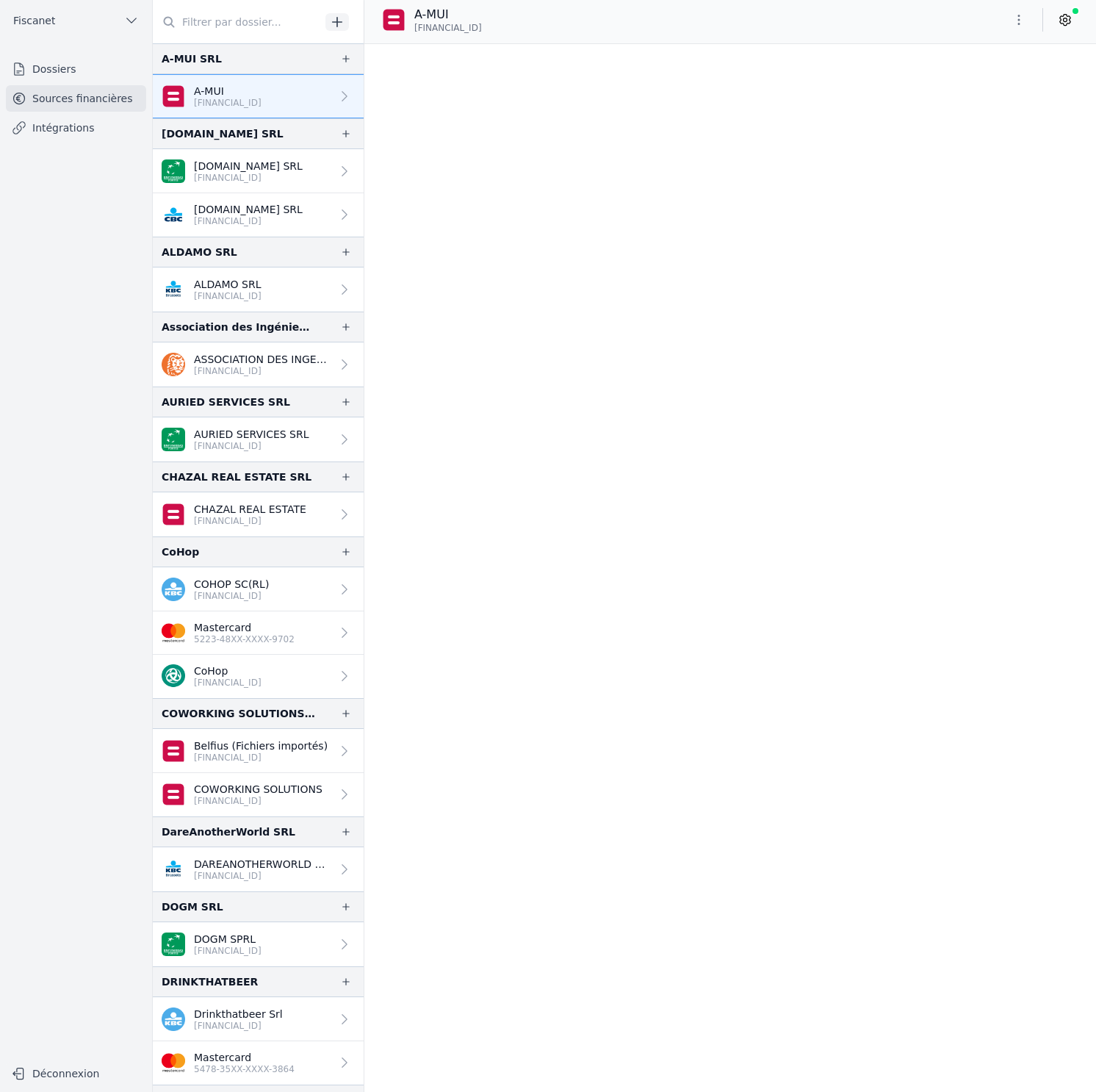
scroll to position [6789, 0]
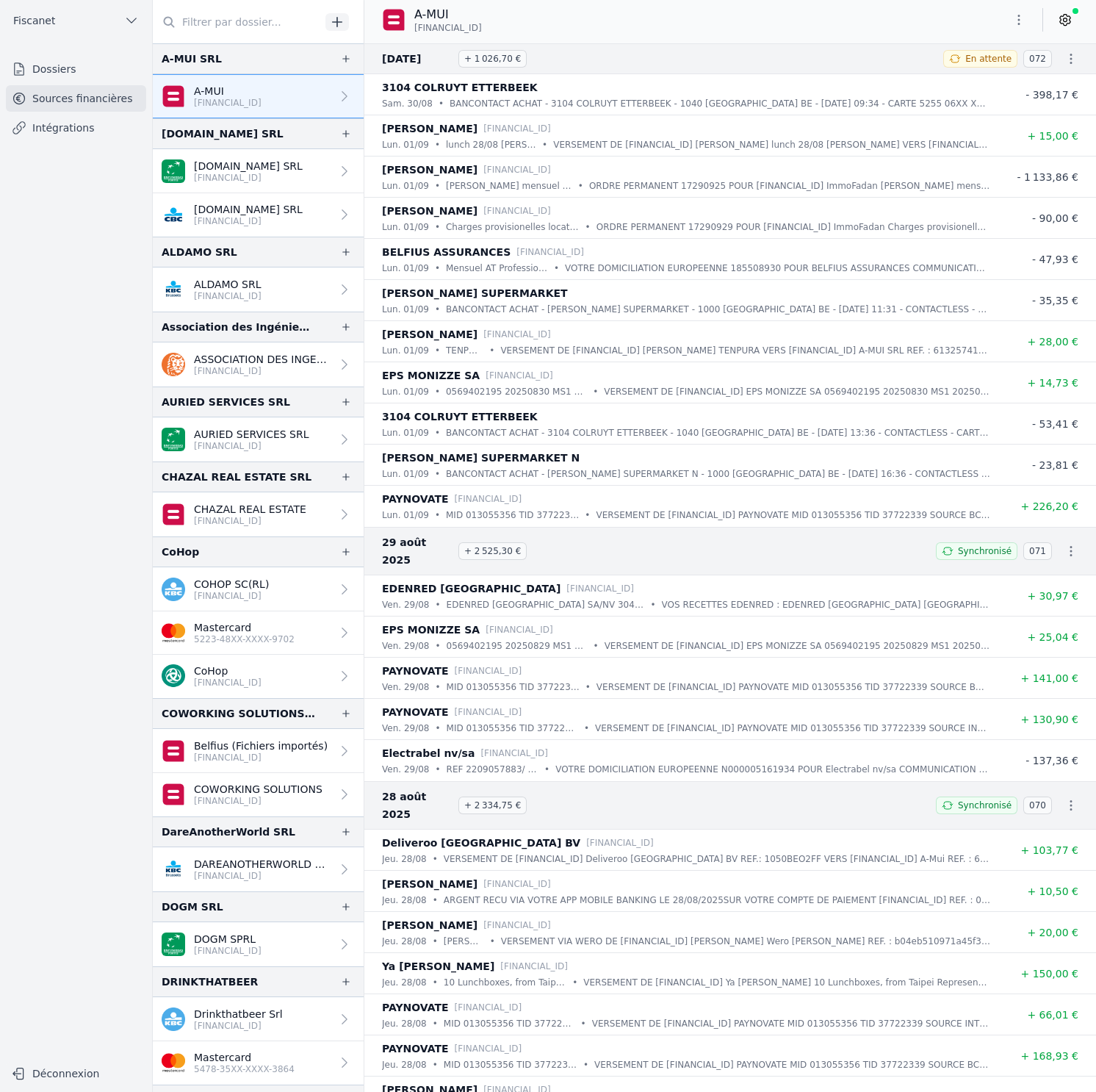
click at [1069, 18] on icon at bounding box center [1065, 20] width 10 height 11
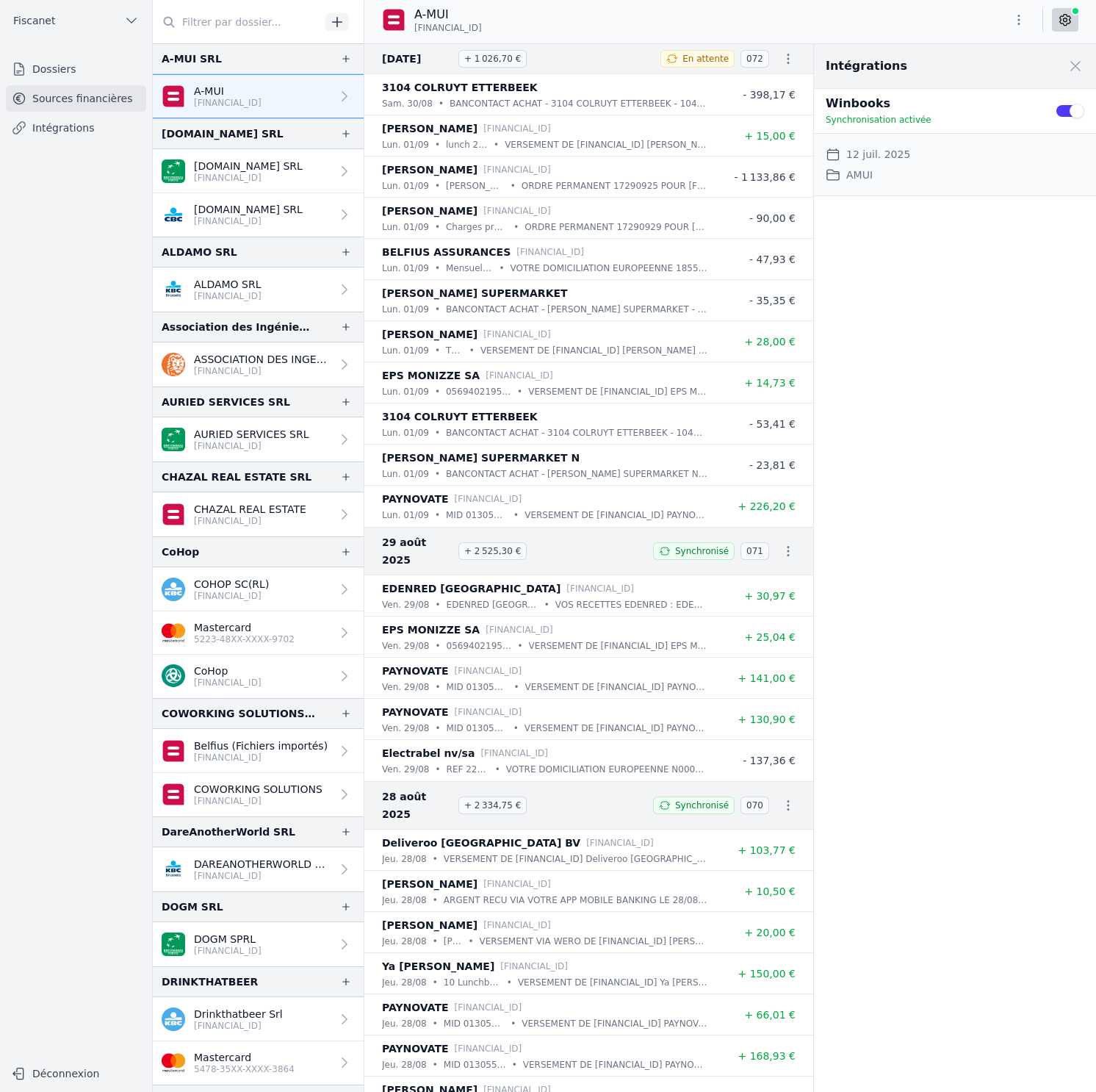
click at [1069, 18] on icon at bounding box center [1065, 20] width 10 height 11
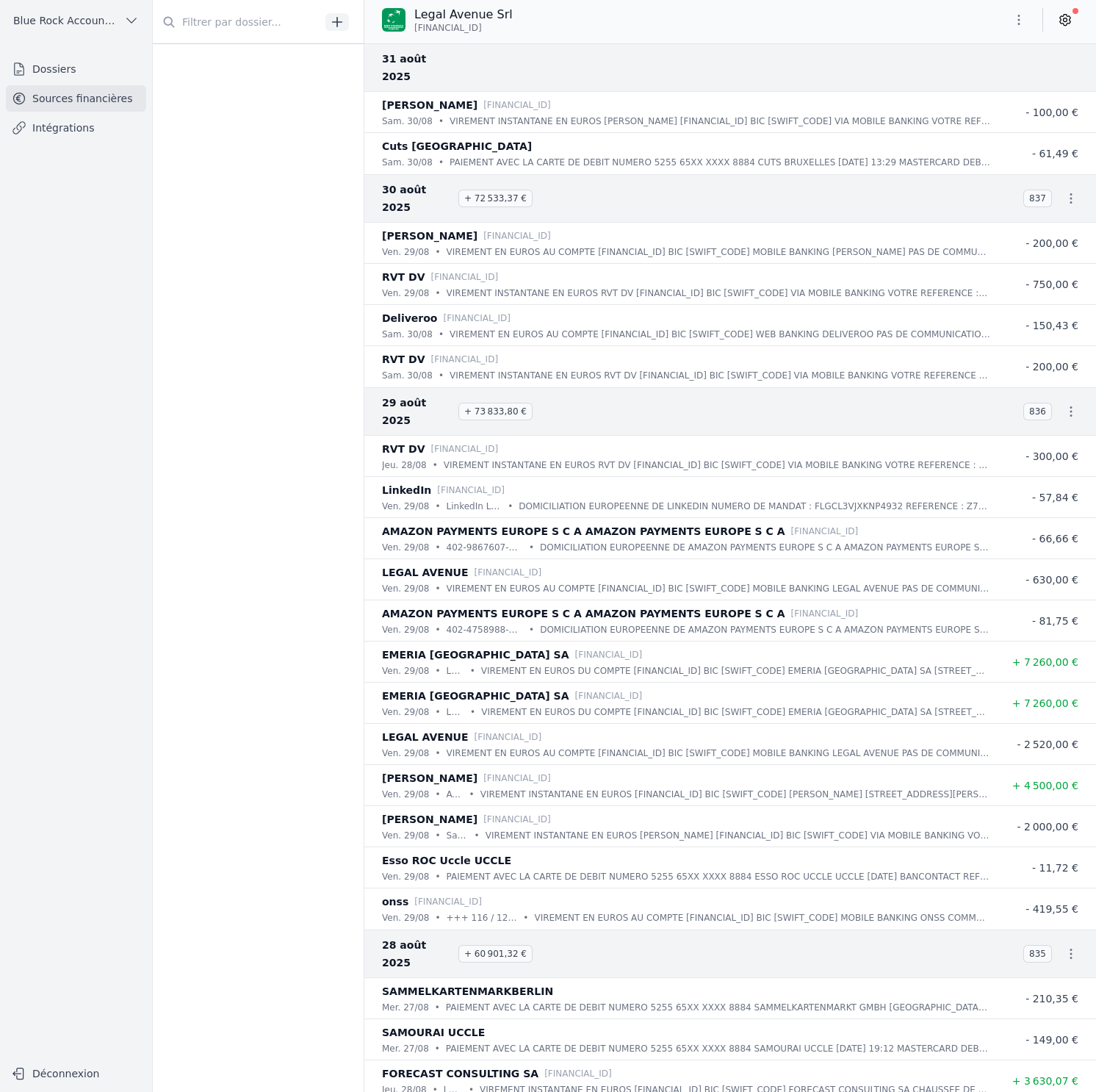
scroll to position [1800, 0]
